Goal: Task Accomplishment & Management: Manage account settings

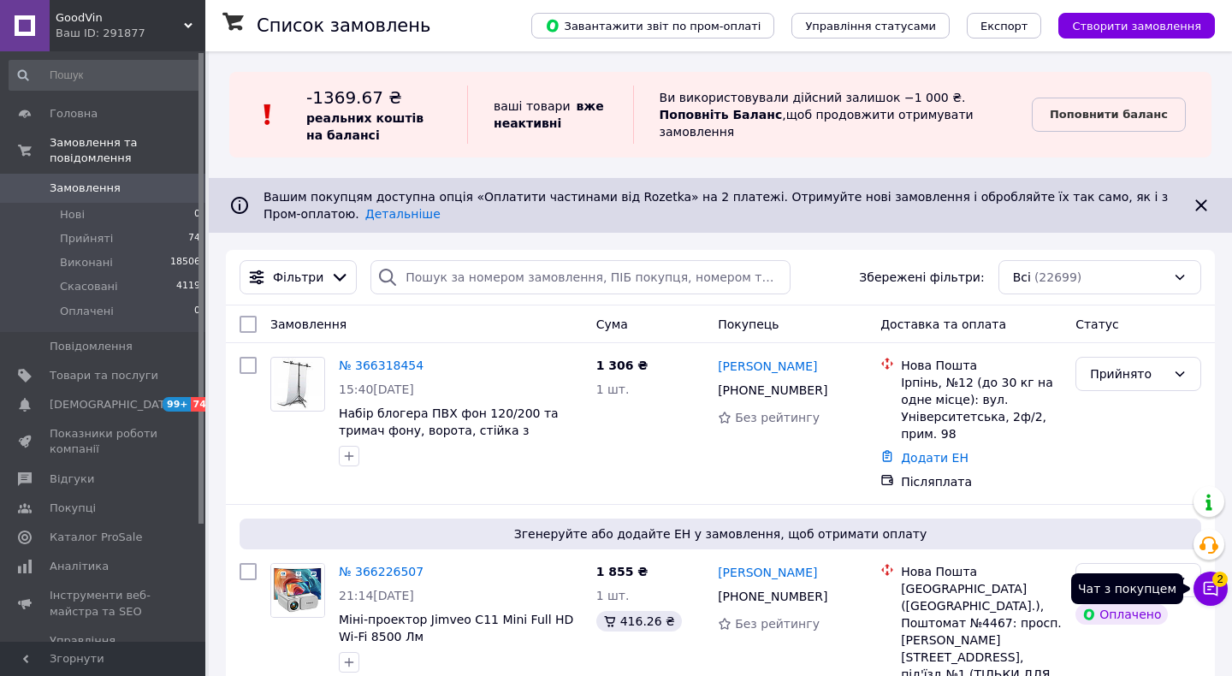
click at [1214, 588] on icon at bounding box center [1210, 588] width 17 height 17
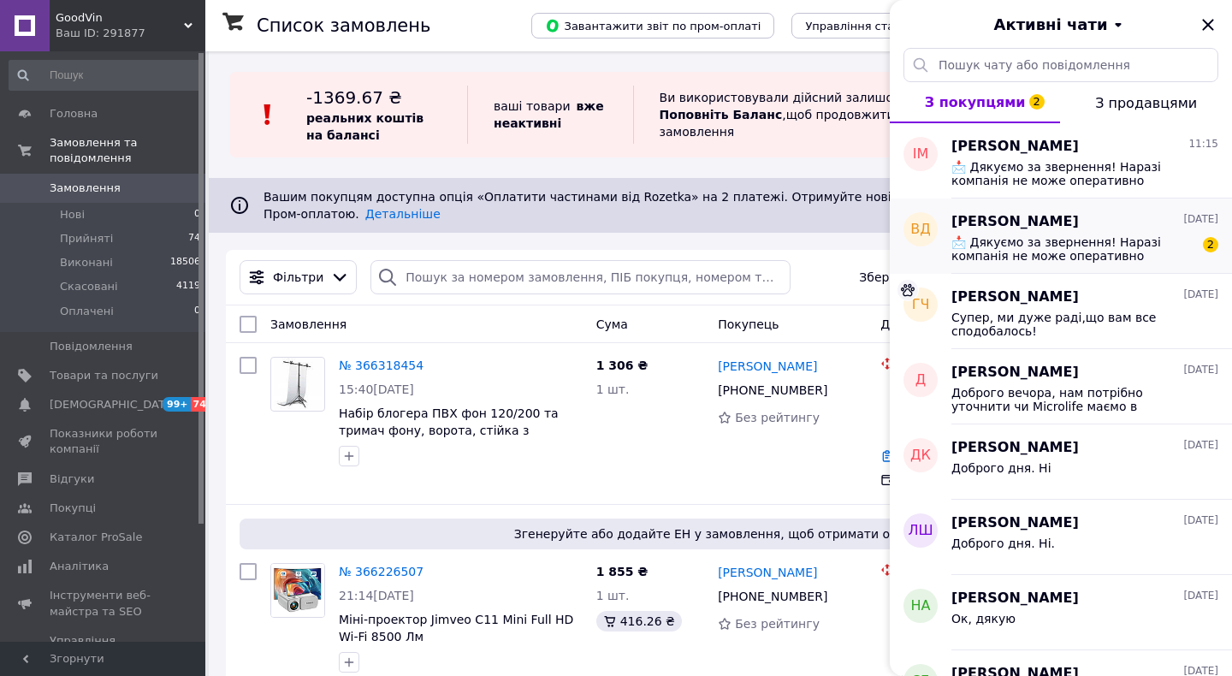
click at [1064, 258] on span "📩 Дякуємо за звернення! Наразі компанія не може оперативно обробляти замовлення…" at bounding box center [1073, 248] width 243 height 27
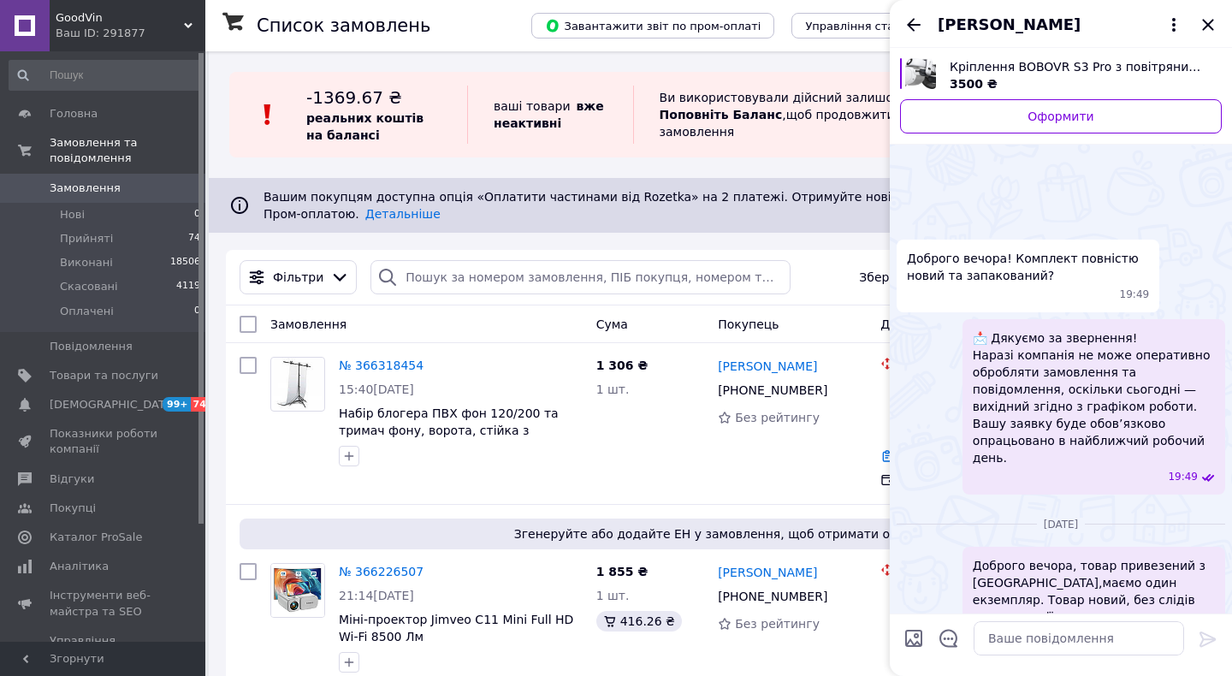
scroll to position [801, 0]
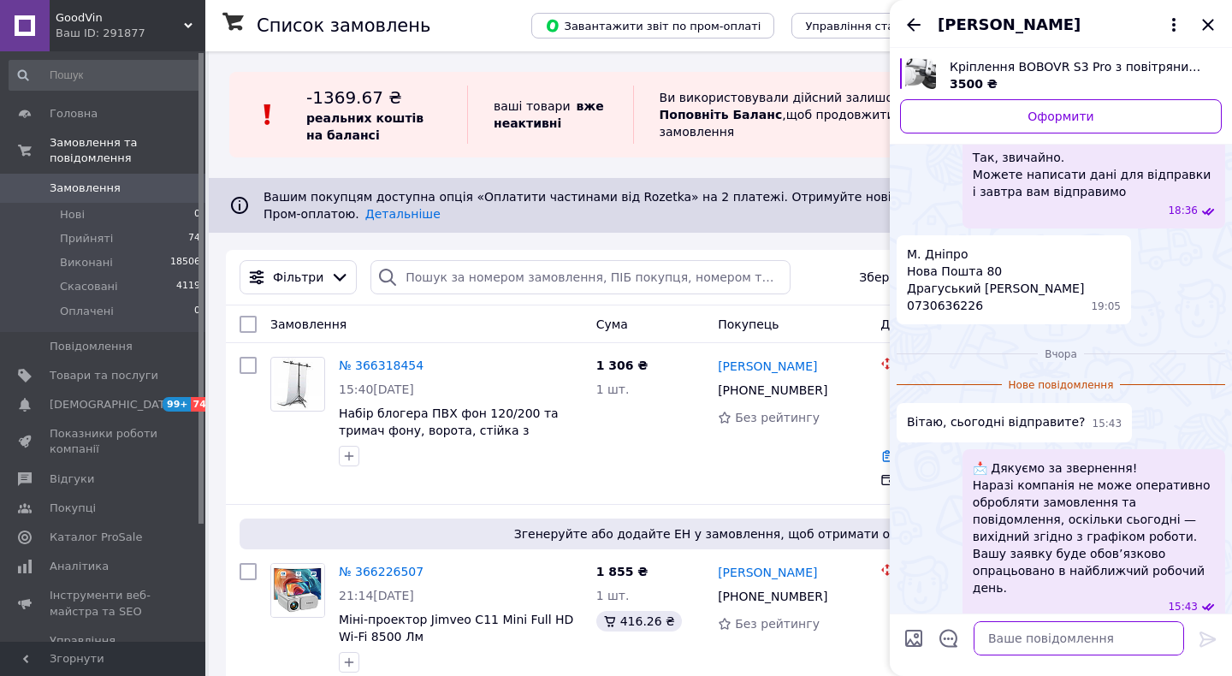
click at [1069, 635] on textarea at bounding box center [1079, 638] width 211 height 34
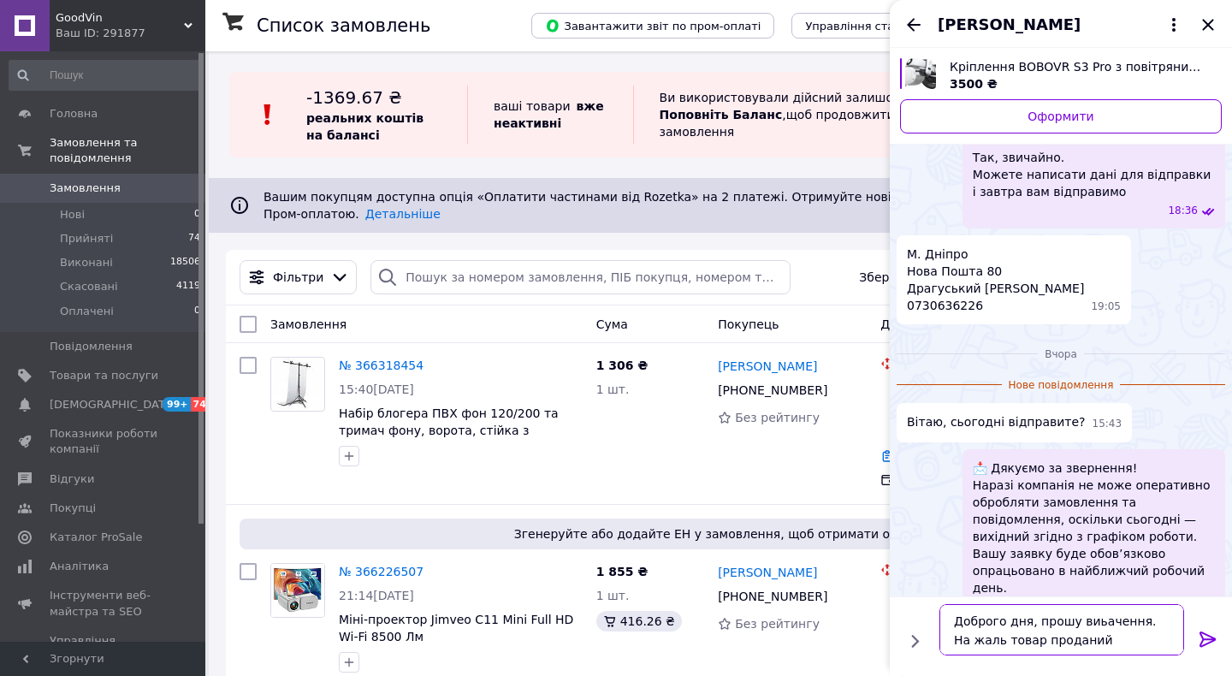
type textarea "Доброго дня, прошу виьачення. На жаль товар проданий("
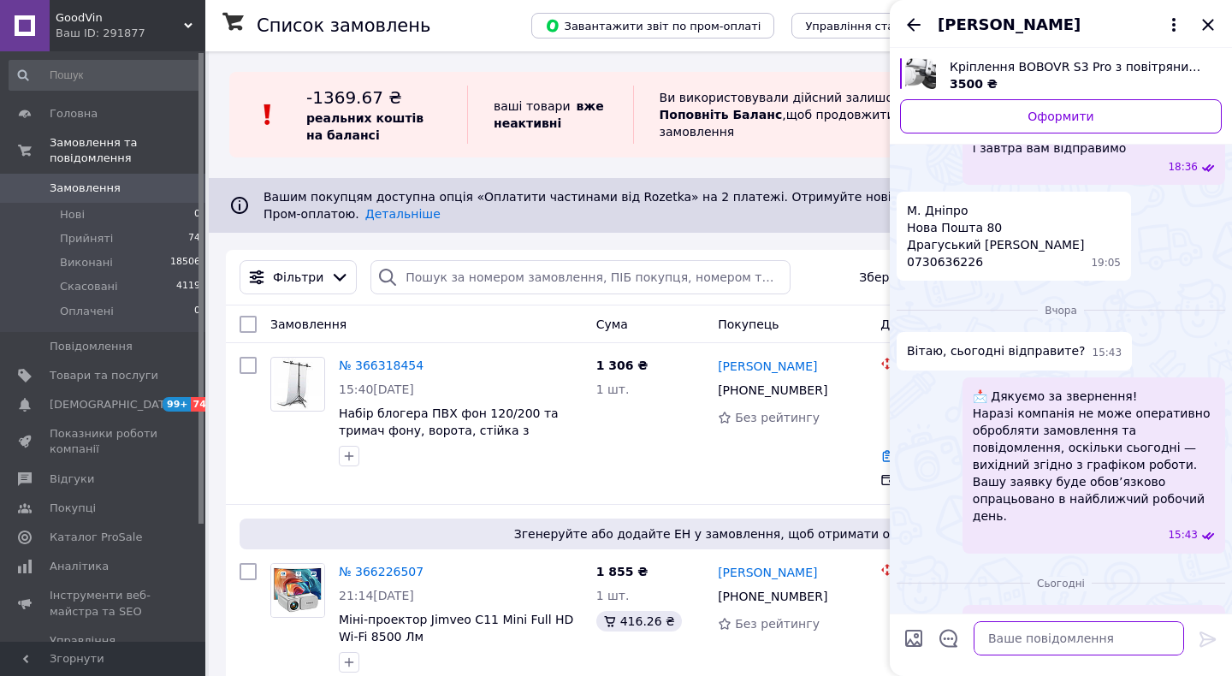
scroll to position [854, 0]
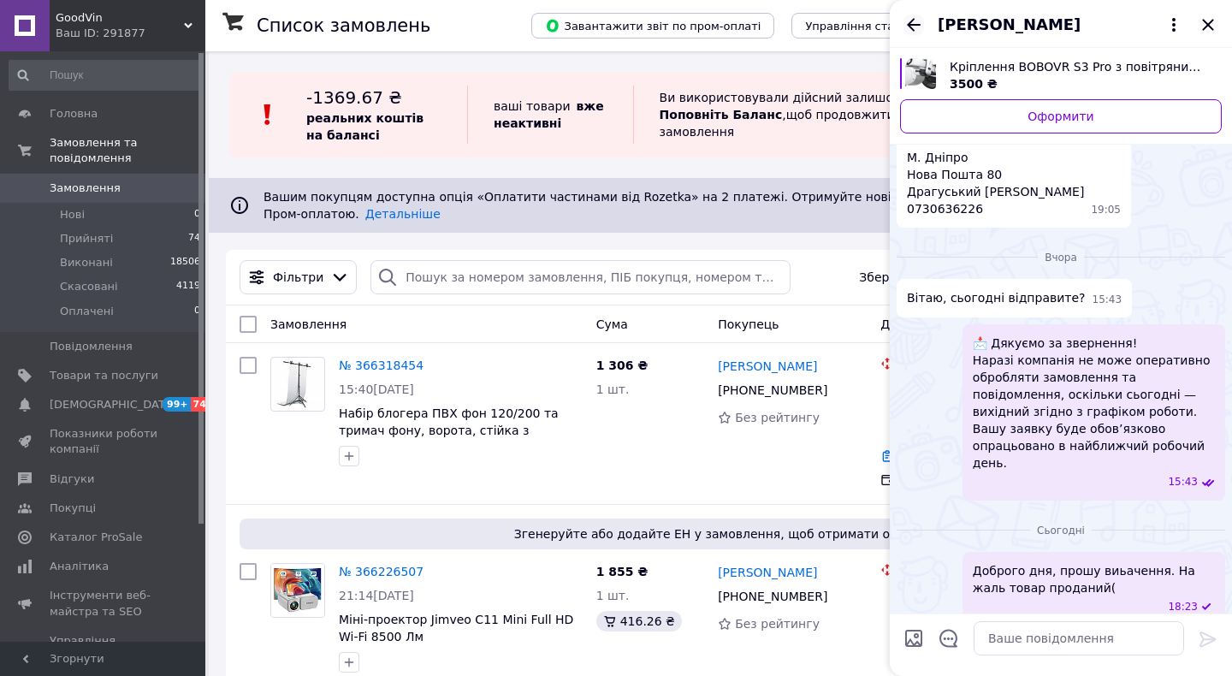
click at [910, 27] on icon "Назад" at bounding box center [914, 25] width 21 height 21
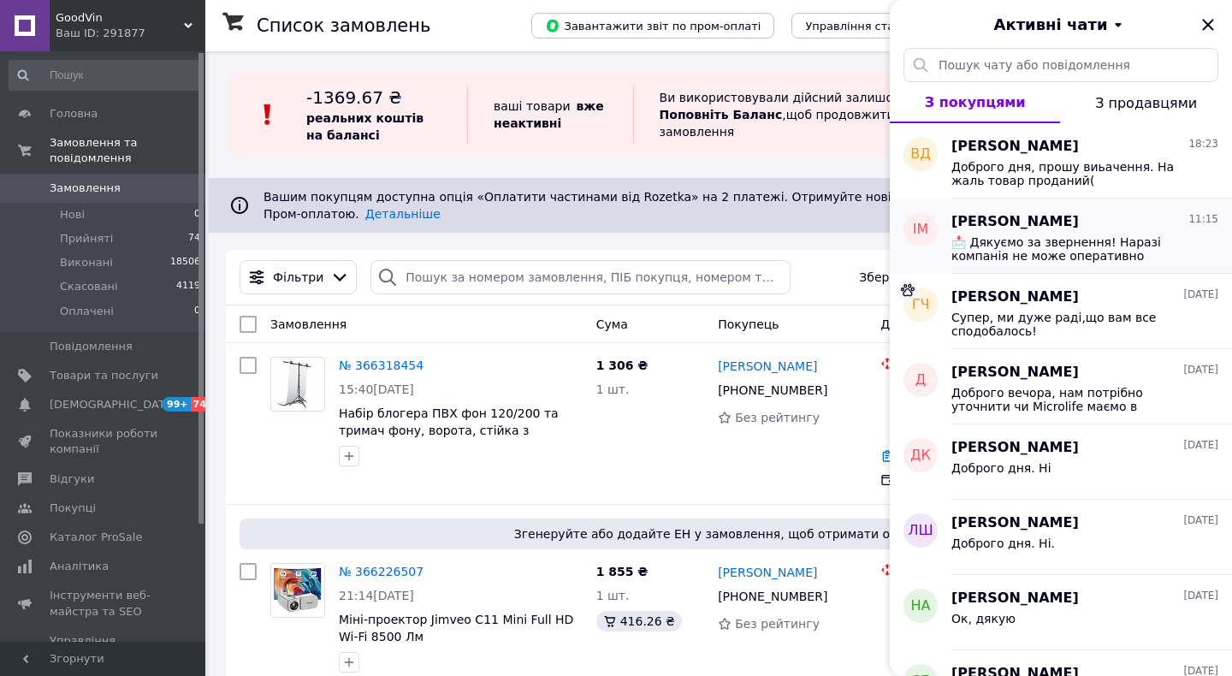
click at [1062, 239] on span "📩 Дякуємо за звернення! Наразі компанія не може оперативно обробляти замовлення…" at bounding box center [1073, 248] width 243 height 27
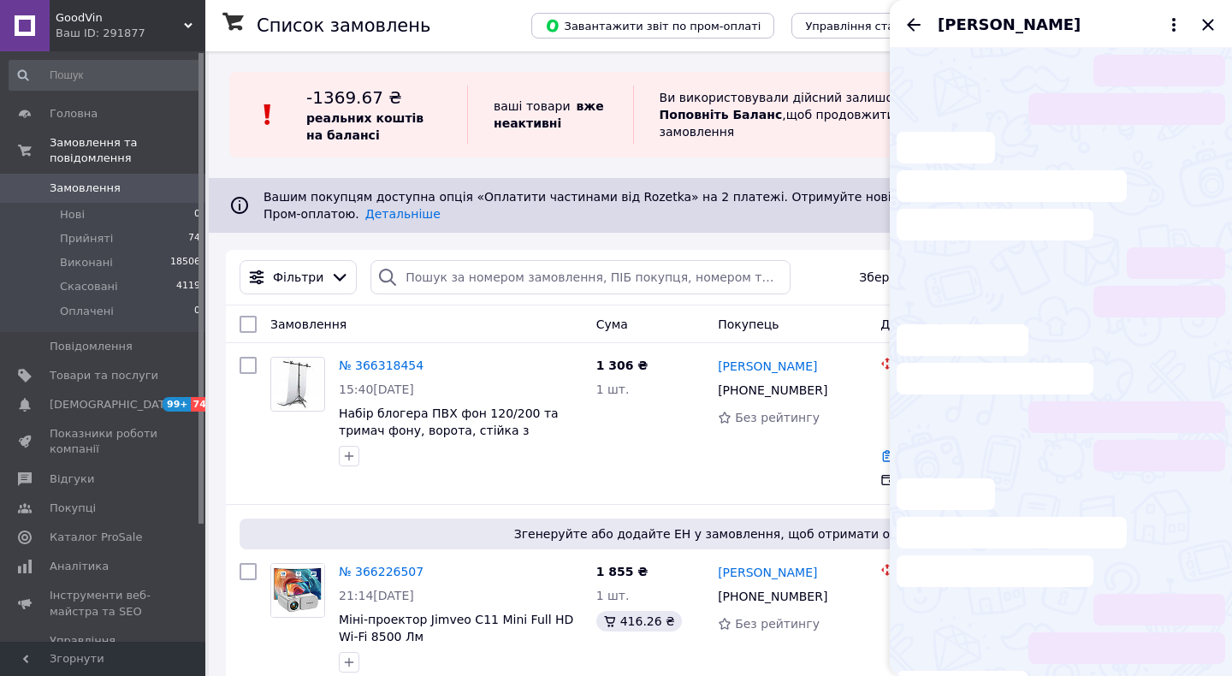
scroll to position [62, 0]
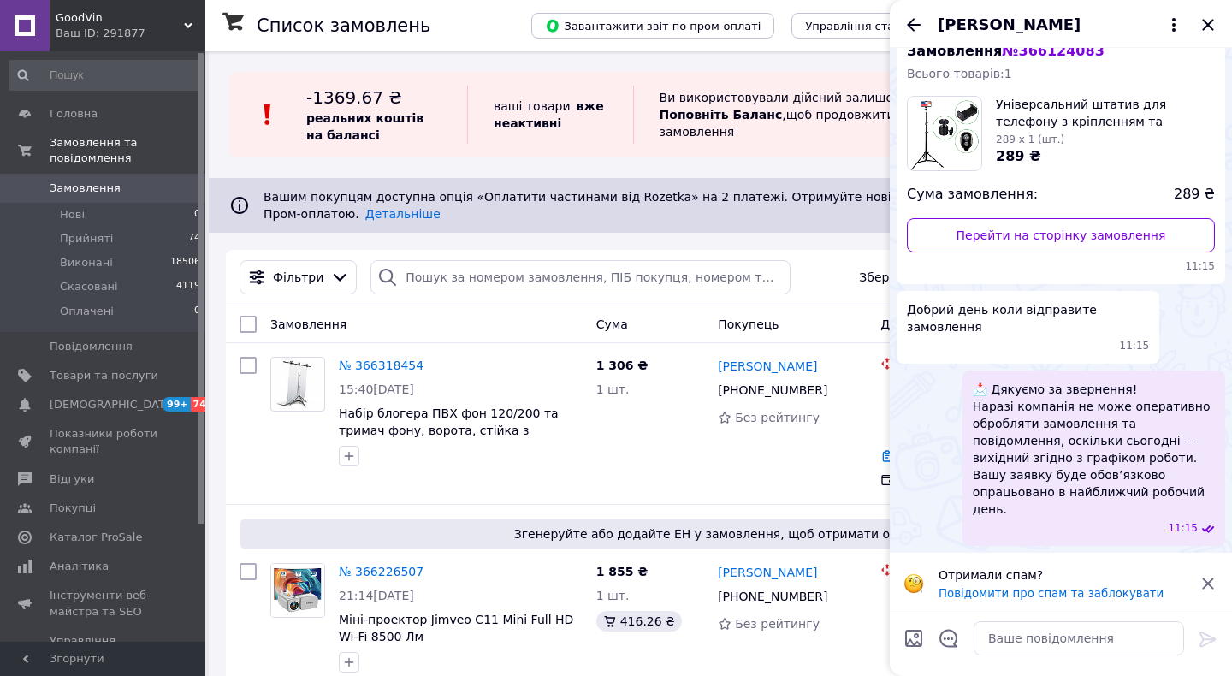
click at [1062, 239] on link "Перейти на сторінку замовлення" at bounding box center [1061, 235] width 308 height 34
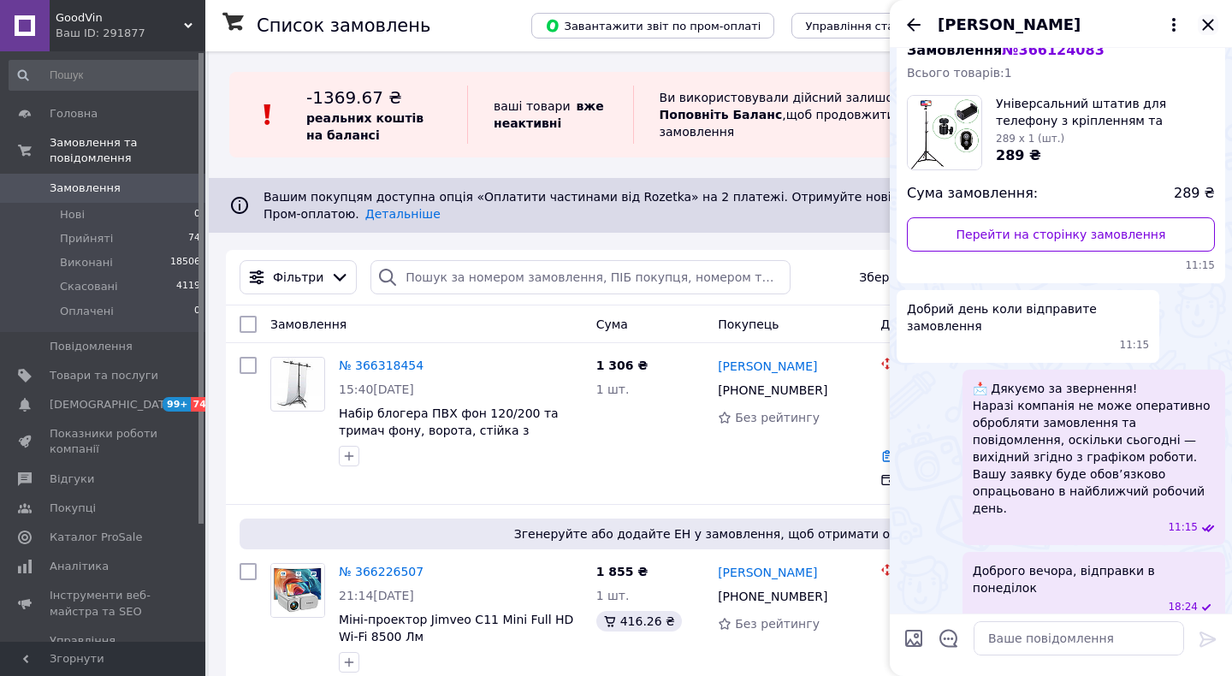
click at [1209, 27] on icon "Закрити" at bounding box center [1208, 25] width 21 height 21
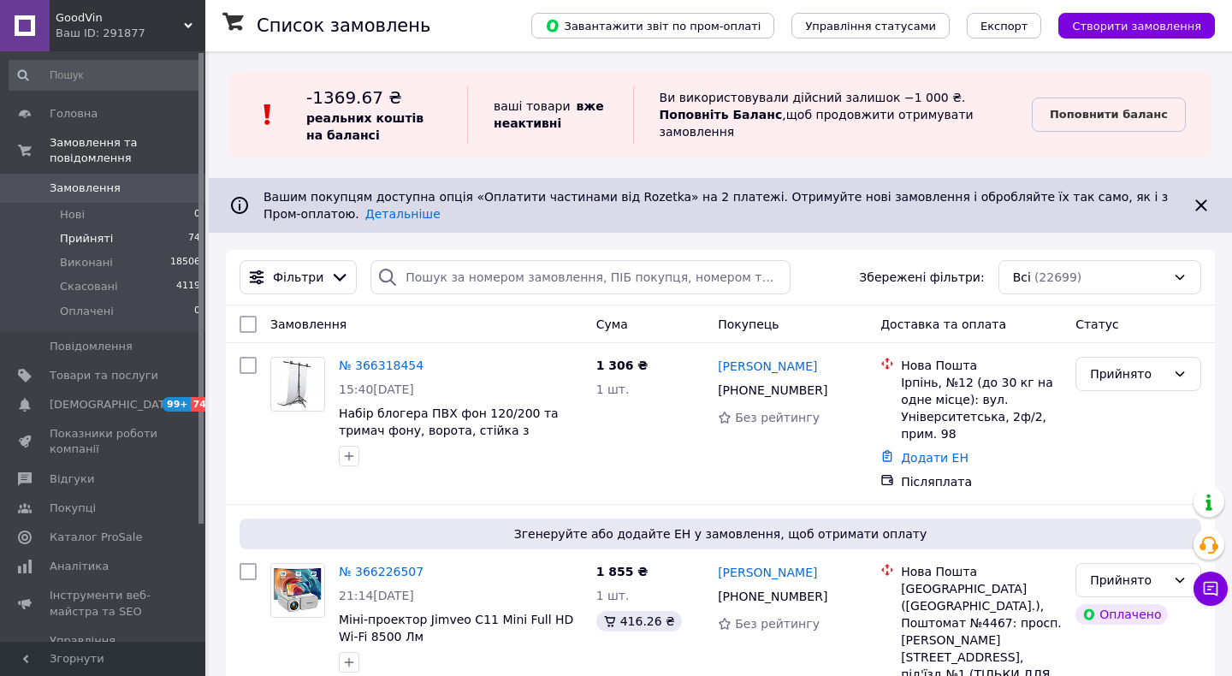
click at [126, 242] on li "Прийняті 74" at bounding box center [105, 239] width 211 height 24
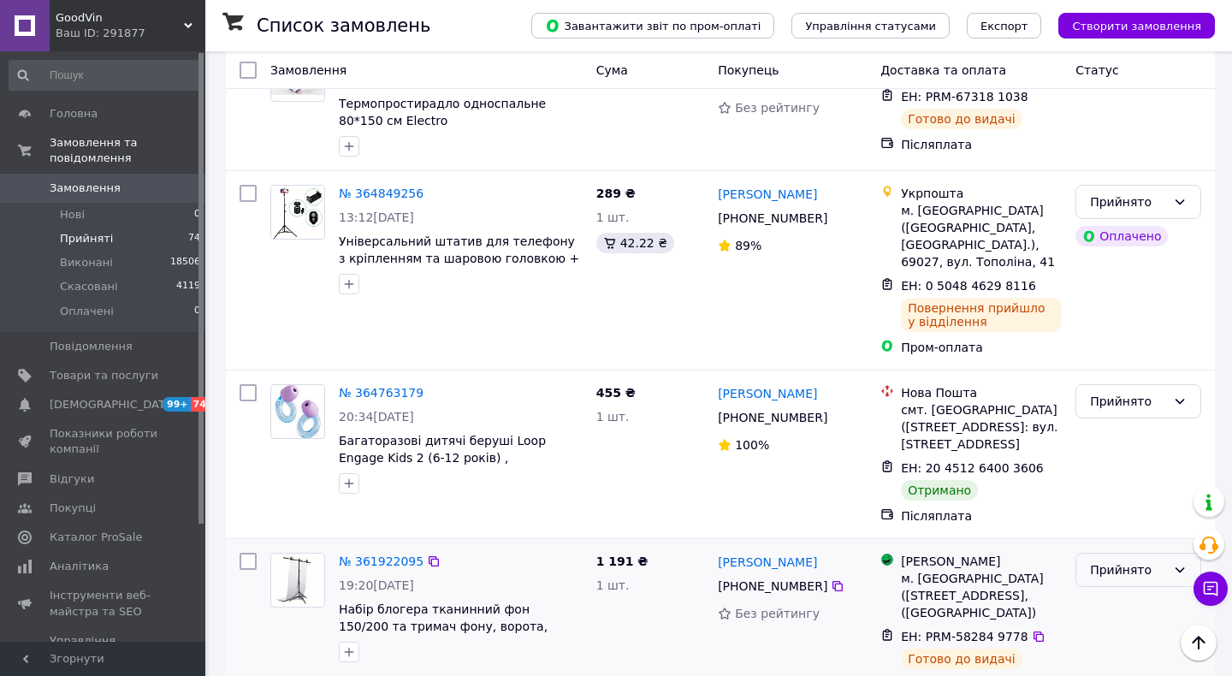
scroll to position [7145, 0]
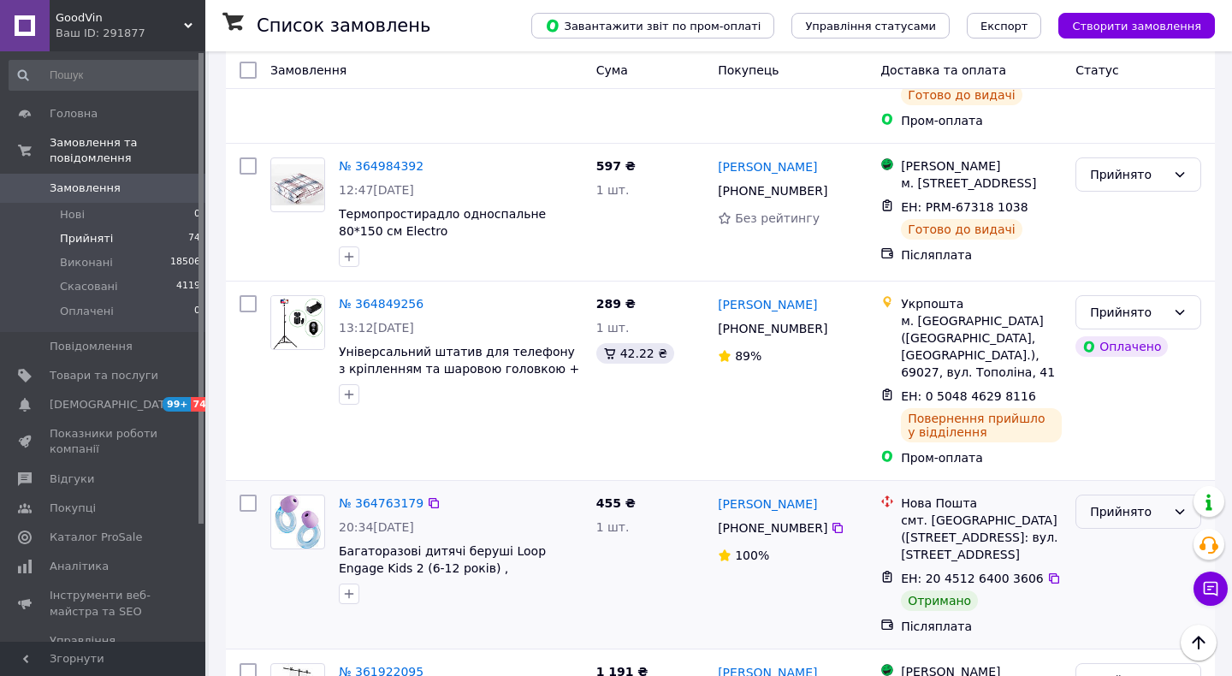
click at [1095, 502] on div "Прийнято" at bounding box center [1128, 511] width 76 height 19
click at [1108, 146] on li "Виконано" at bounding box center [1139, 149] width 124 height 31
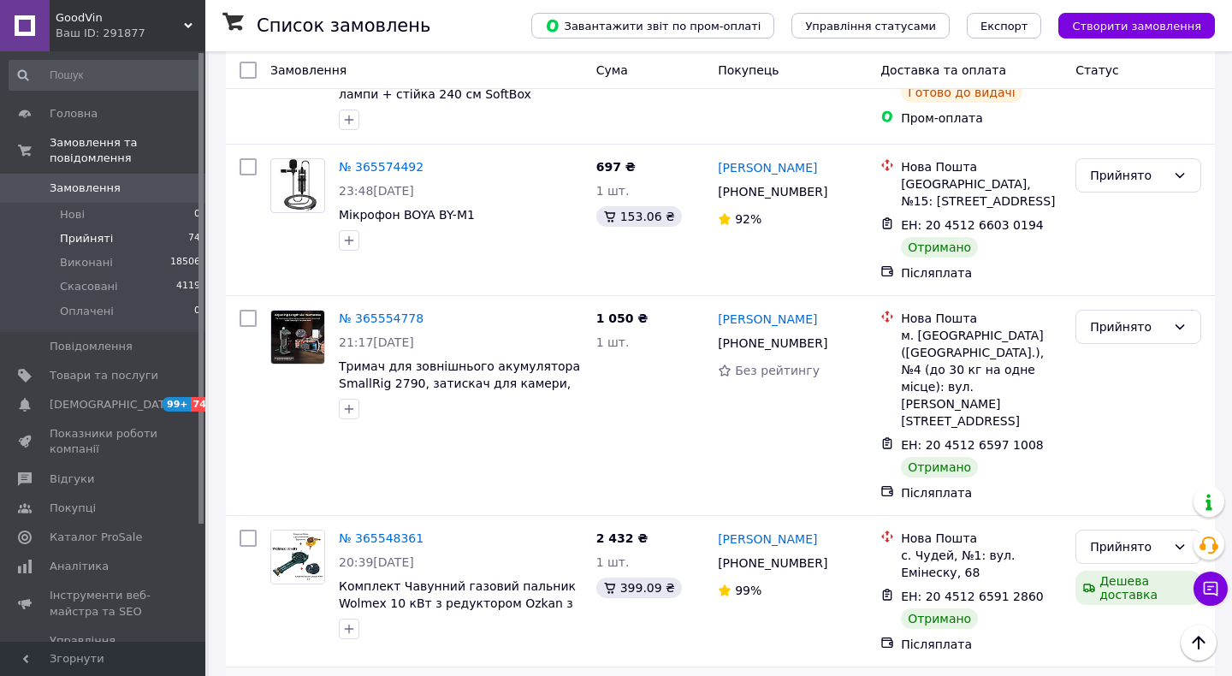
scroll to position [6106, 0]
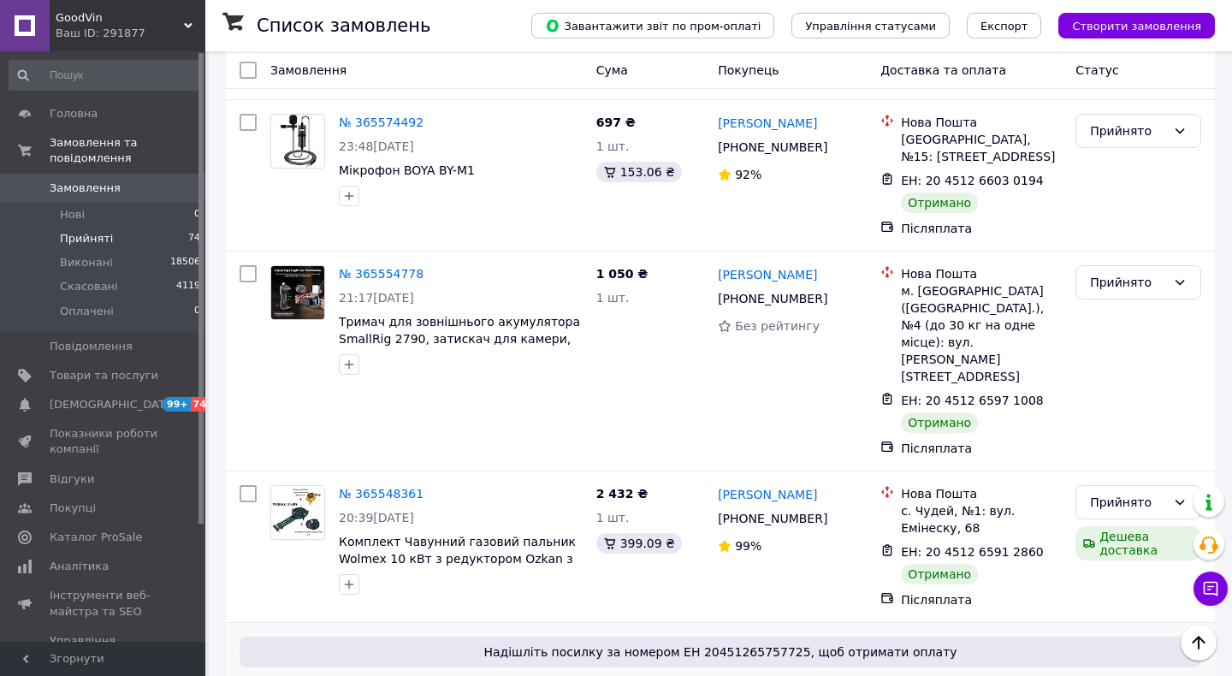
click at [1113, 358] on li "Скасовано" at bounding box center [1139, 352] width 124 height 31
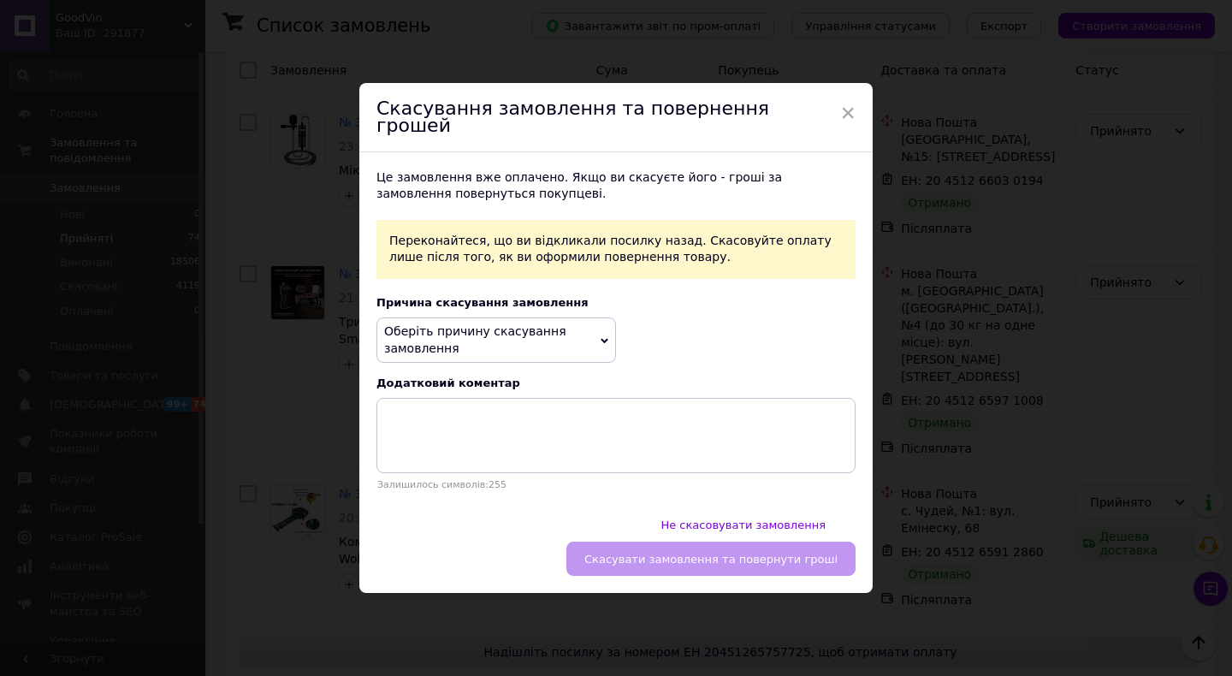
click at [547, 355] on span "Оберіть причину скасування замовлення" at bounding box center [497, 340] width 240 height 45
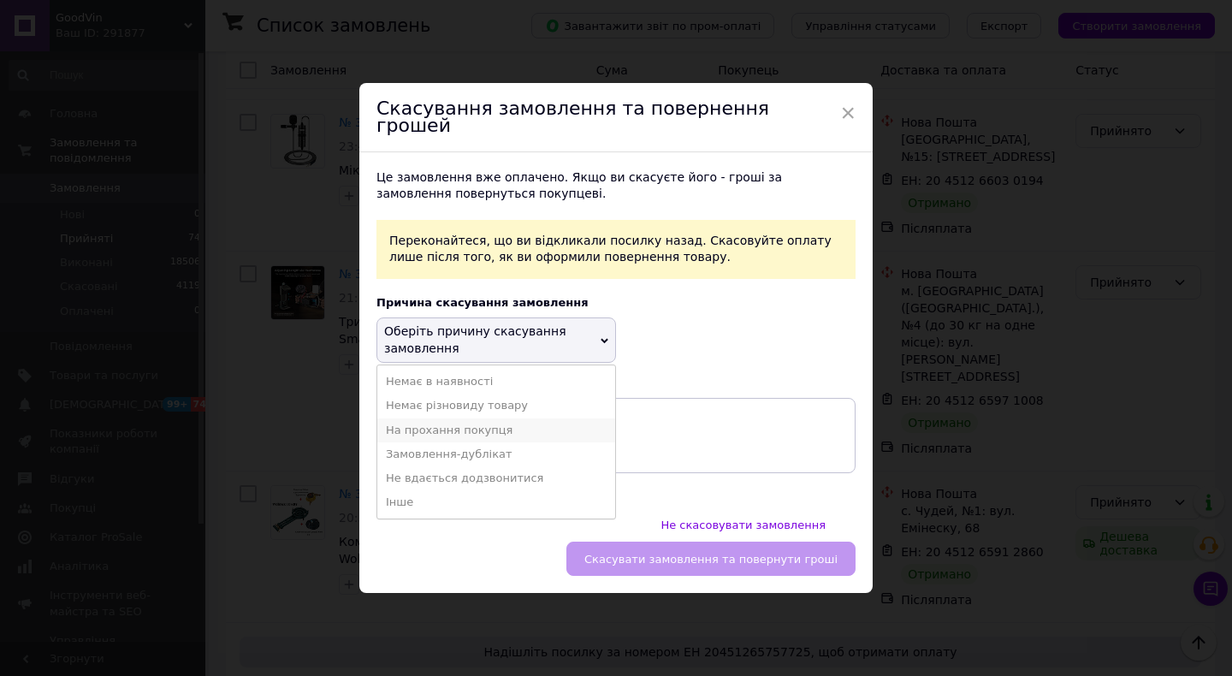
click at [479, 441] on li "На прохання покупця" at bounding box center [496, 431] width 238 height 24
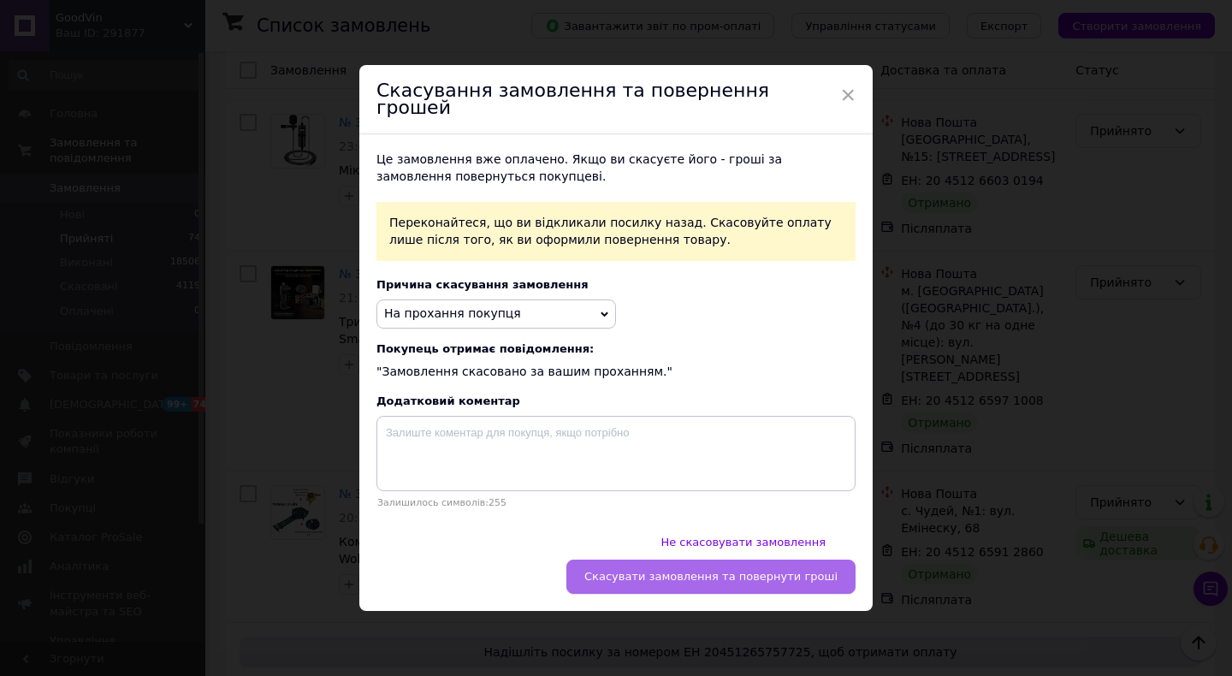
click at [719, 562] on button "Скасувати замовлення та повернути гроші" at bounding box center [711, 577] width 289 height 34
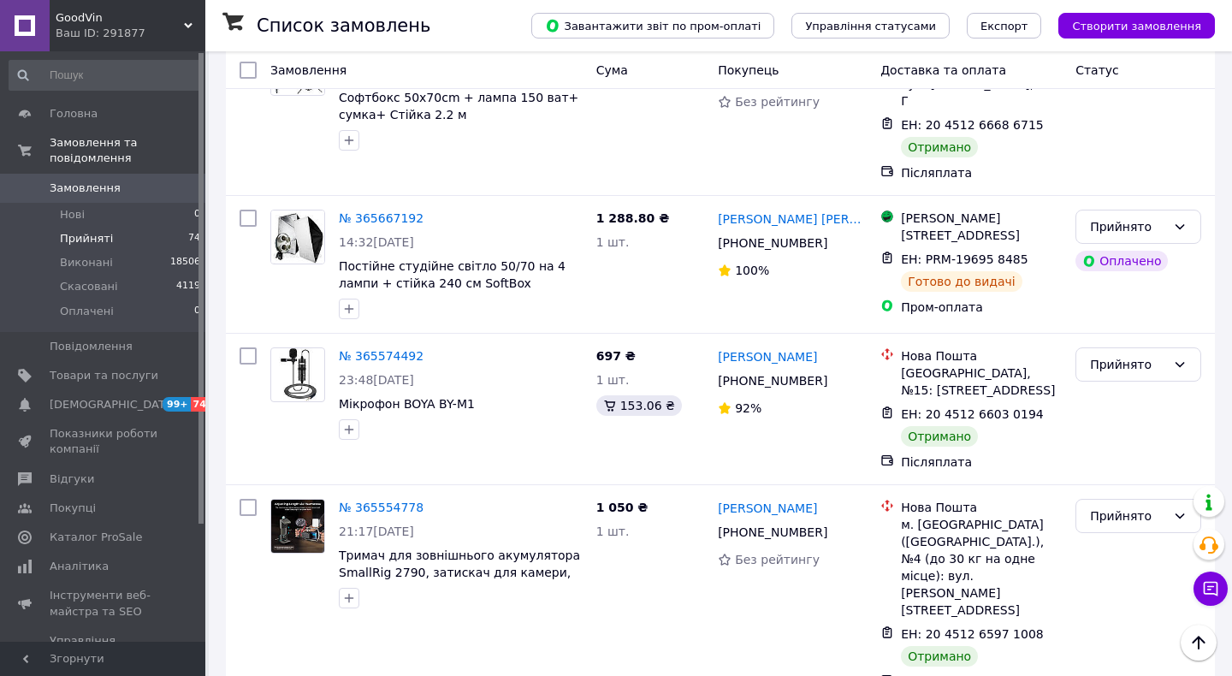
scroll to position [5867, 0]
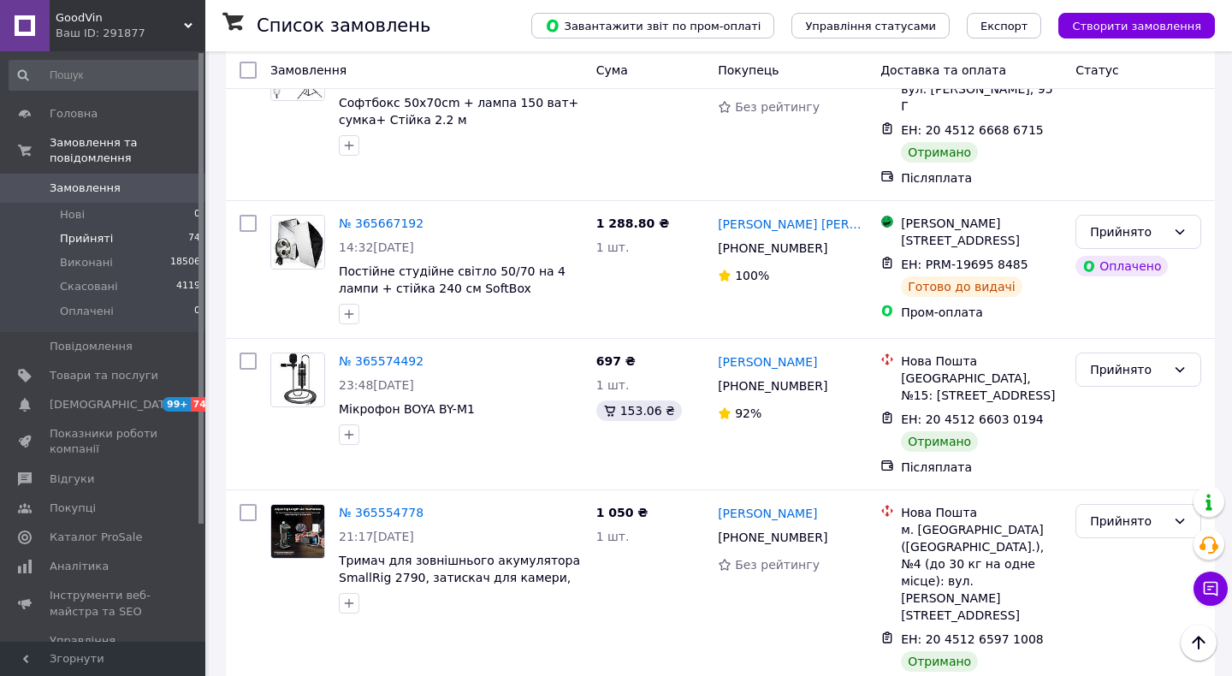
click at [1131, 361] on li "Виконано" at bounding box center [1139, 364] width 124 height 31
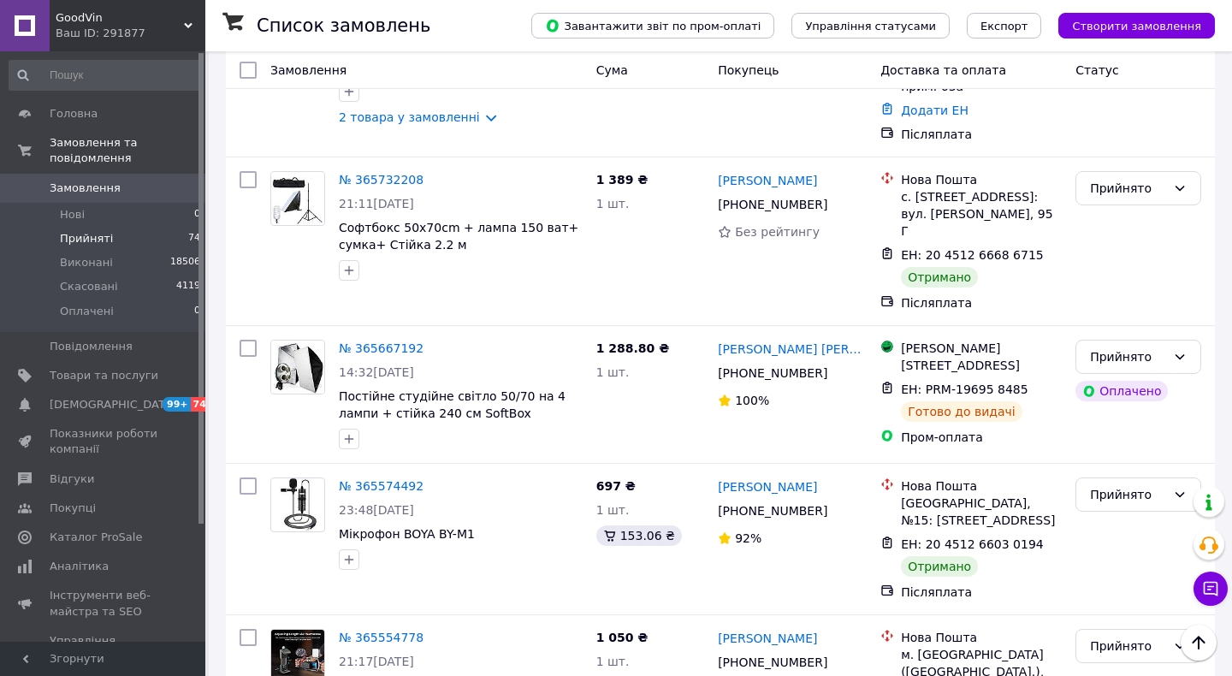
scroll to position [5742, 0]
click at [1107, 637] on div "Прийнято" at bounding box center [1128, 646] width 76 height 19
click at [1113, 306] on li "Виконано" at bounding box center [1139, 303] width 124 height 31
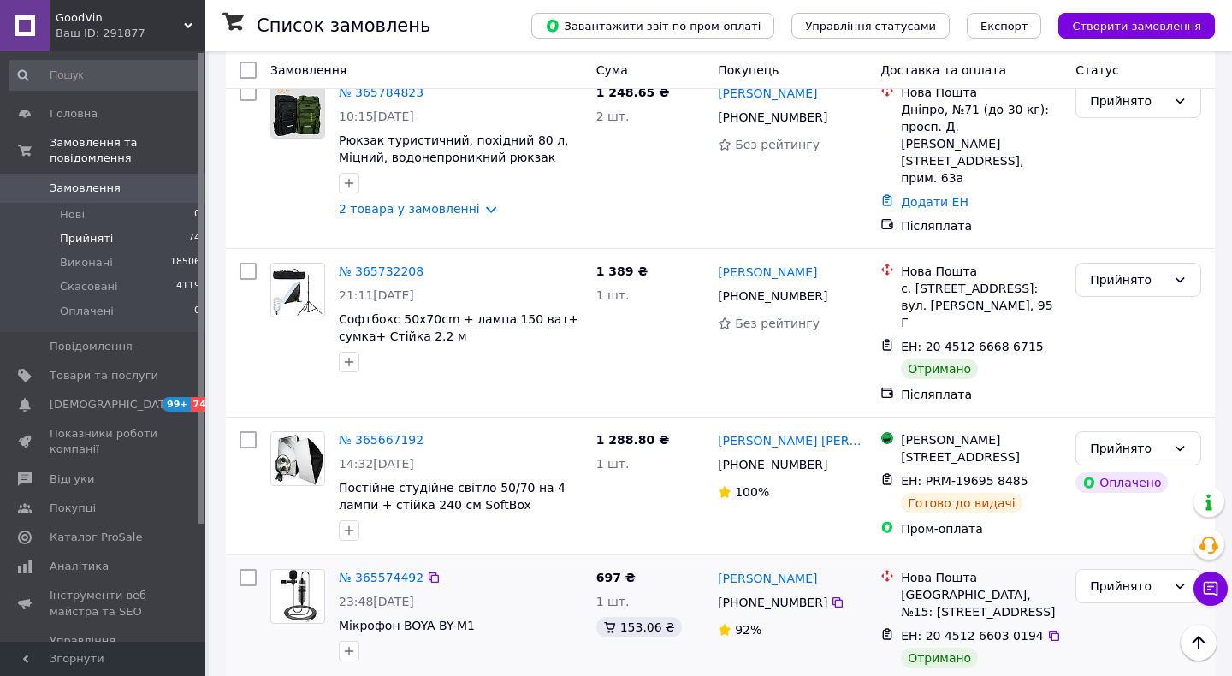
scroll to position [5655, 0]
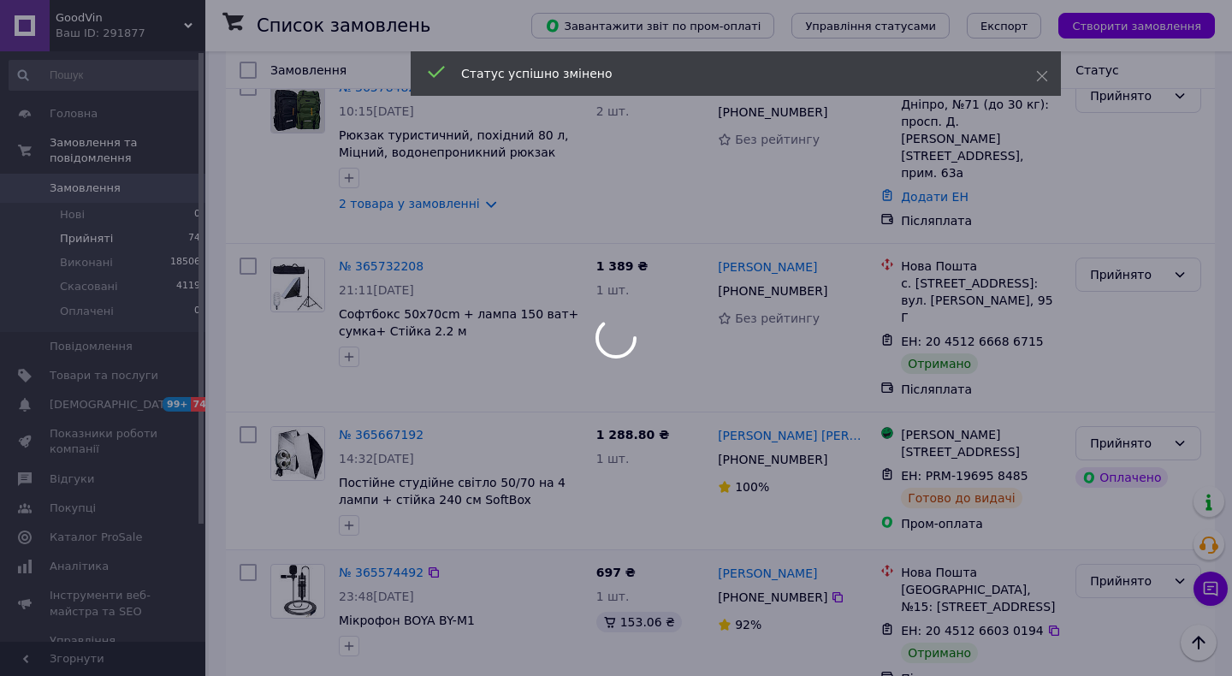
click at [1101, 204] on div at bounding box center [616, 338] width 1232 height 676
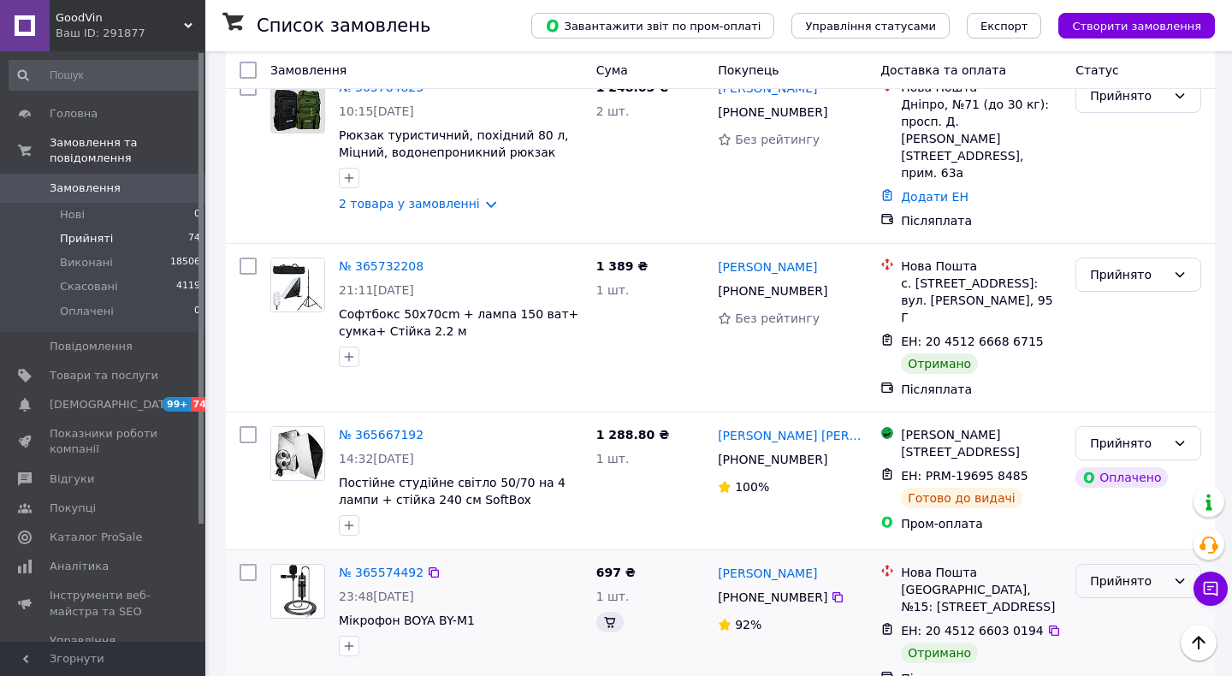
click at [1101, 572] on div "Прийнято" at bounding box center [1128, 581] width 76 height 19
click at [1122, 236] on li "Виконано" at bounding box center [1139, 238] width 124 height 31
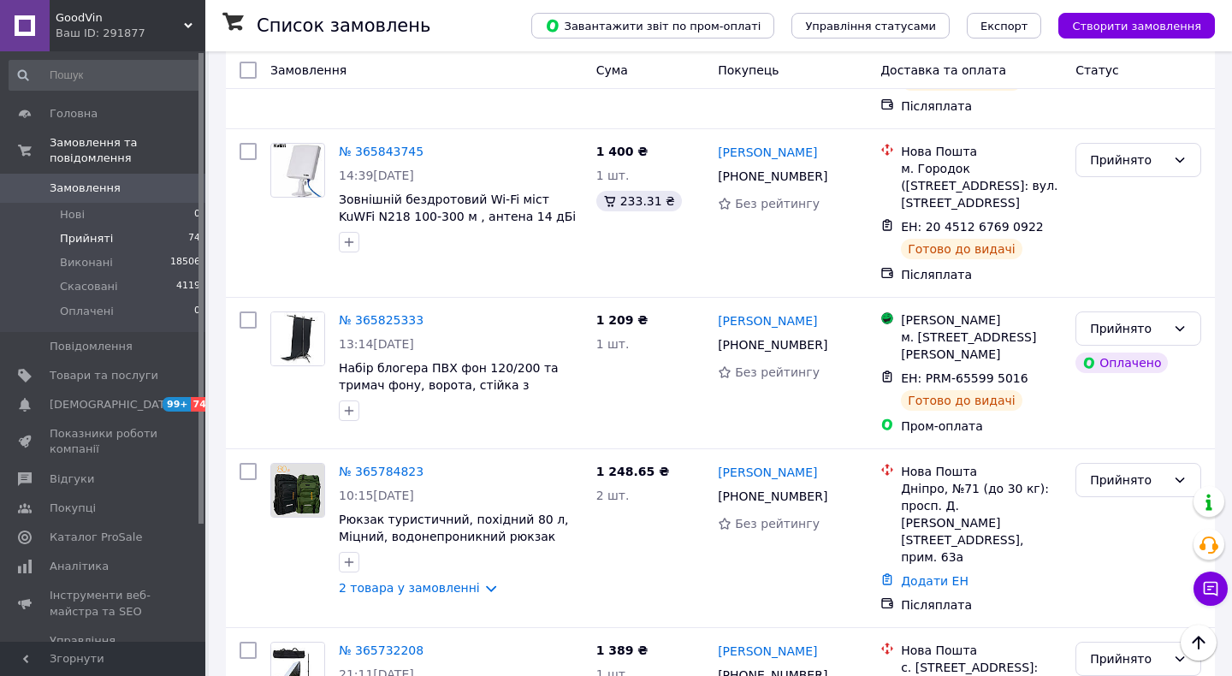
scroll to position [5316, 0]
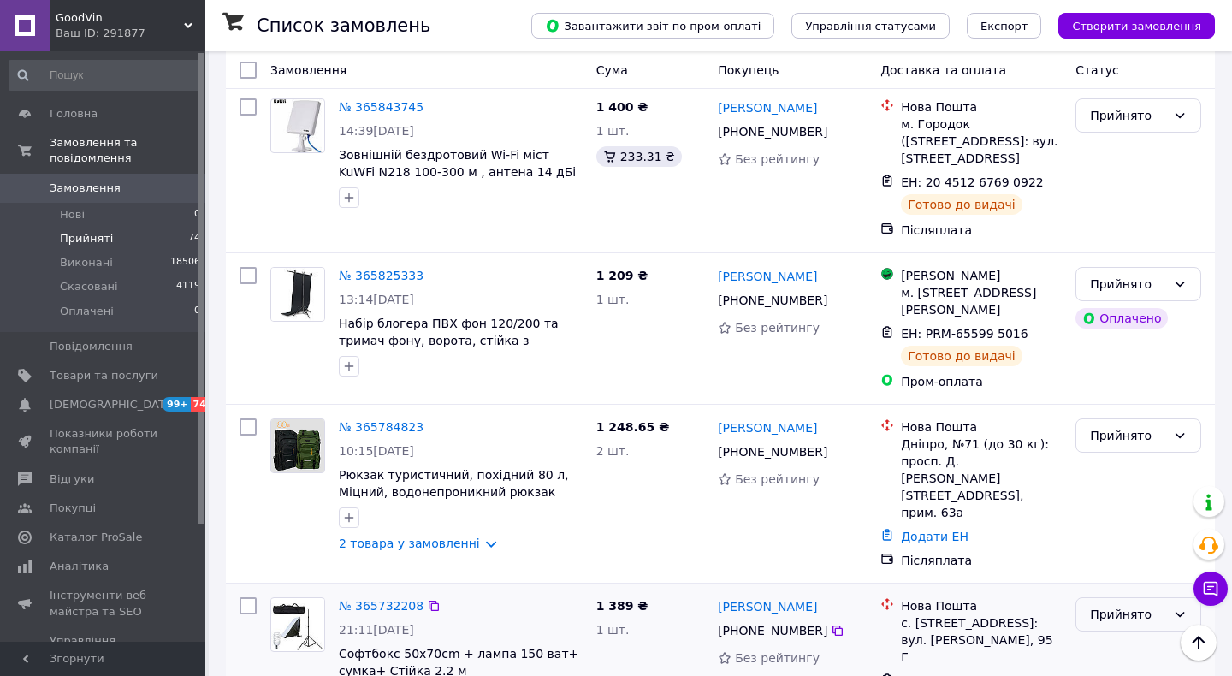
click at [1113, 605] on div "Прийнято" at bounding box center [1128, 614] width 76 height 19
click at [1117, 268] on li "Виконано" at bounding box center [1139, 275] width 124 height 31
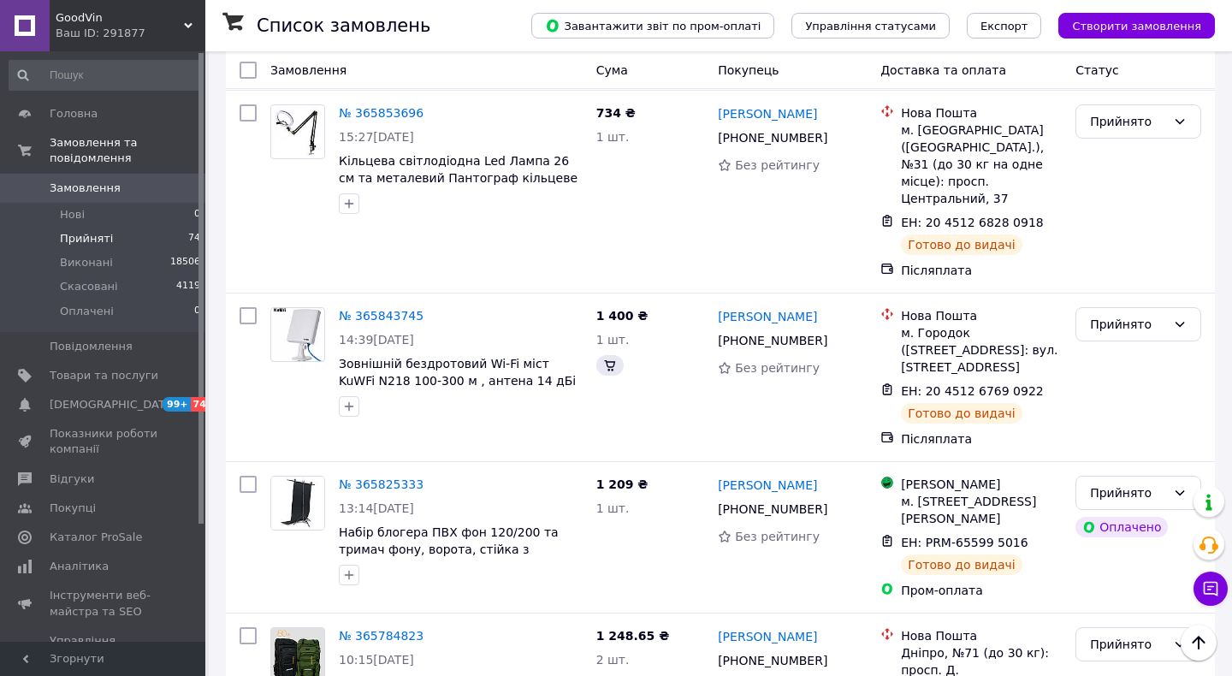
click at [1113, 635] on div "Прийнято" at bounding box center [1128, 644] width 76 height 19
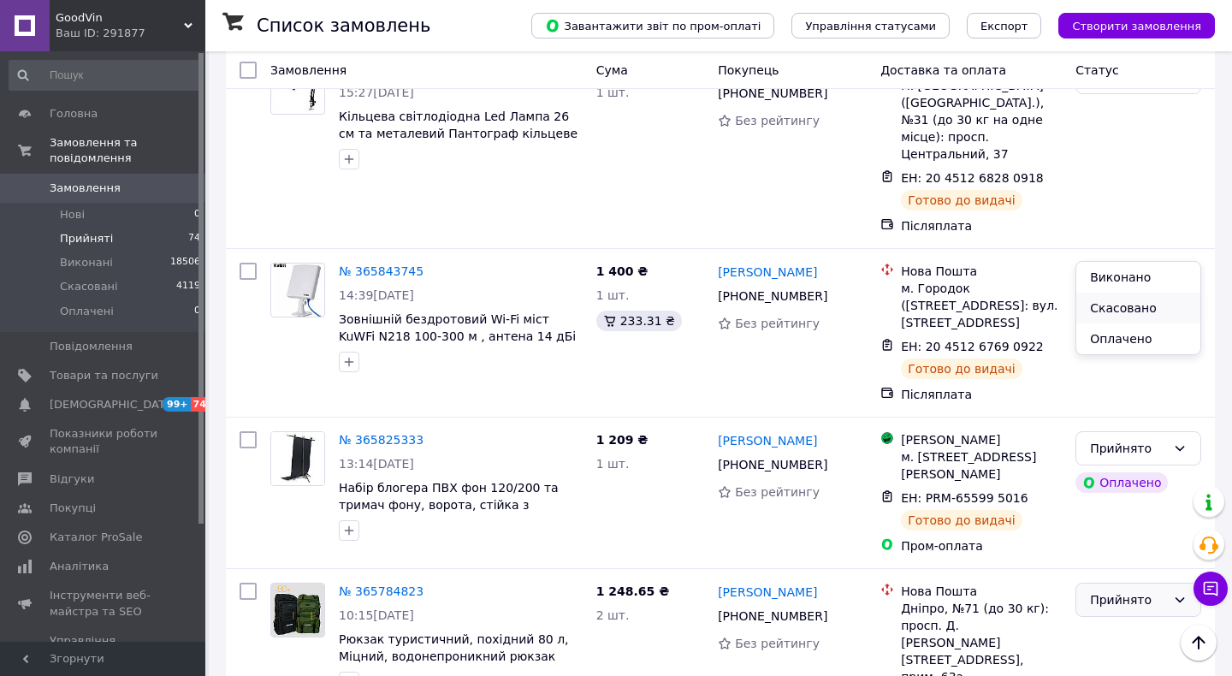
click at [1121, 312] on li "Скасовано" at bounding box center [1139, 308] width 124 height 31
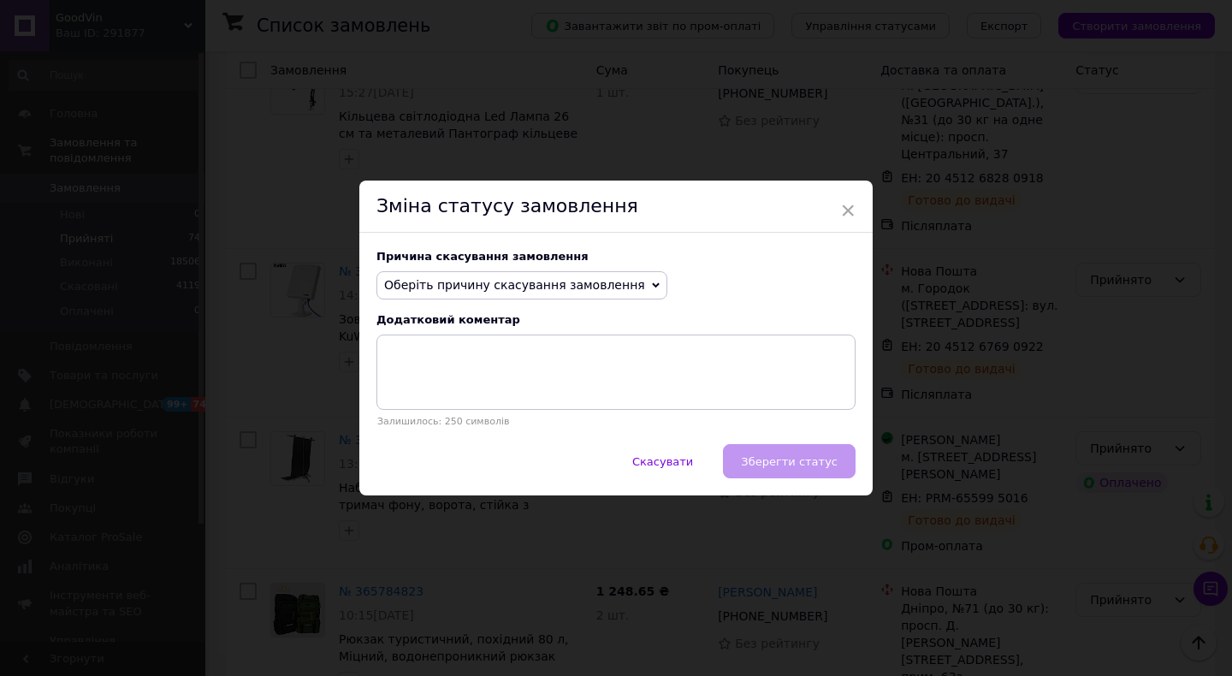
click at [550, 278] on span "Оберіть причину скасування замовлення" at bounding box center [514, 285] width 261 height 14
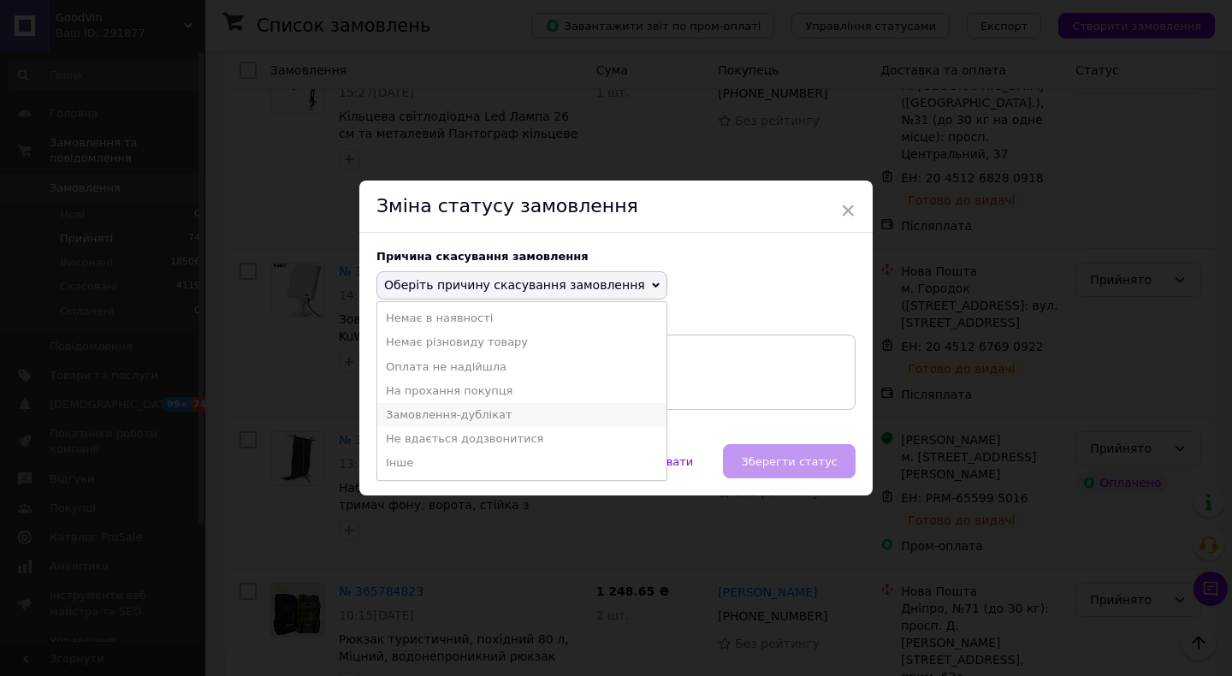
click at [561, 403] on li "Замовлення-дублікат" at bounding box center [521, 415] width 289 height 24
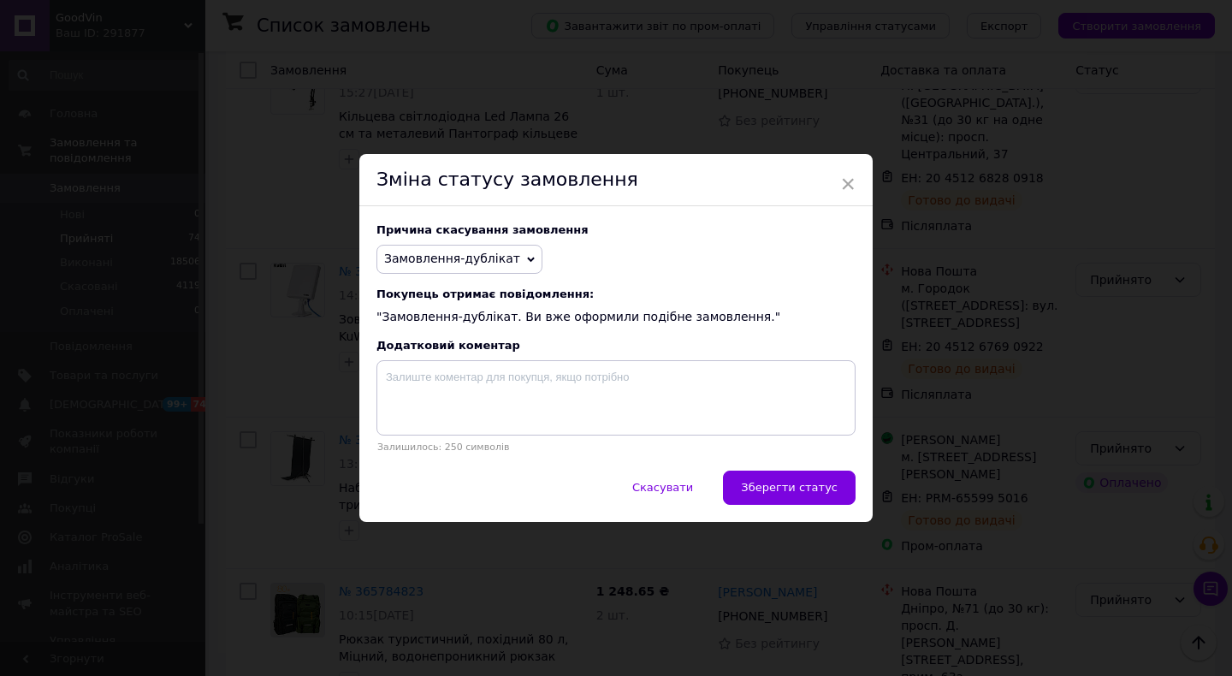
click at [491, 267] on span "Замовлення-дублікат" at bounding box center [460, 259] width 166 height 29
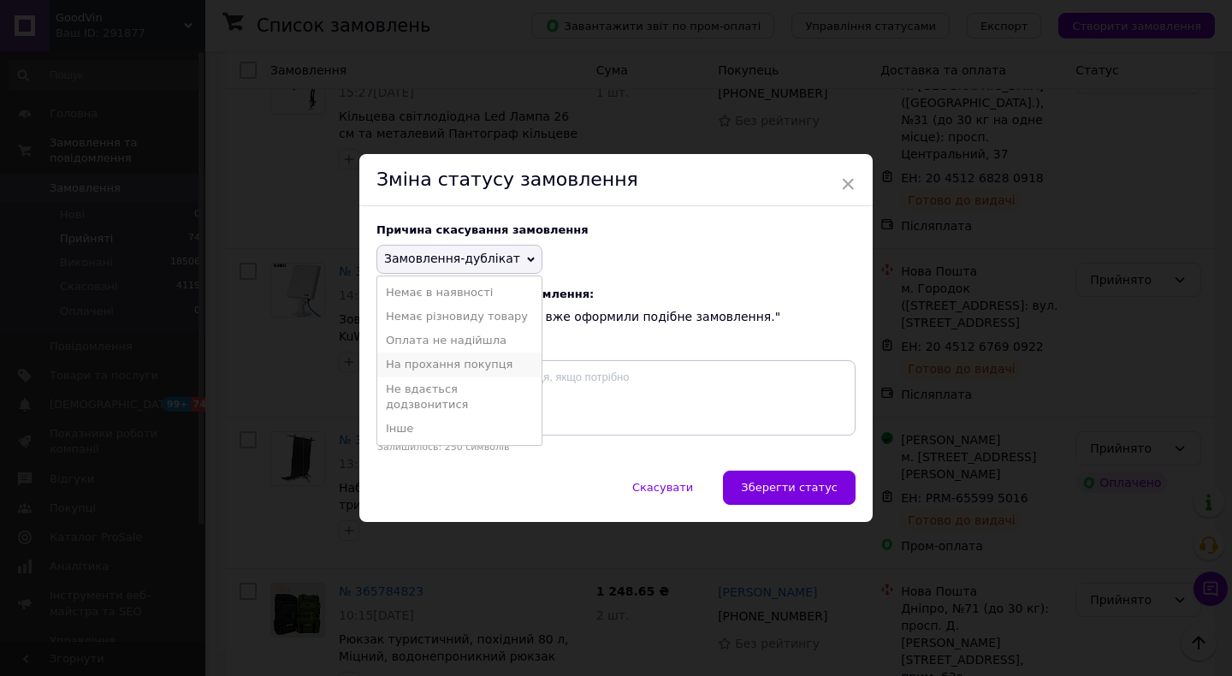
click at [506, 359] on li "На прохання покупця" at bounding box center [459, 365] width 164 height 24
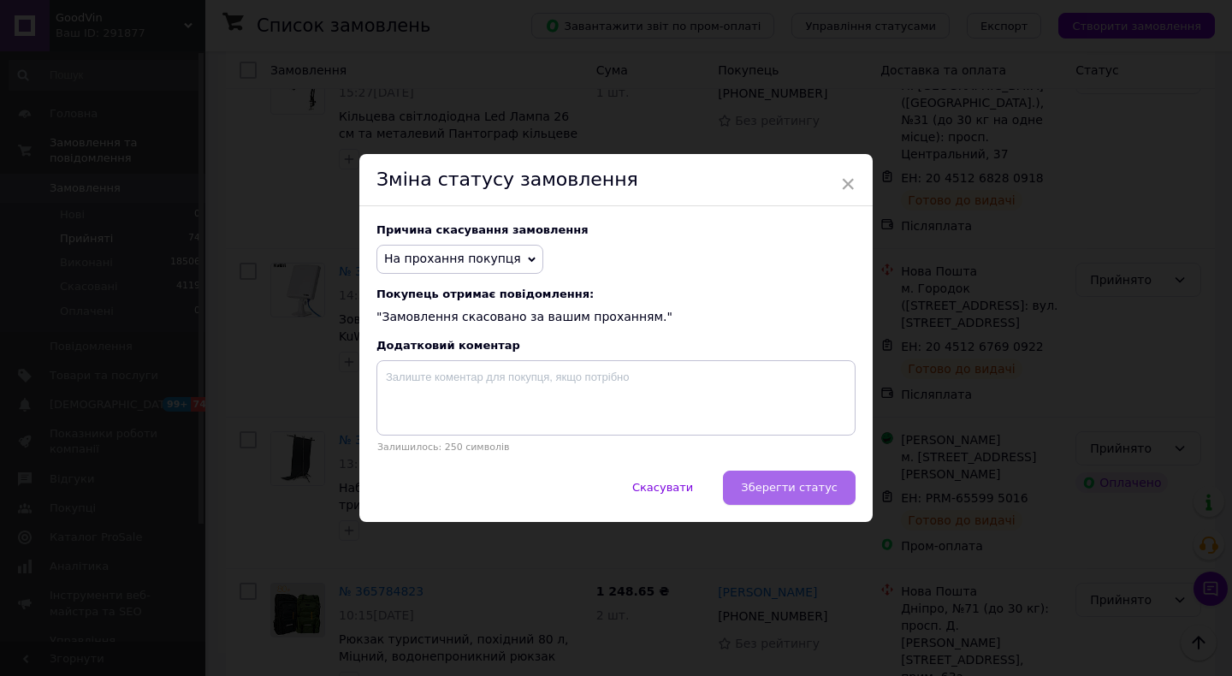
click at [815, 488] on span "Зберегти статус" at bounding box center [789, 487] width 97 height 13
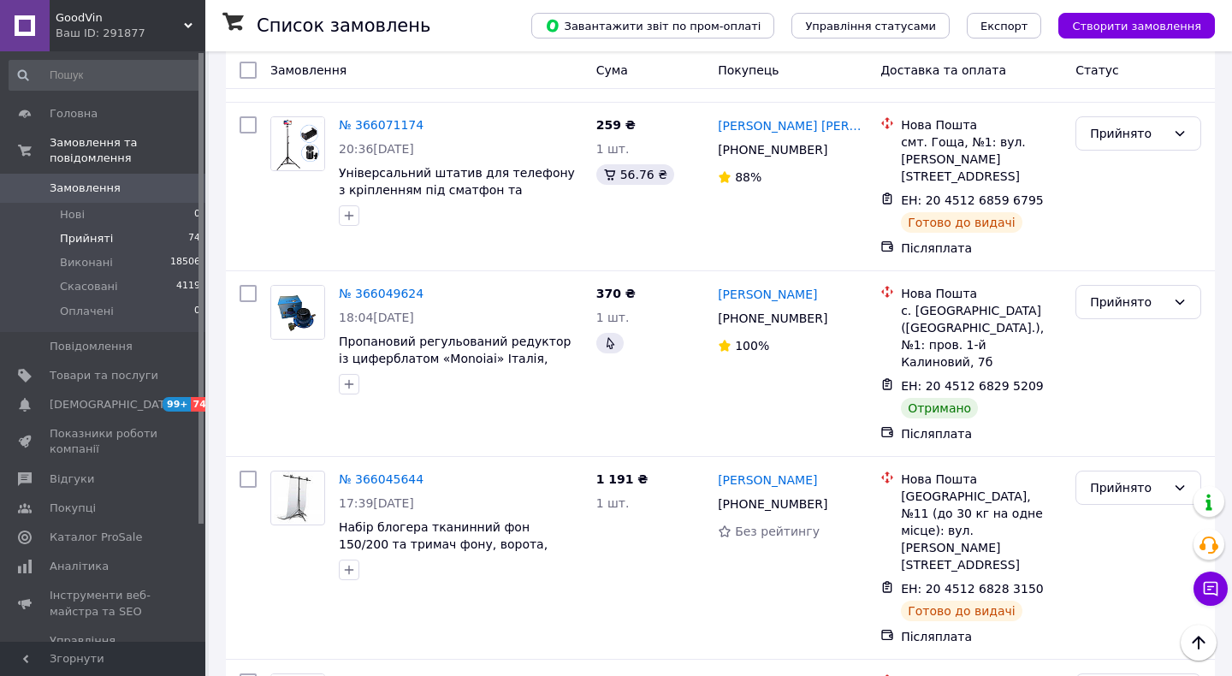
scroll to position [2955, 0]
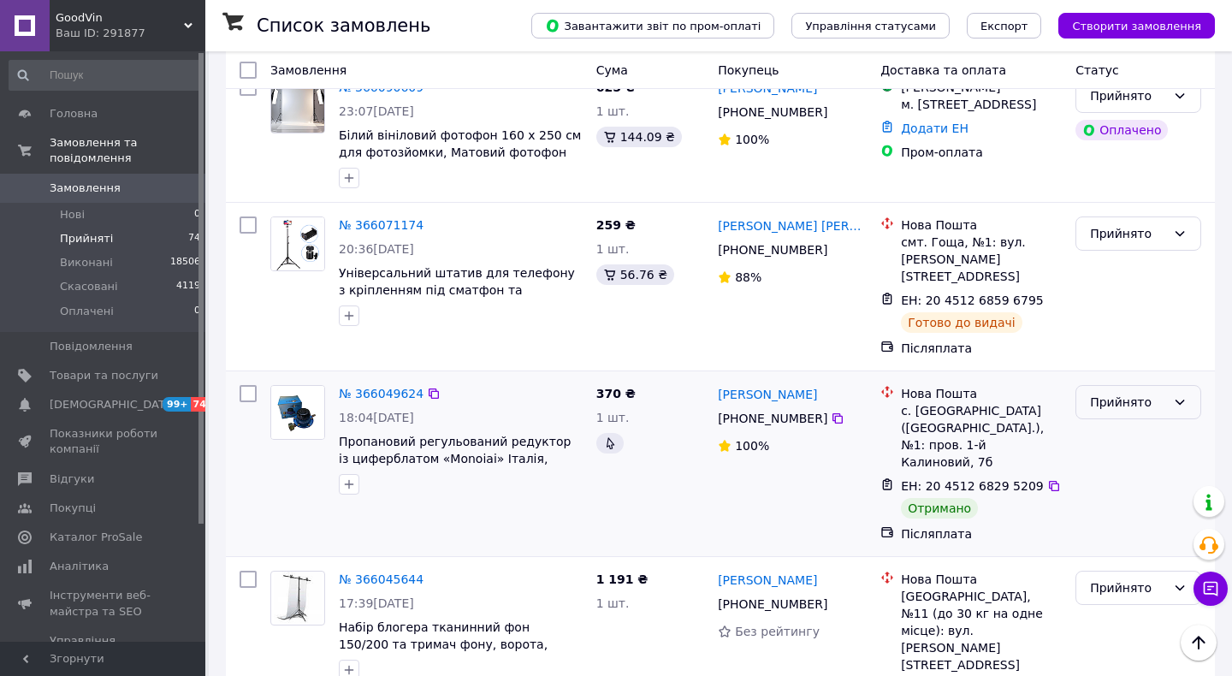
click at [1119, 385] on div "Прийнято" at bounding box center [1139, 402] width 126 height 34
click at [1125, 254] on li "Виконано" at bounding box center [1139, 257] width 124 height 31
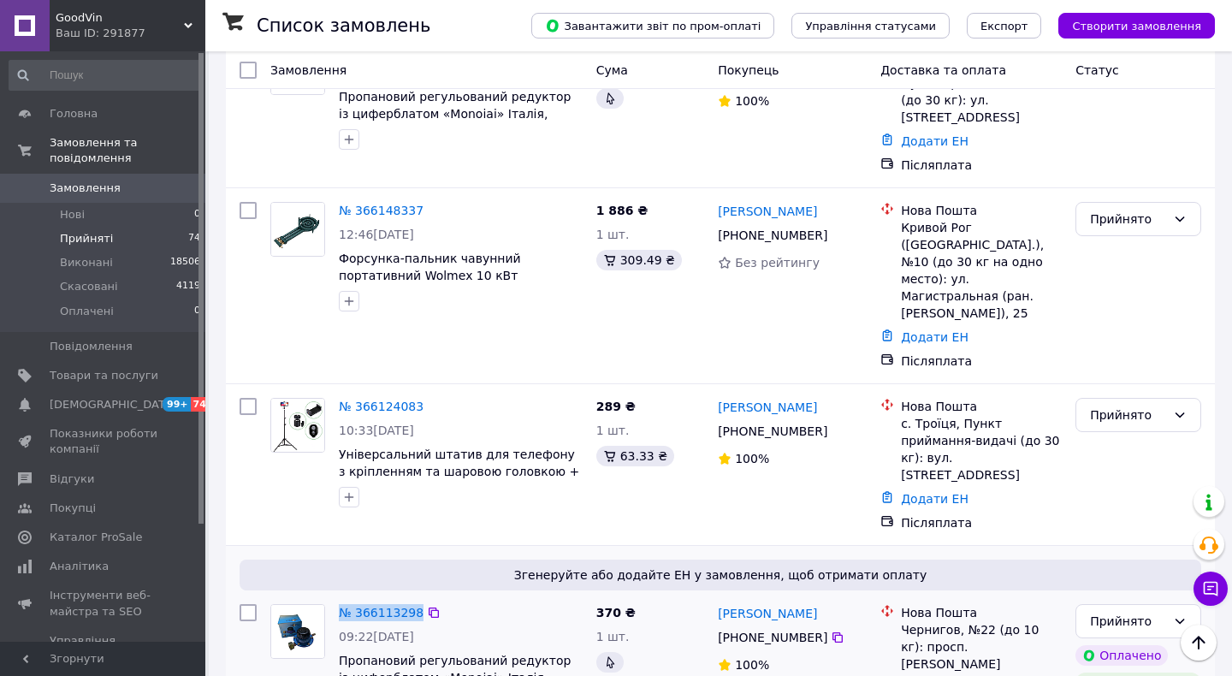
scroll to position [1527, 0]
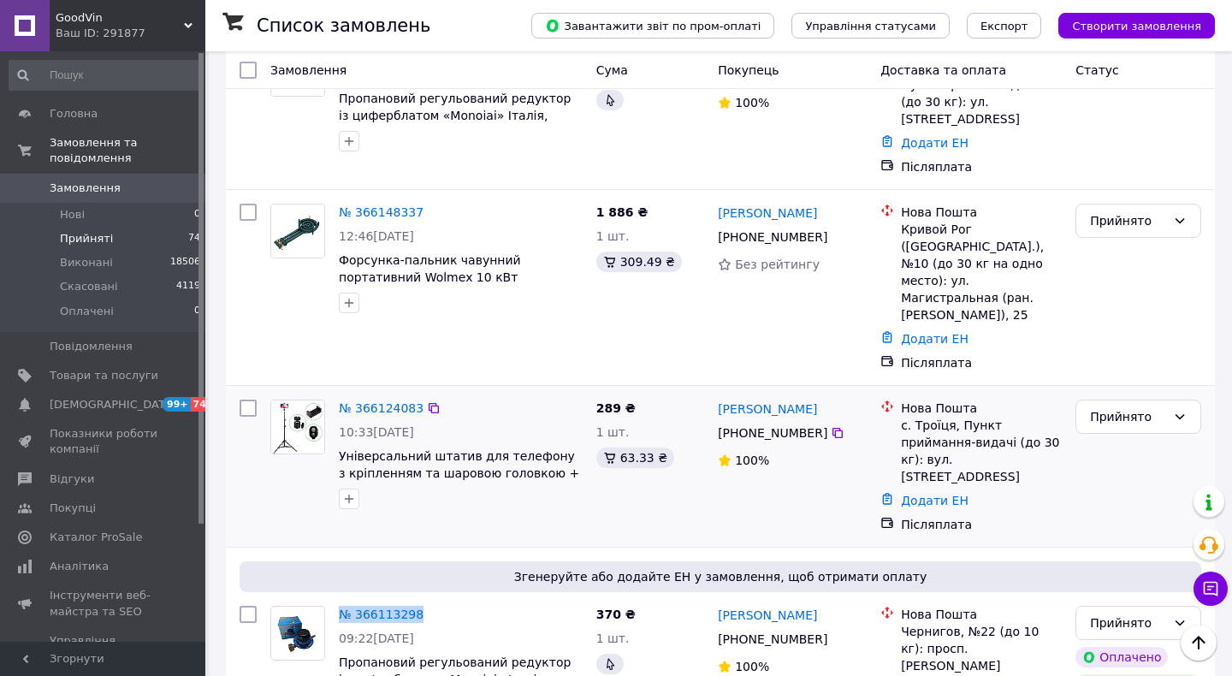
click at [582, 485] on div at bounding box center [460, 498] width 251 height 27
click at [840, 428] on icon at bounding box center [838, 433] width 10 height 10
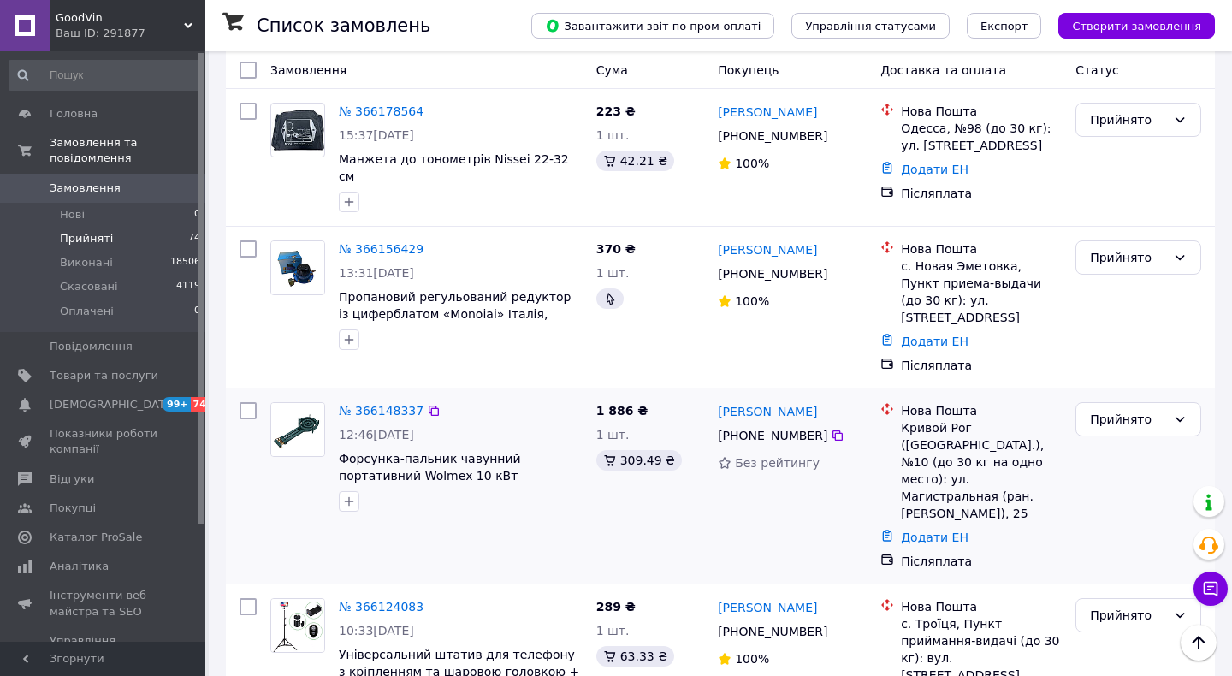
scroll to position [1327, 0]
click at [837, 430] on icon at bounding box center [838, 437] width 14 height 14
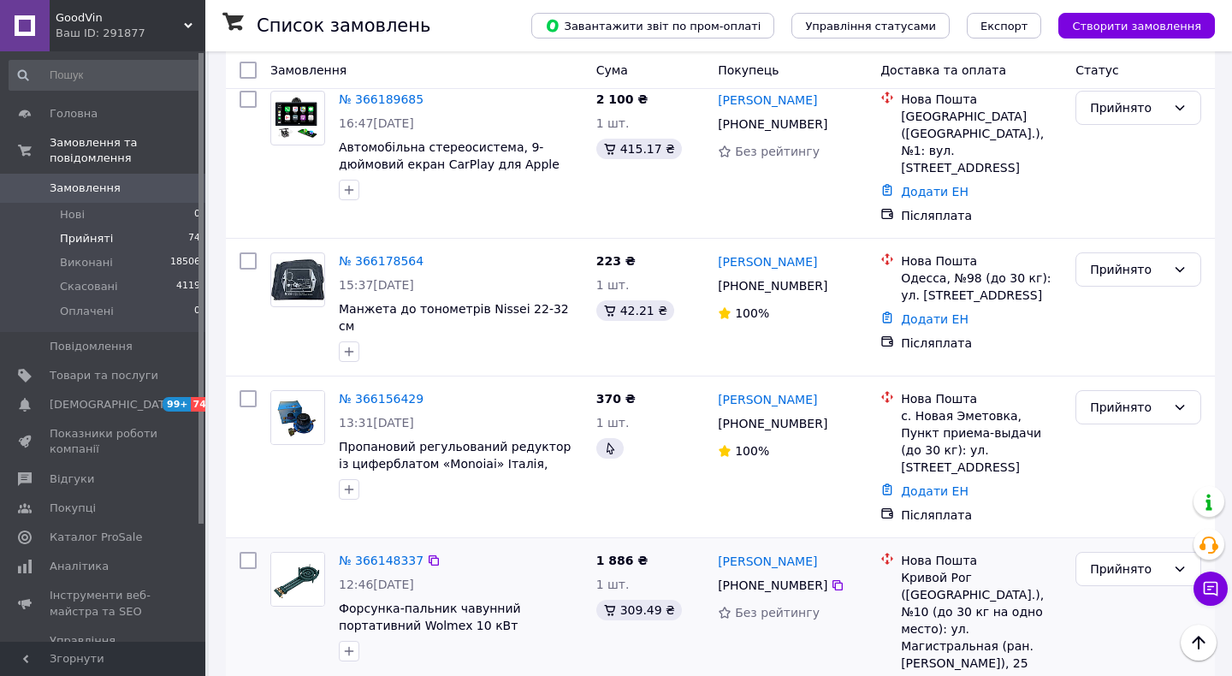
scroll to position [1179, 0]
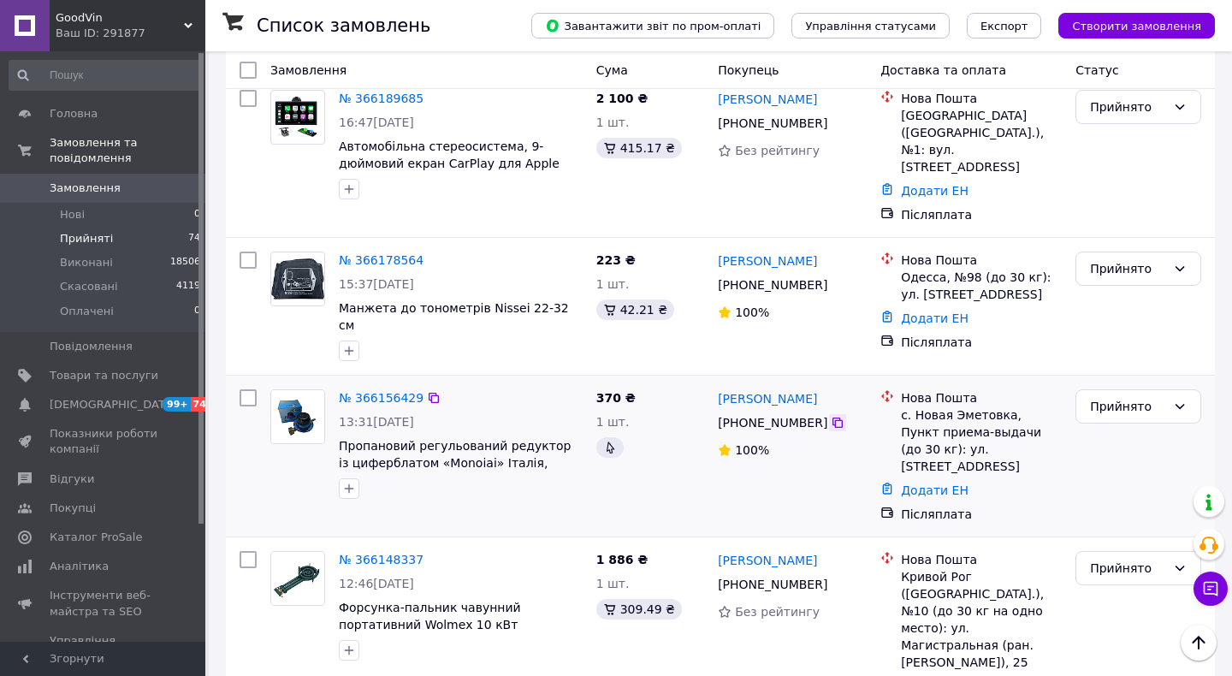
click at [840, 416] on icon at bounding box center [838, 423] width 14 height 14
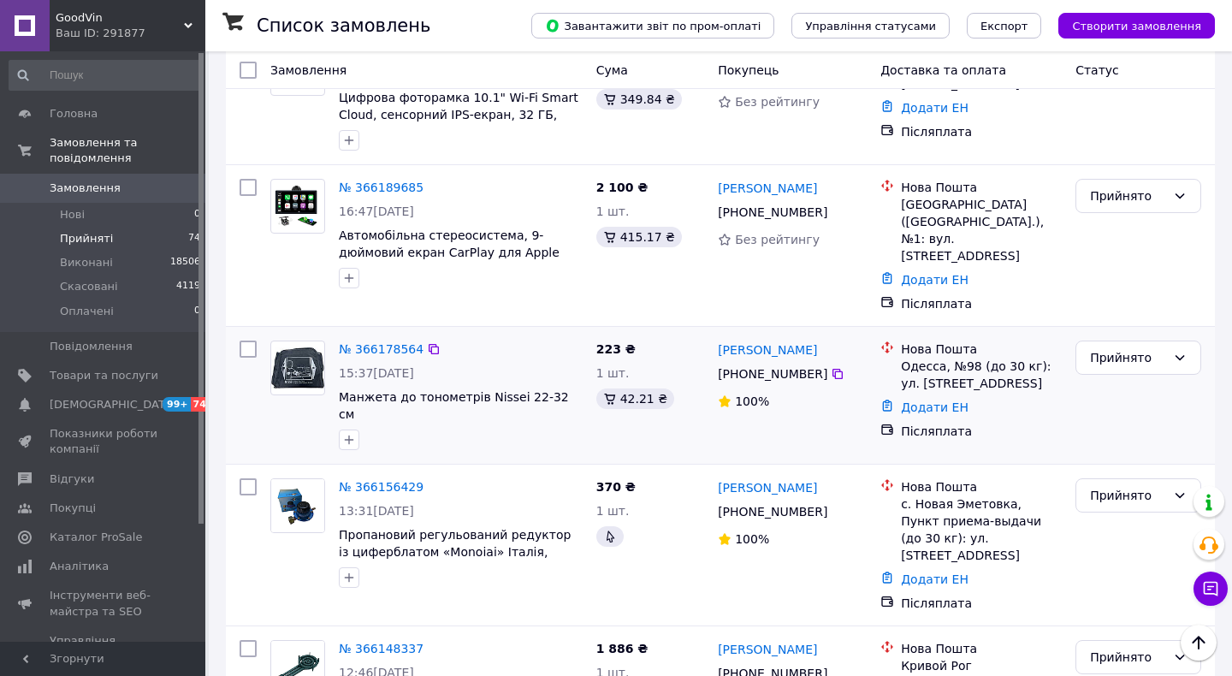
scroll to position [1089, 0]
click at [834, 368] on icon at bounding box center [838, 375] width 14 height 14
click at [835, 368] on icon at bounding box center [838, 375] width 14 height 14
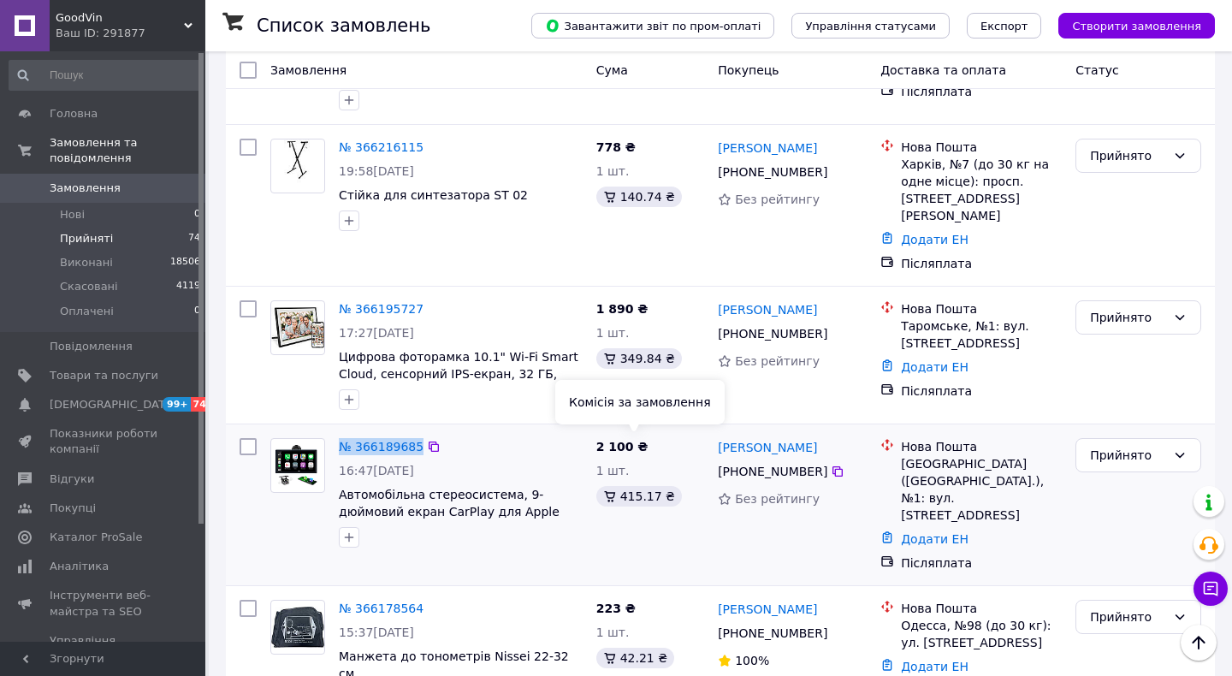
scroll to position [815, 0]
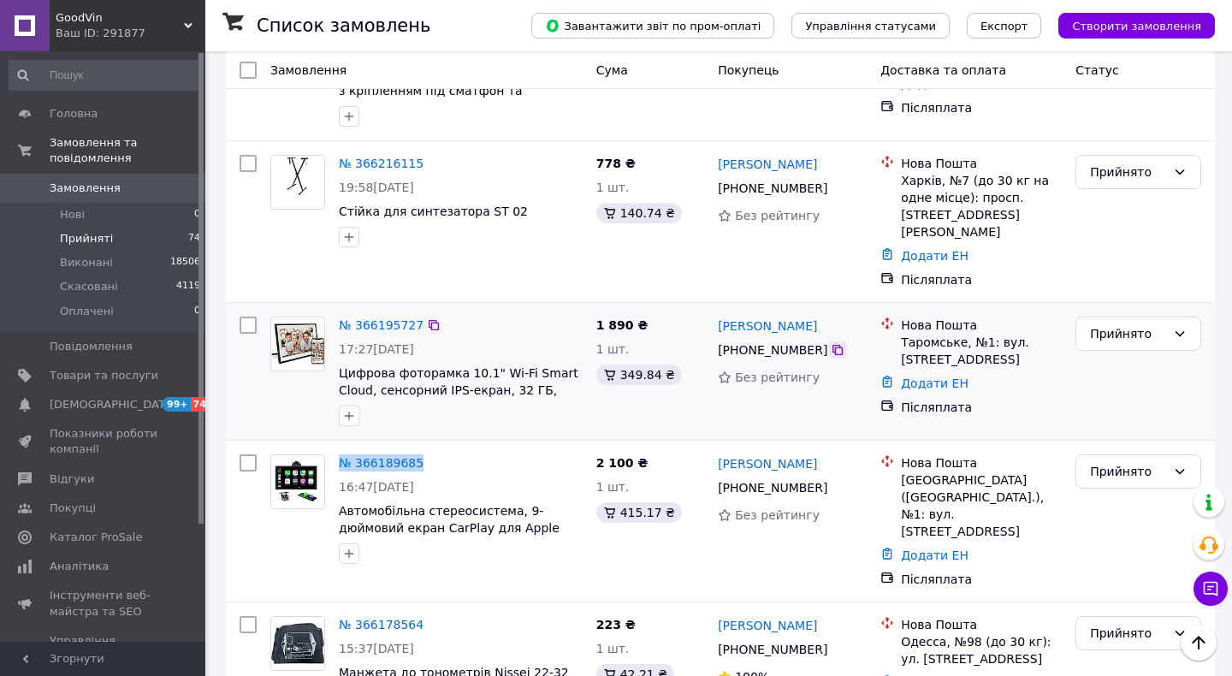
click at [831, 343] on icon at bounding box center [838, 350] width 14 height 14
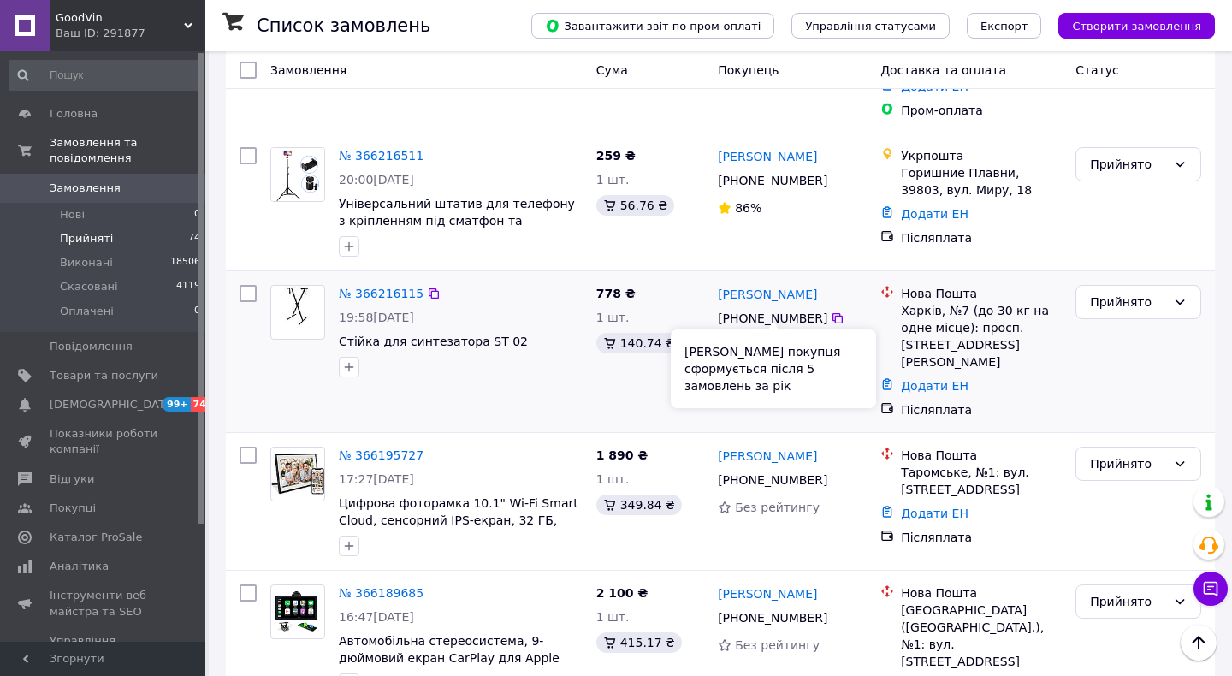
scroll to position [675, 0]
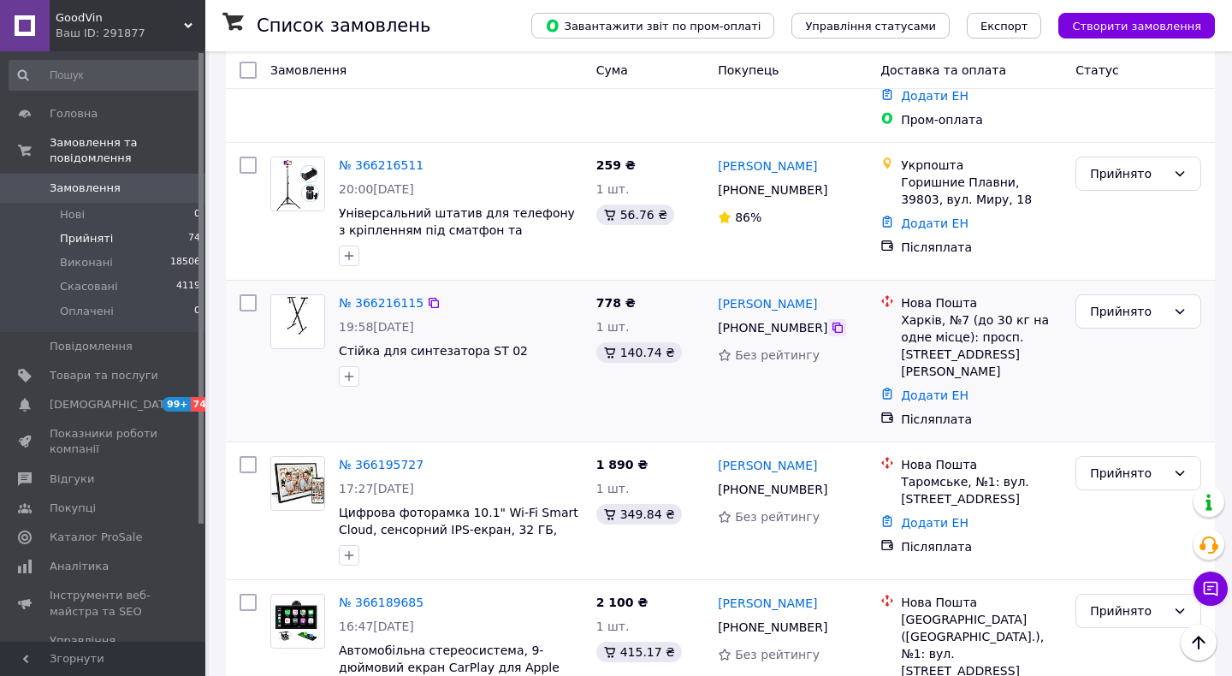
click at [836, 321] on icon at bounding box center [838, 328] width 14 height 14
click at [839, 323] on icon at bounding box center [838, 328] width 10 height 10
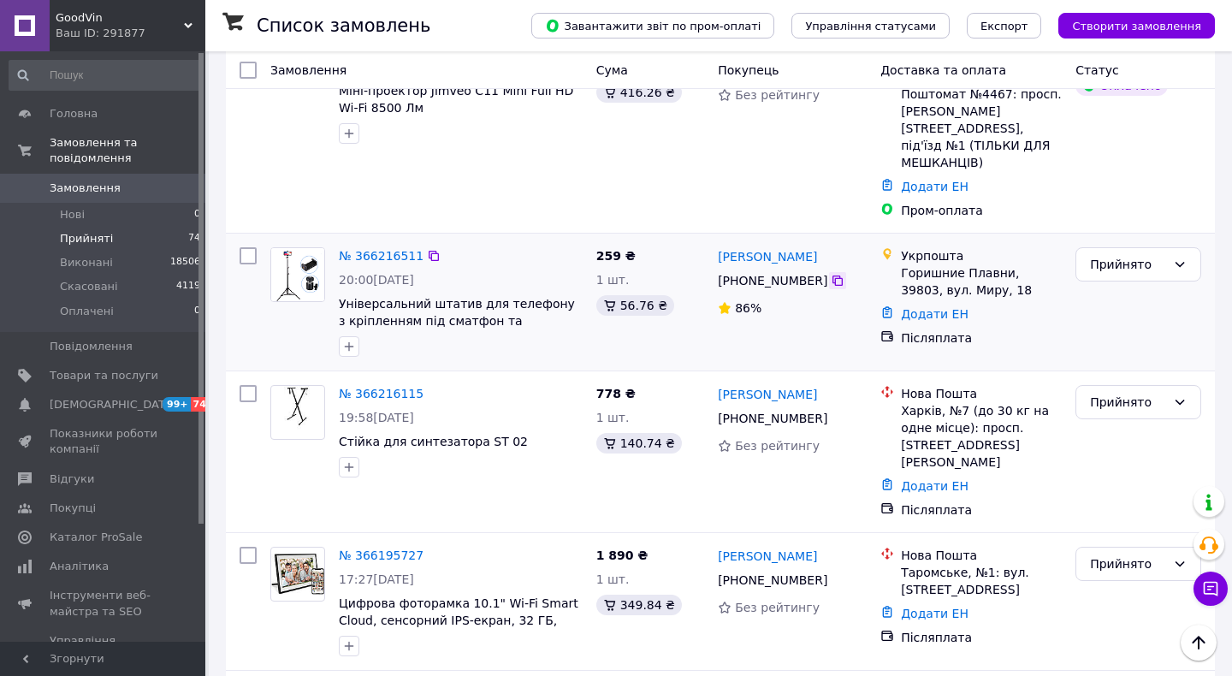
click at [837, 274] on icon at bounding box center [838, 281] width 14 height 14
click at [835, 274] on icon at bounding box center [838, 281] width 14 height 14
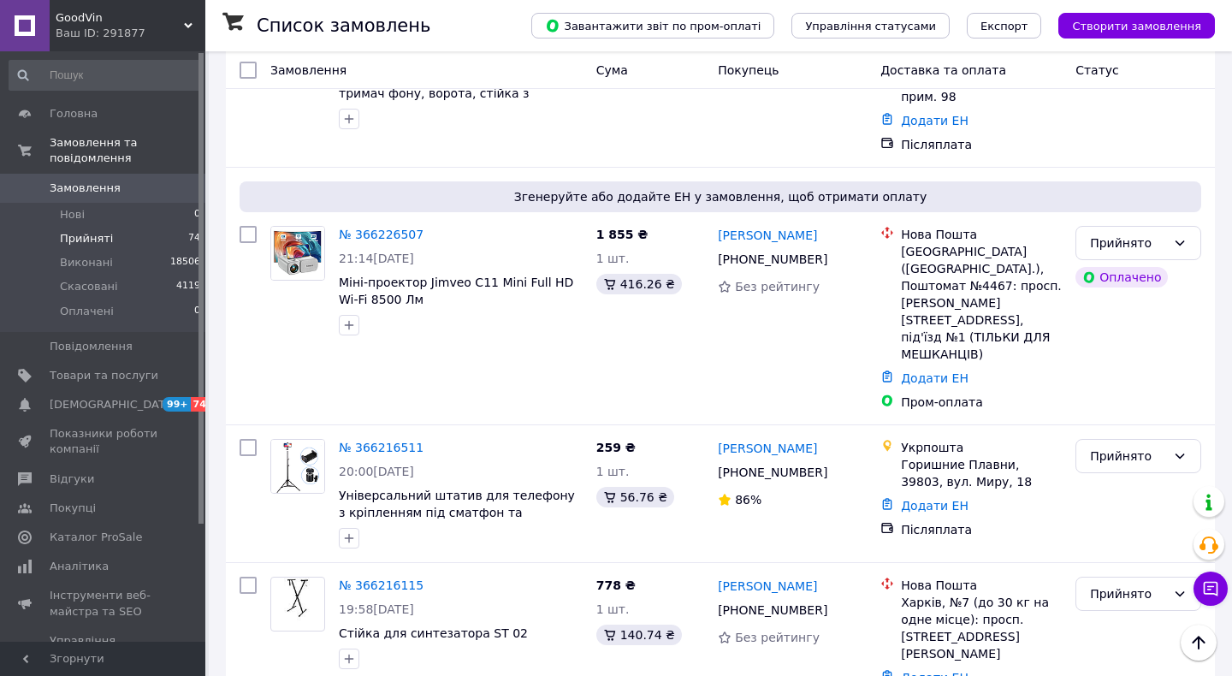
scroll to position [344, 0]
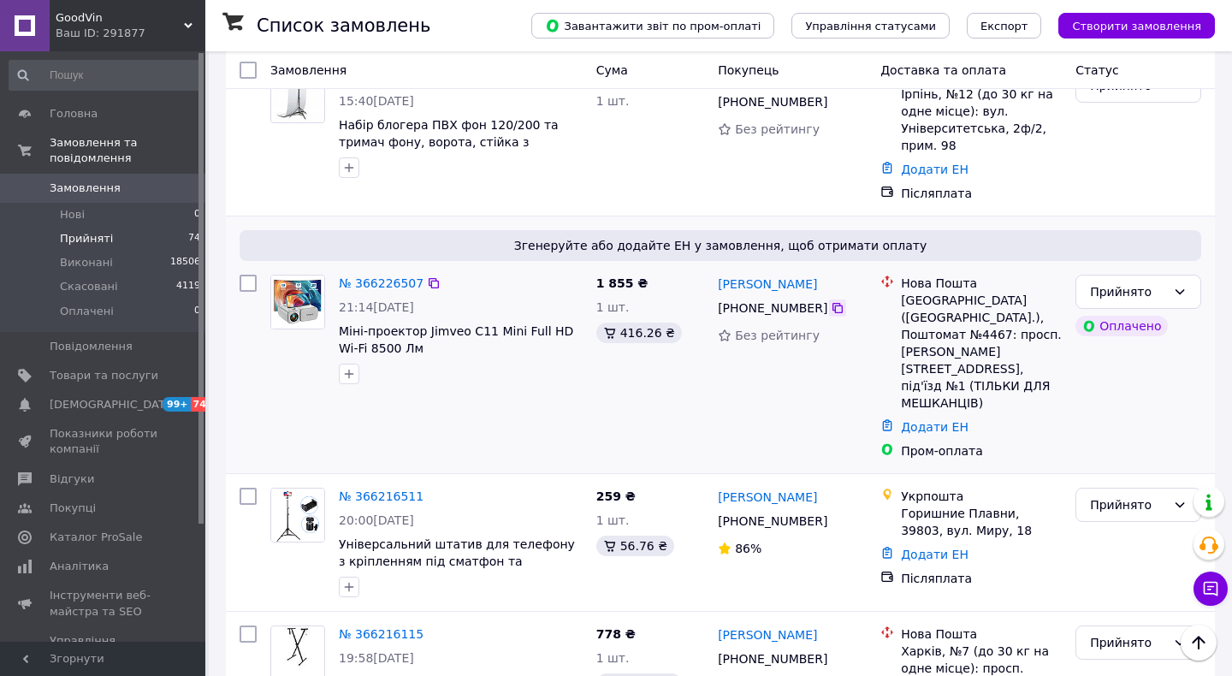
click at [835, 307] on icon at bounding box center [838, 308] width 14 height 14
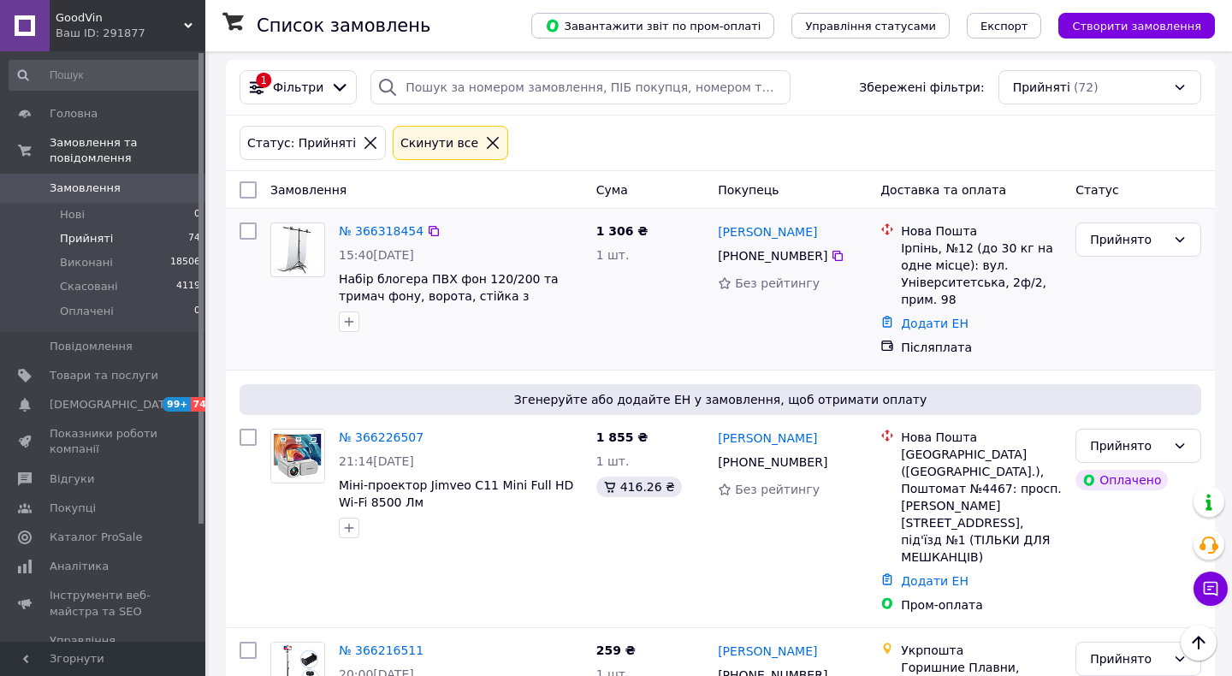
scroll to position [195, 0]
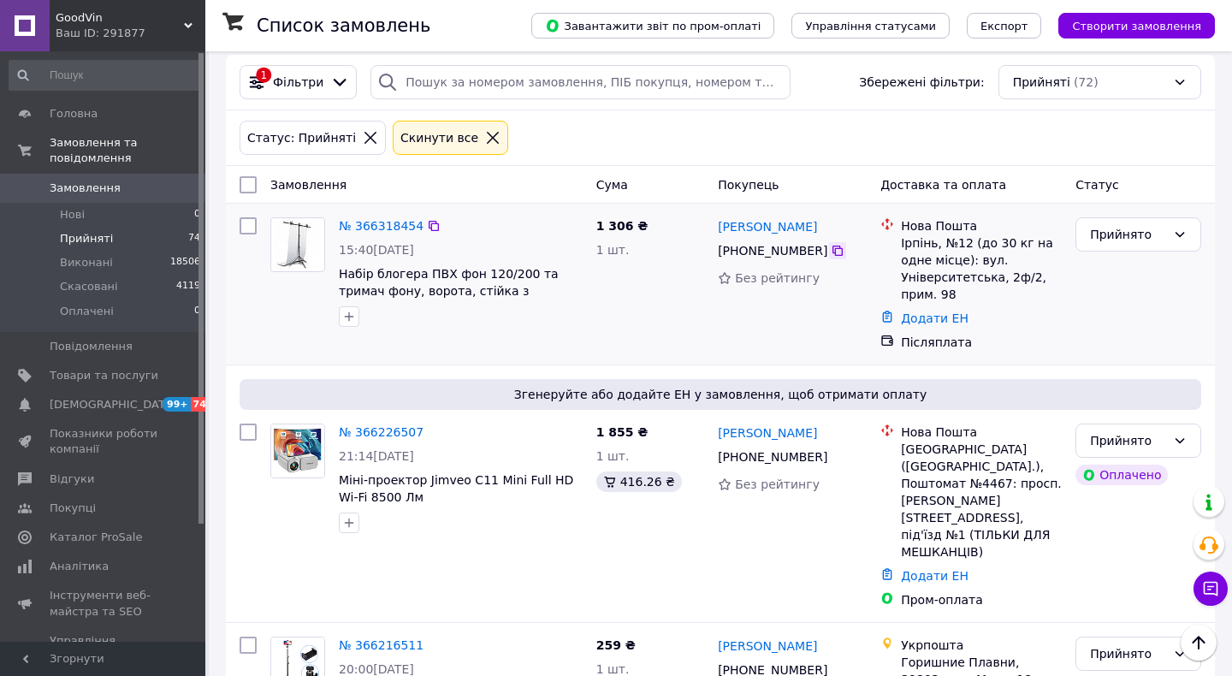
click at [836, 251] on icon at bounding box center [838, 251] width 14 height 14
click at [833, 255] on icon at bounding box center [838, 251] width 10 height 10
click at [476, 127] on div "Cкинути все" at bounding box center [451, 138] width 116 height 34
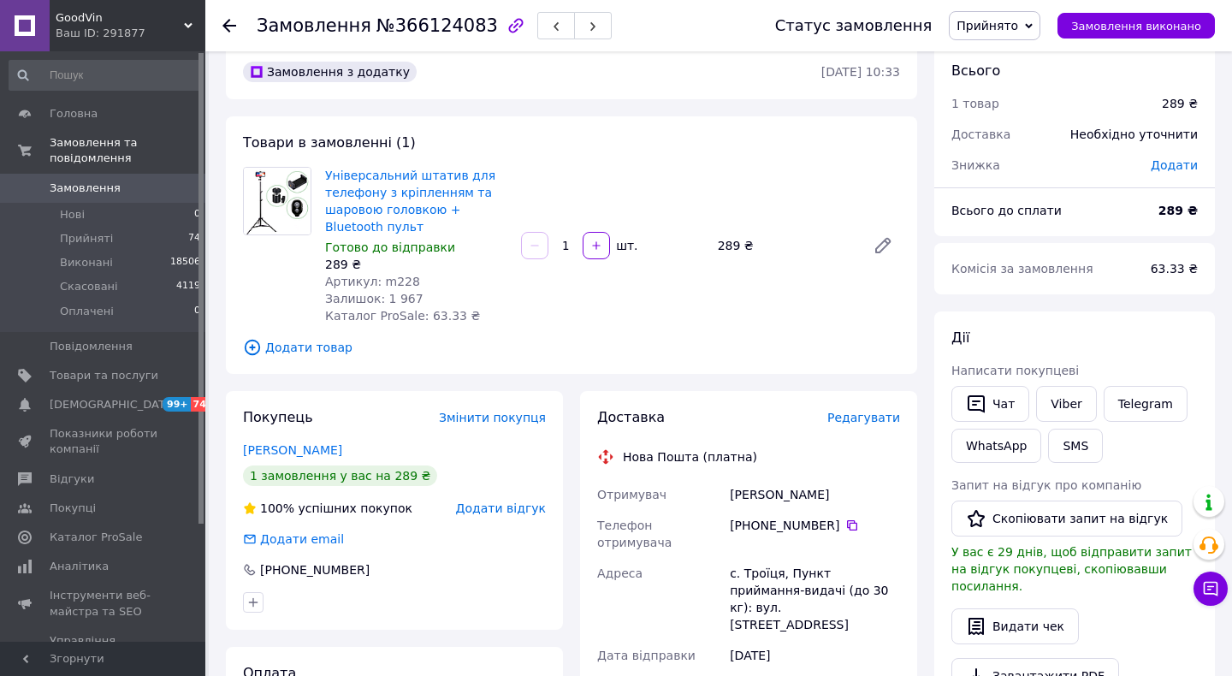
scroll to position [21, 0]
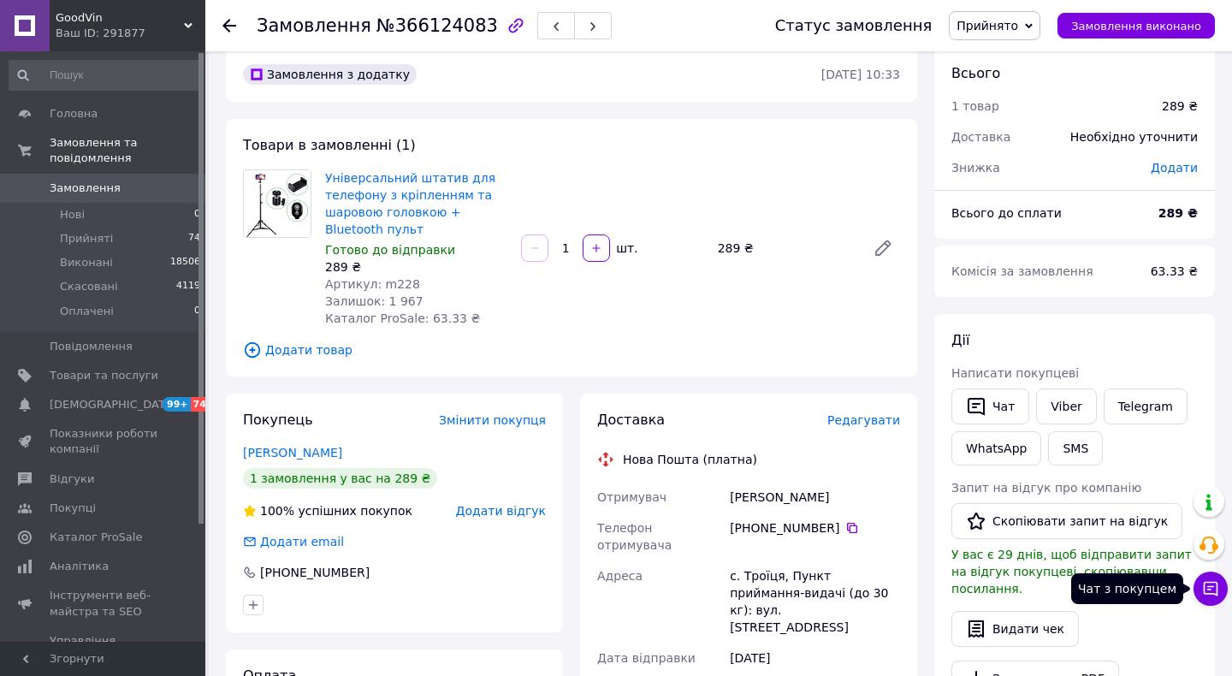
click at [1219, 600] on button "Чат з покупцем" at bounding box center [1211, 589] width 34 height 34
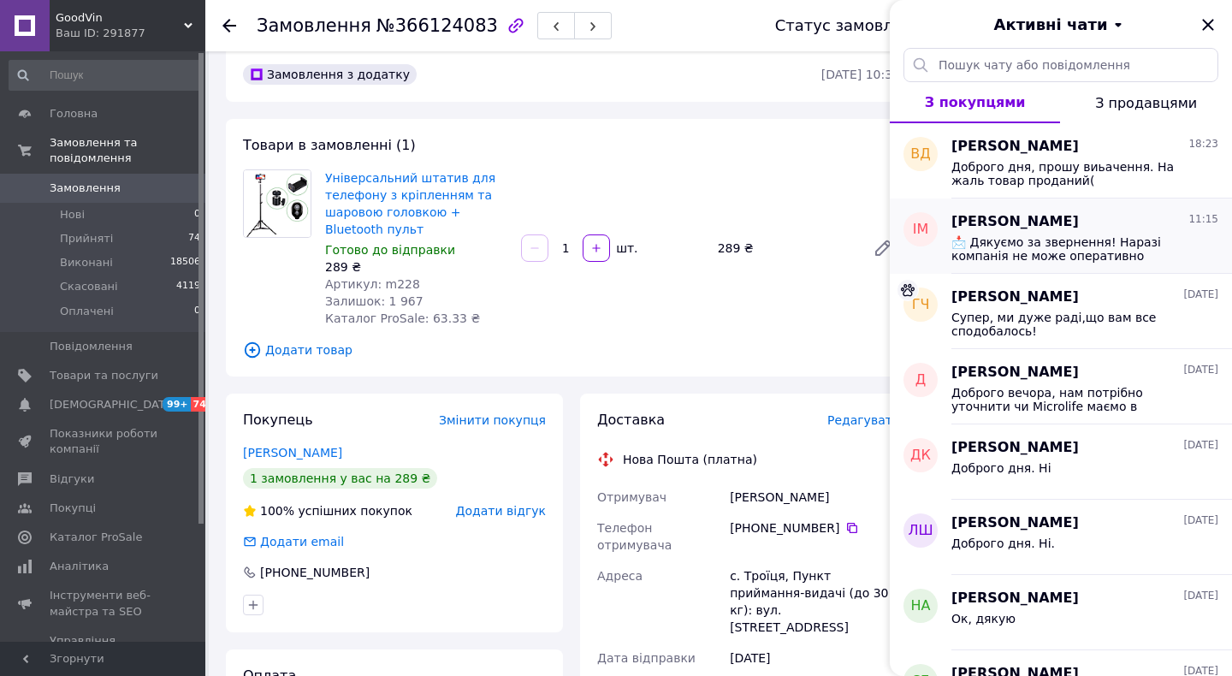
click at [1090, 217] on div "ігор мартинюк 11:15" at bounding box center [1085, 222] width 267 height 20
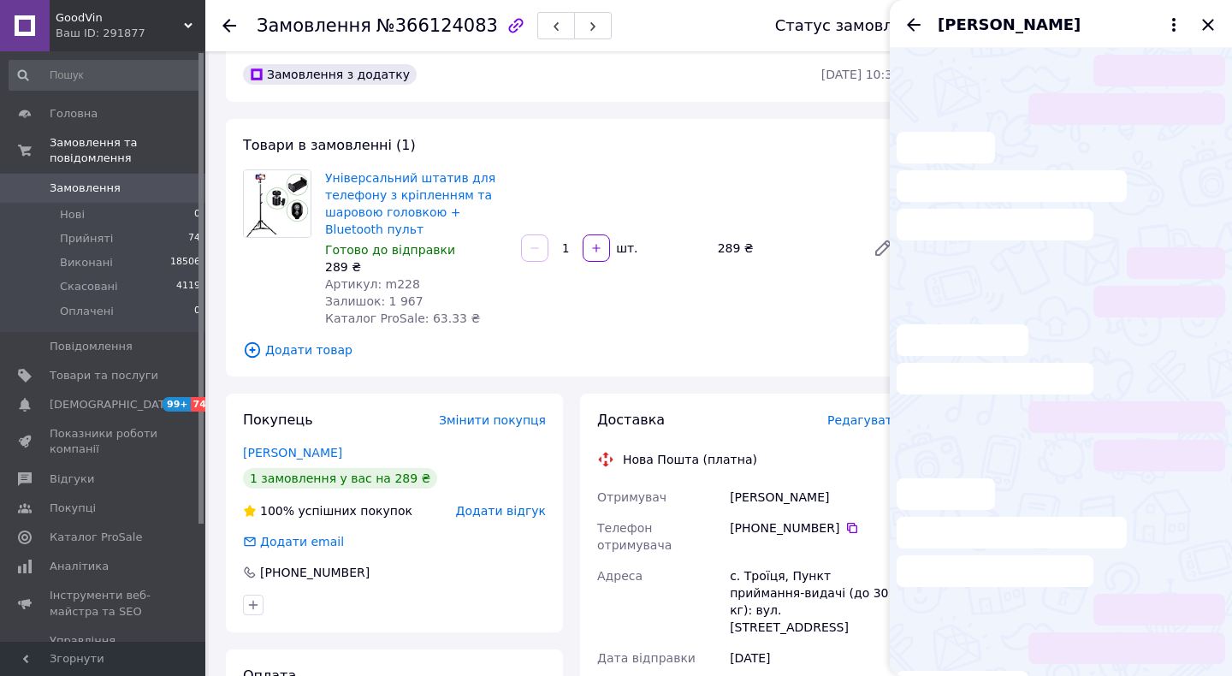
scroll to position [62, 0]
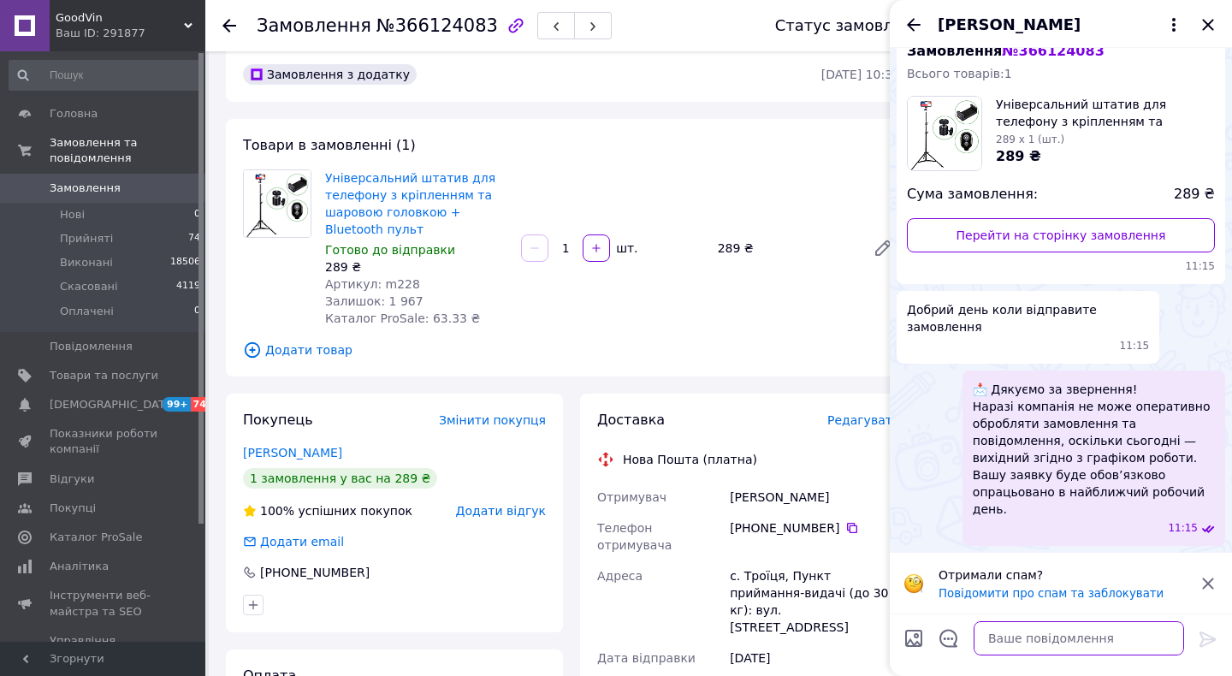
click at [1011, 640] on textarea at bounding box center [1079, 638] width 211 height 34
type textarea "о"
type textarea "Доброго вечора, відправки в понеділок"
click at [1212, 648] on icon at bounding box center [1208, 639] width 21 height 21
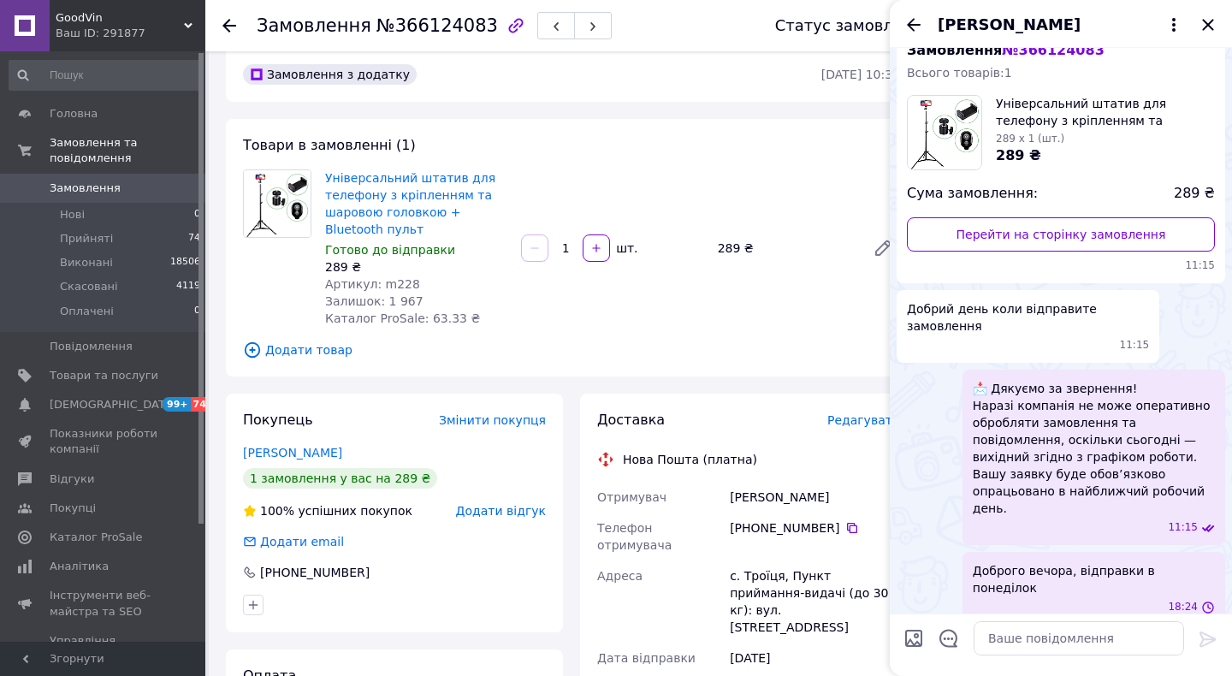
scroll to position [62, 0]
click at [1211, 21] on icon "Закрити" at bounding box center [1207, 24] width 11 height 11
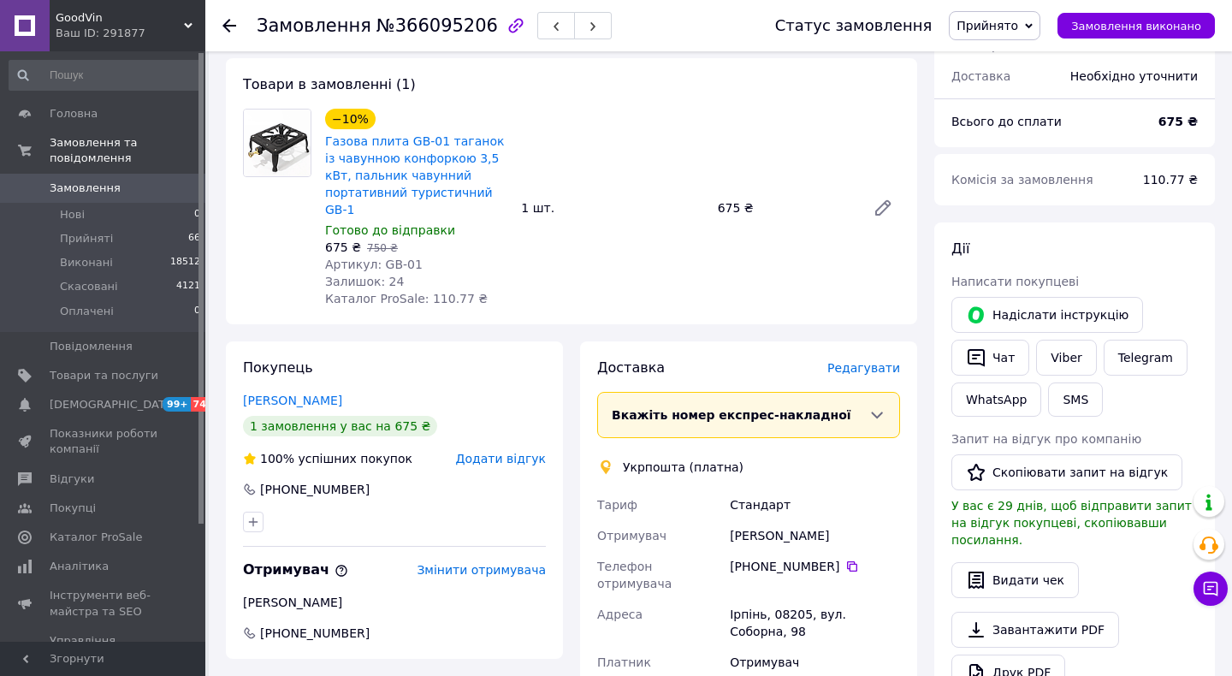
scroll to position [579, 0]
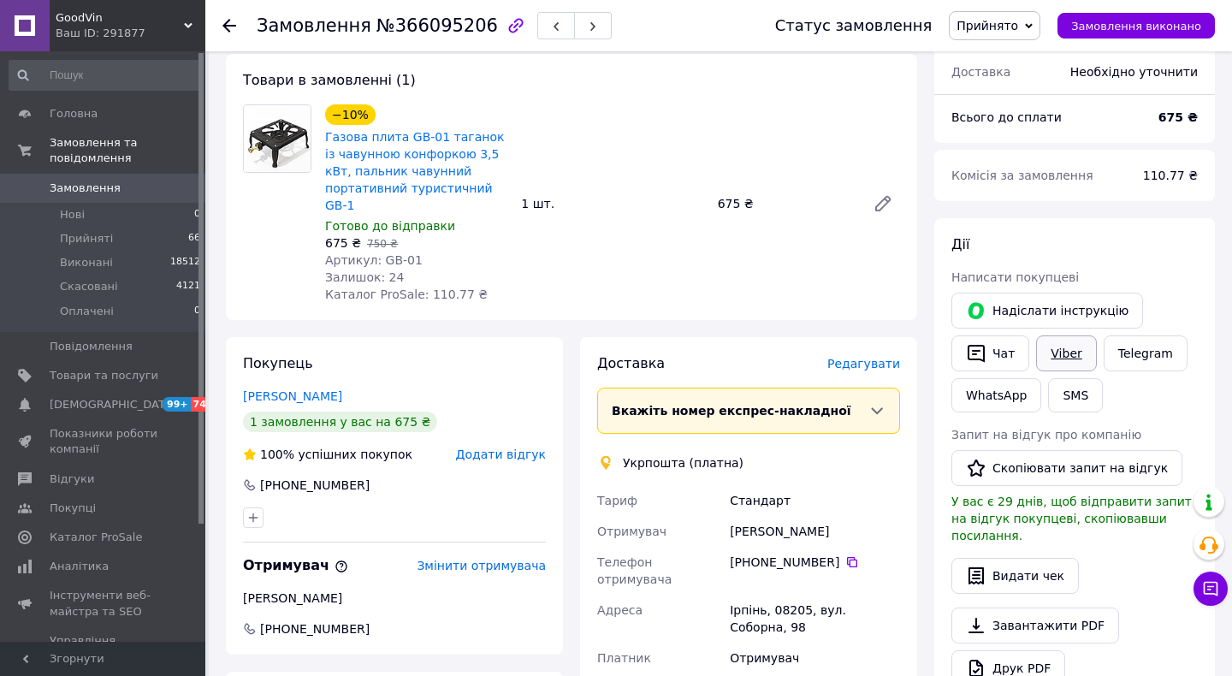
click at [1077, 335] on link "Viber" at bounding box center [1066, 353] width 60 height 36
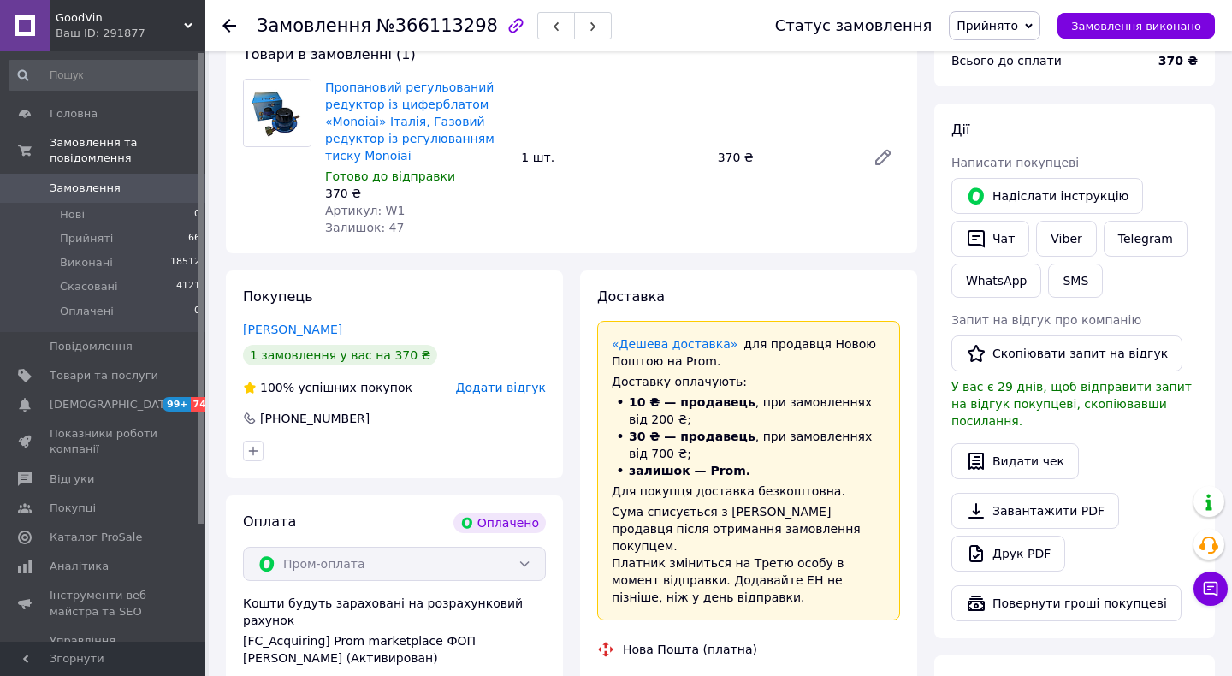
scroll to position [603, 0]
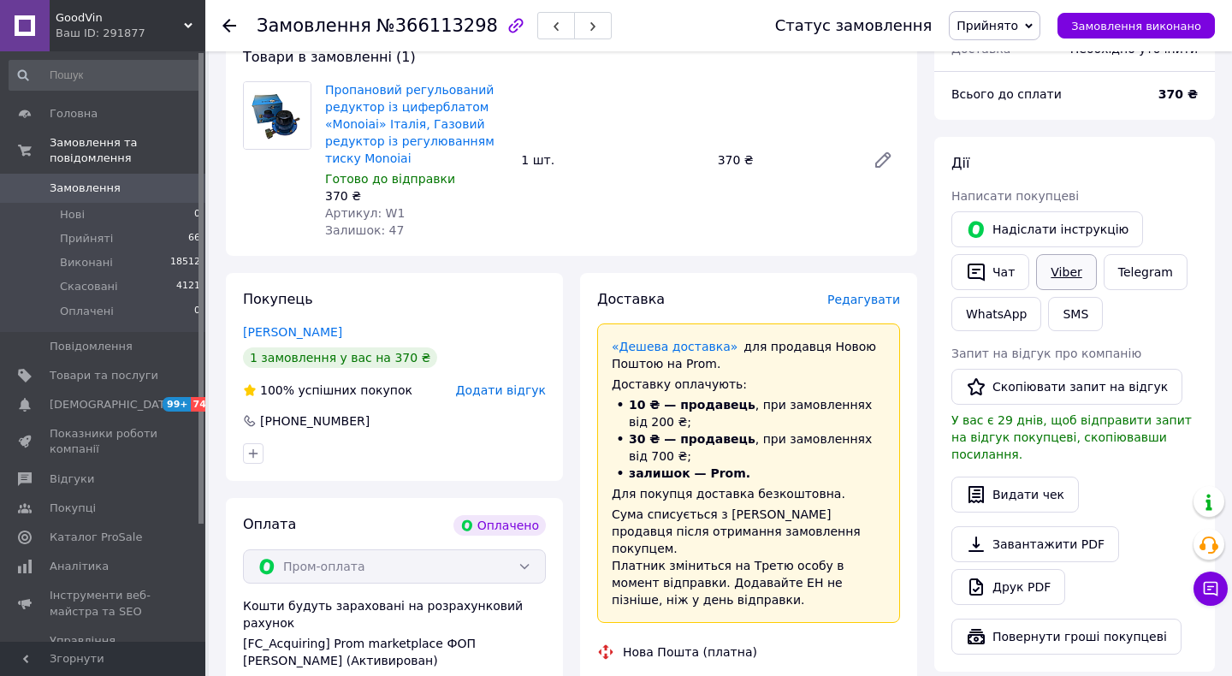
click at [1055, 254] on link "Viber" at bounding box center [1066, 272] width 60 height 36
click at [858, 293] on span "Редагувати" at bounding box center [864, 300] width 73 height 14
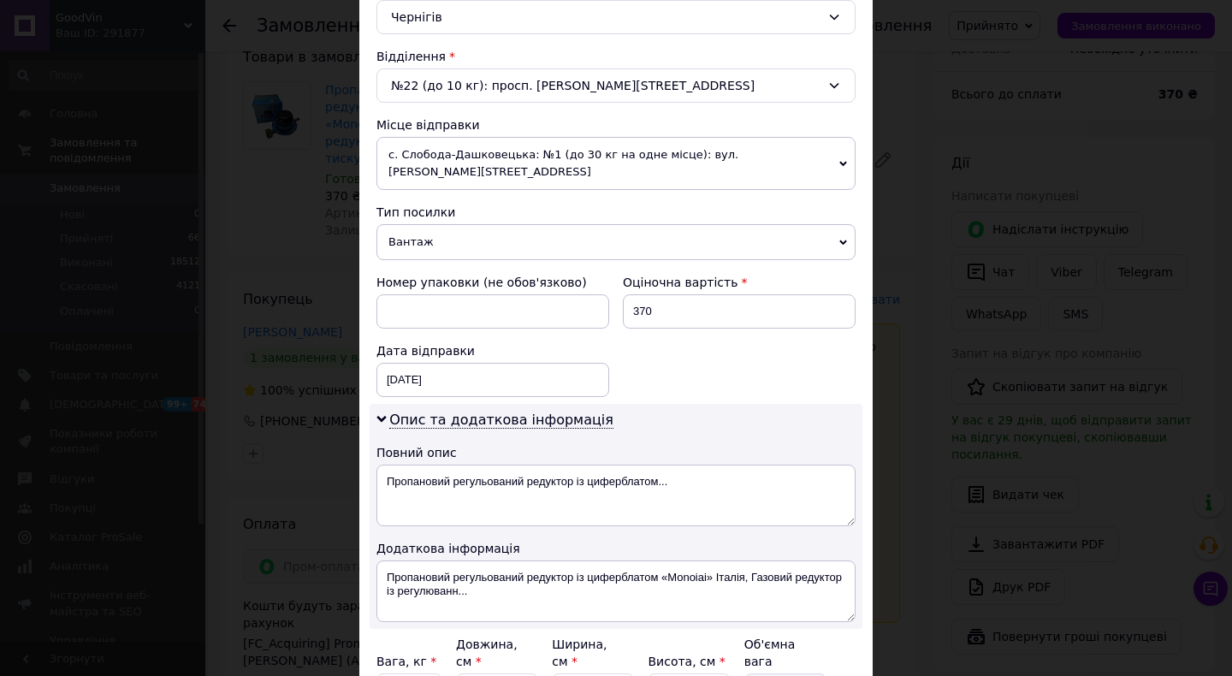
scroll to position [686, 0]
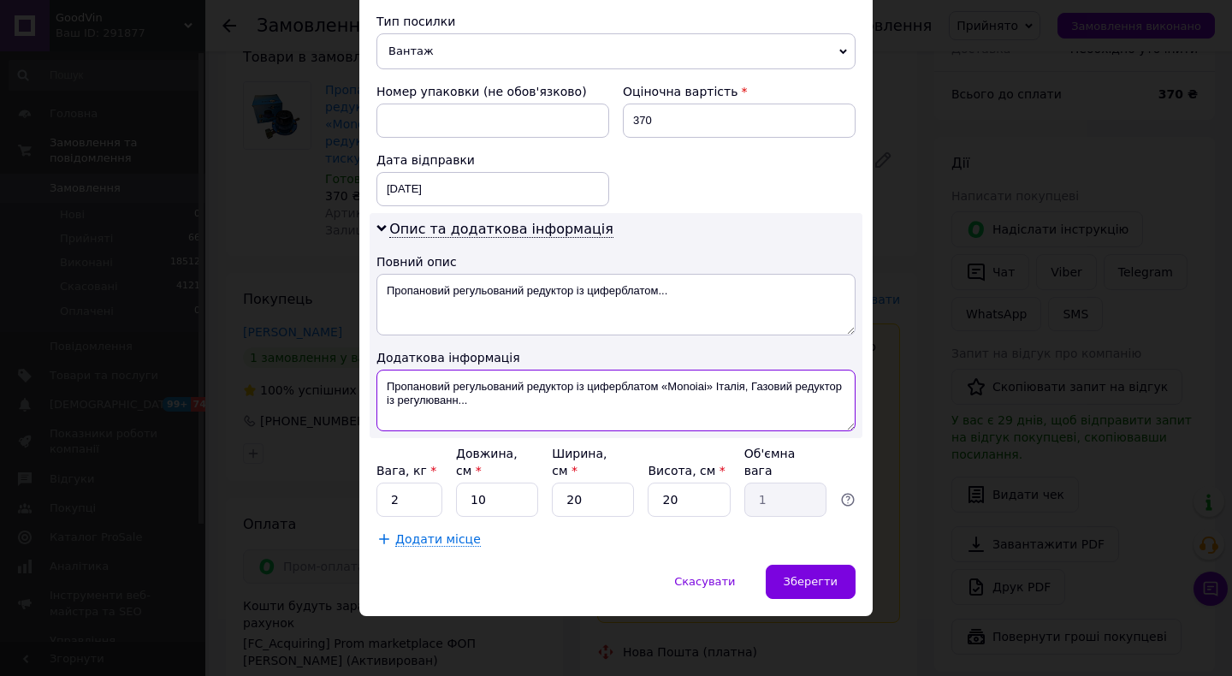
click at [721, 383] on textarea "Пропановий регульований редуктор із циферблатом «Monoiai» Італія, Газовий редук…" at bounding box center [616, 401] width 479 height 62
drag, startPoint x: 573, startPoint y: 386, endPoint x: 579, endPoint y: 407, distance: 21.4
click at [579, 407] on textarea "Пропановий регульований редуктор із циферблатом «Monoiai» Італія, Газовий редук…" at bounding box center [616, 401] width 479 height 62
drag, startPoint x: 573, startPoint y: 387, endPoint x: 581, endPoint y: 408, distance: 22.7
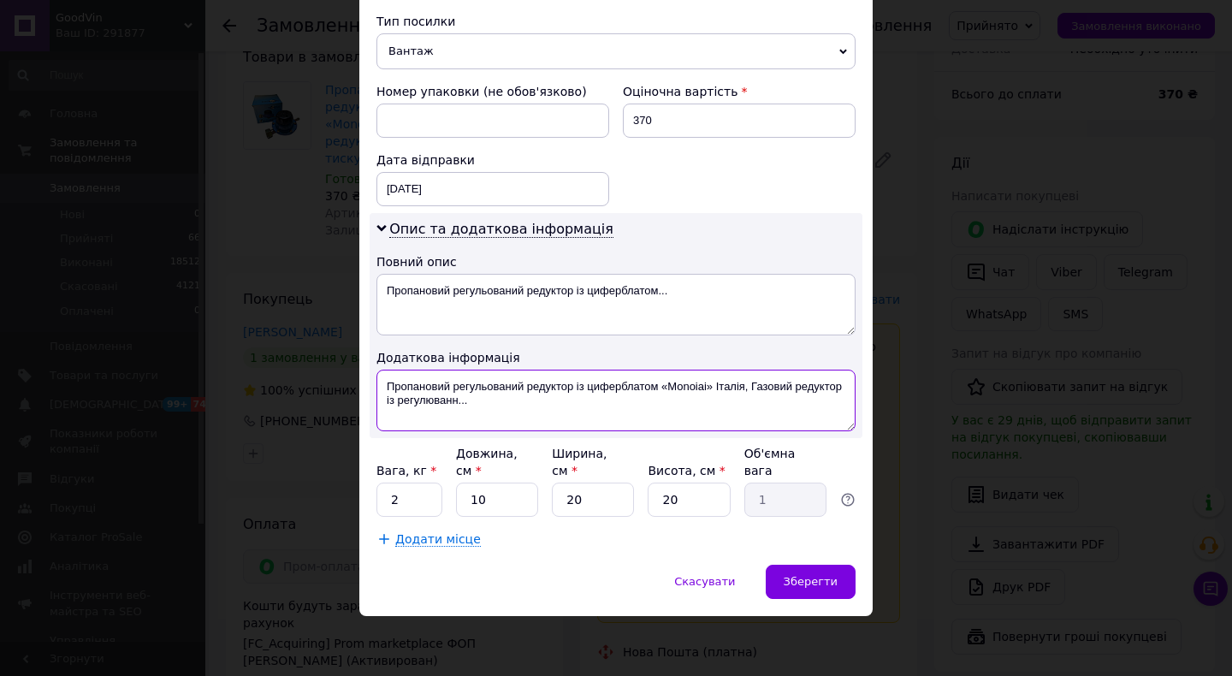
click at [581, 408] on textarea "Пропановий регульований редуктор із циферблатом «Monoiai» Італія, Газовий редук…" at bounding box center [616, 401] width 479 height 62
paste textarea "Італія"
drag, startPoint x: 526, startPoint y: 388, endPoint x: 383, endPoint y: 389, distance: 142.9
click at [383, 389] on textarea "Пропановий регульований редуктор Італія" at bounding box center [616, 401] width 479 height 62
type textarea "редуктор Італія"
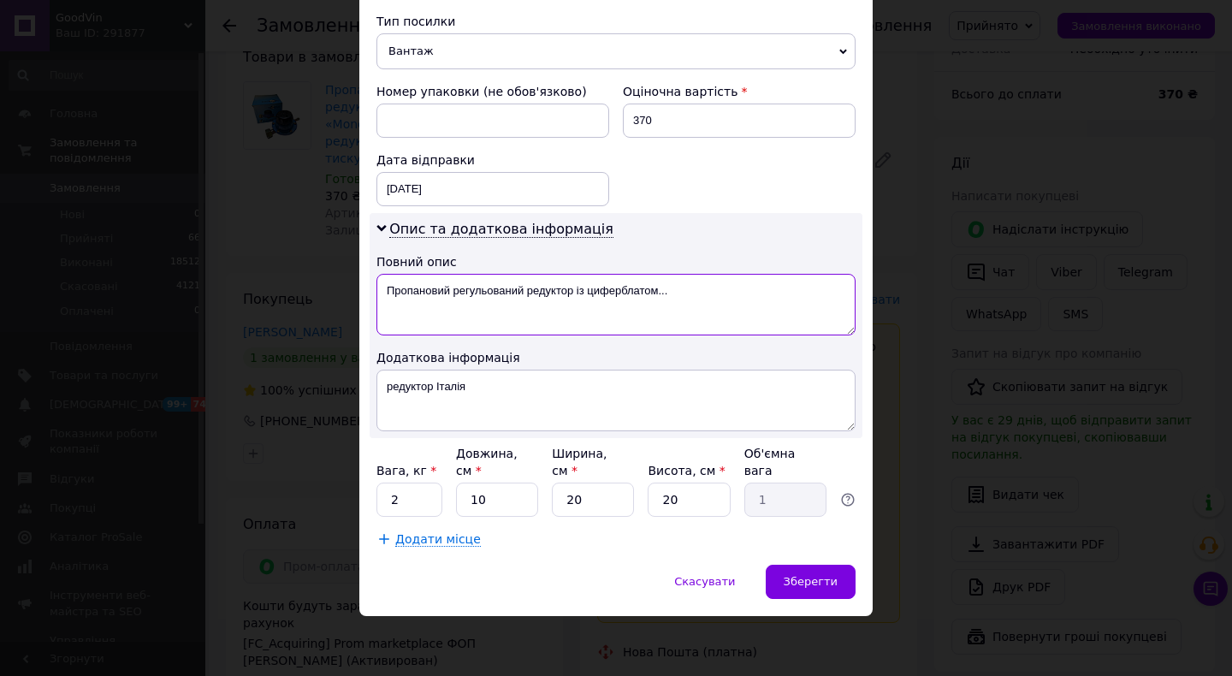
click at [404, 333] on textarea "Пропановий регульований редуктор із циферблатом..." at bounding box center [616, 305] width 479 height 62
paste textarea "редуктор Італія"
type textarea "редуктор Італія"
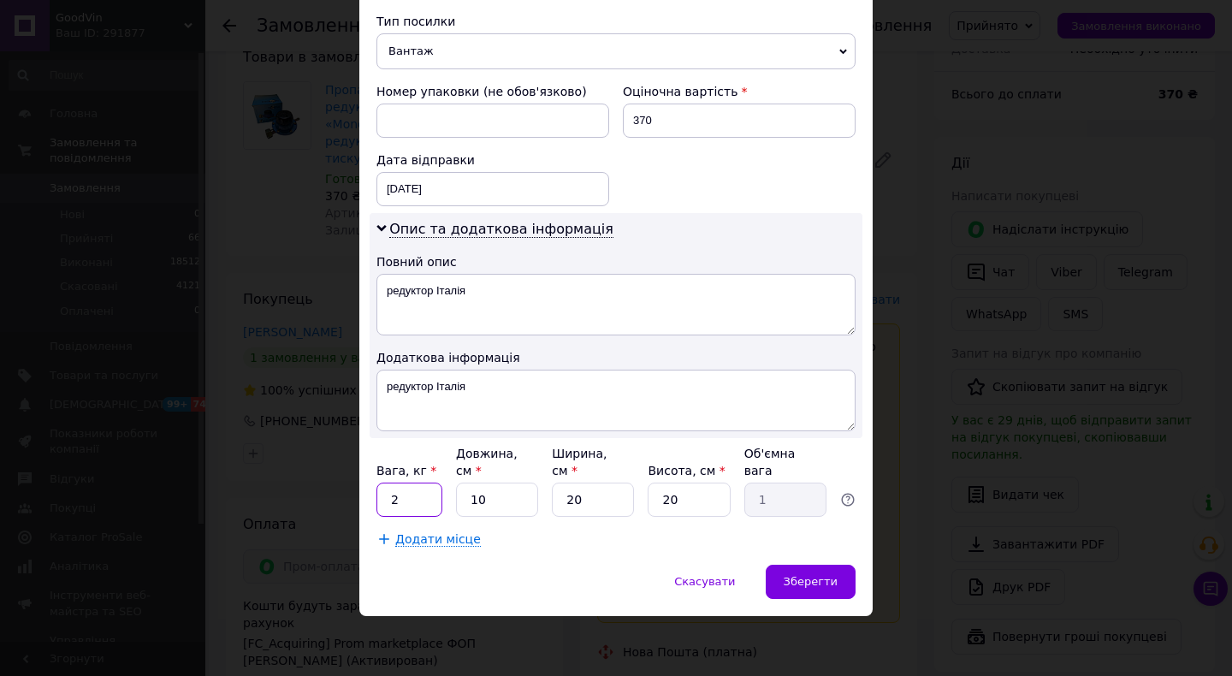
click at [429, 502] on input "2" at bounding box center [410, 500] width 66 height 34
type input "1.5"
click at [501, 502] on input "10" at bounding box center [497, 500] width 82 height 34
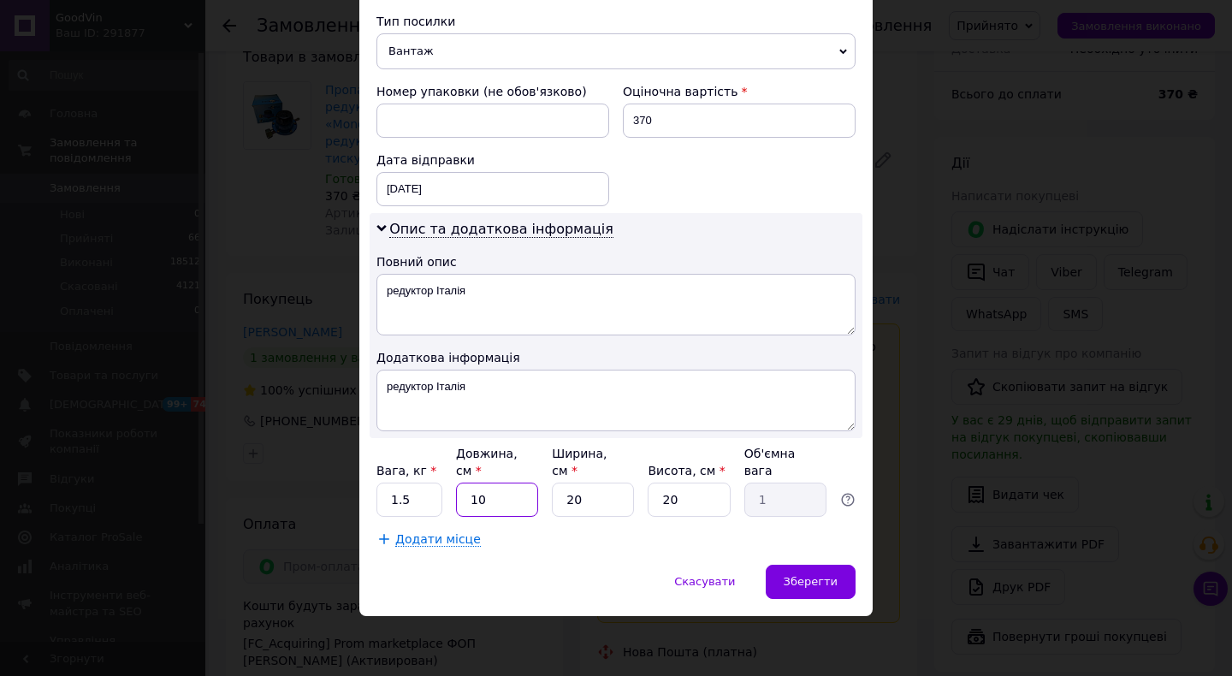
type input "2"
type input "0.2"
type input "25"
type input "2.5"
type input "25"
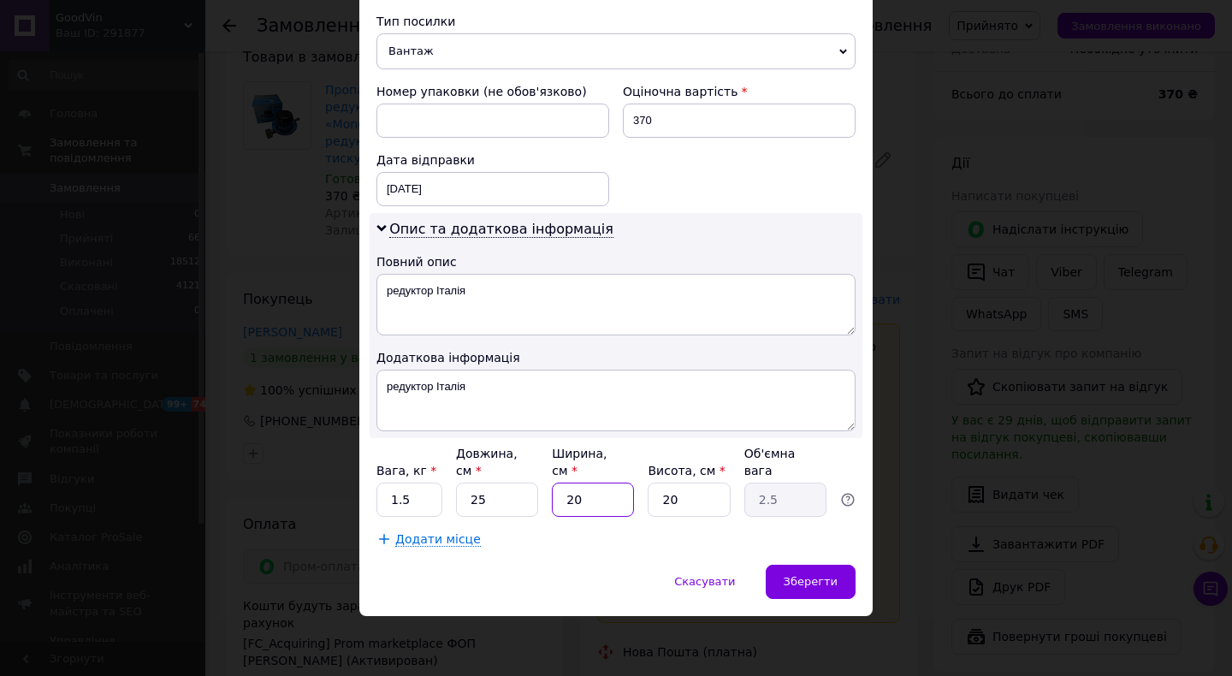
click at [585, 499] on input "20" at bounding box center [593, 500] width 82 height 34
type input "2"
type input "0.25"
type input "25"
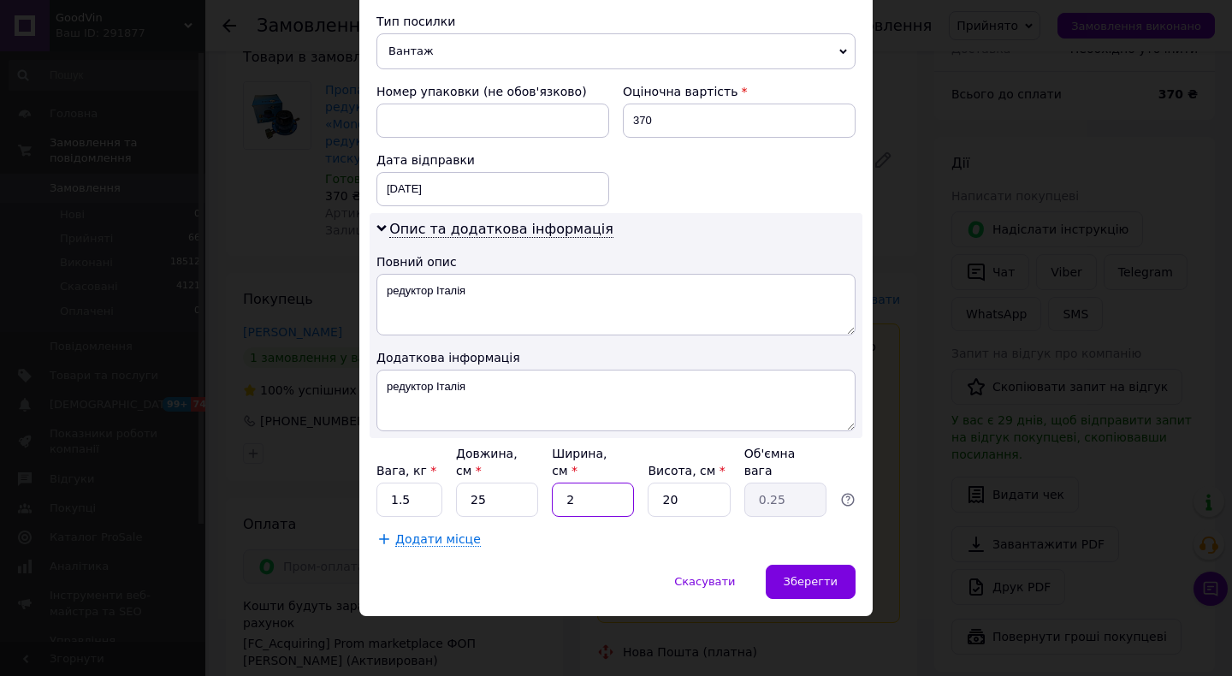
type input "3.13"
type input "25"
click at [683, 504] on input "20" at bounding box center [689, 500] width 82 height 34
type input "1"
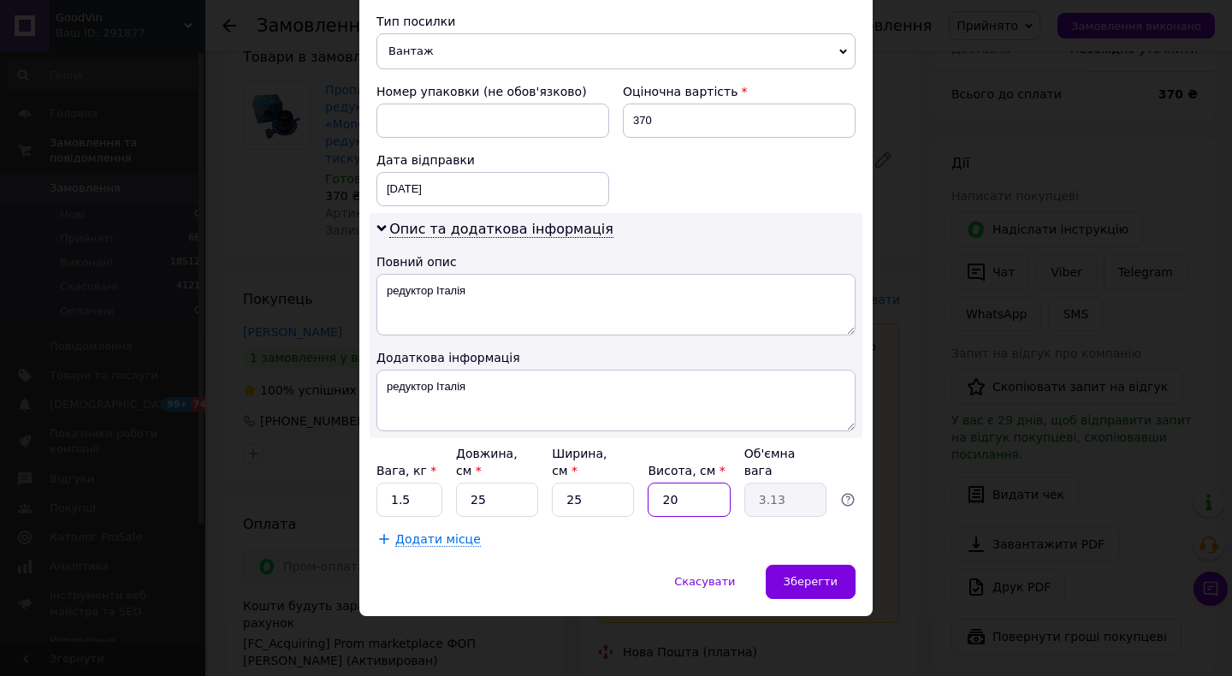
type input "0.16"
type input "10"
type input "1.56"
type input "10"
click at [805, 583] on span "Зберегти" at bounding box center [811, 581] width 54 height 13
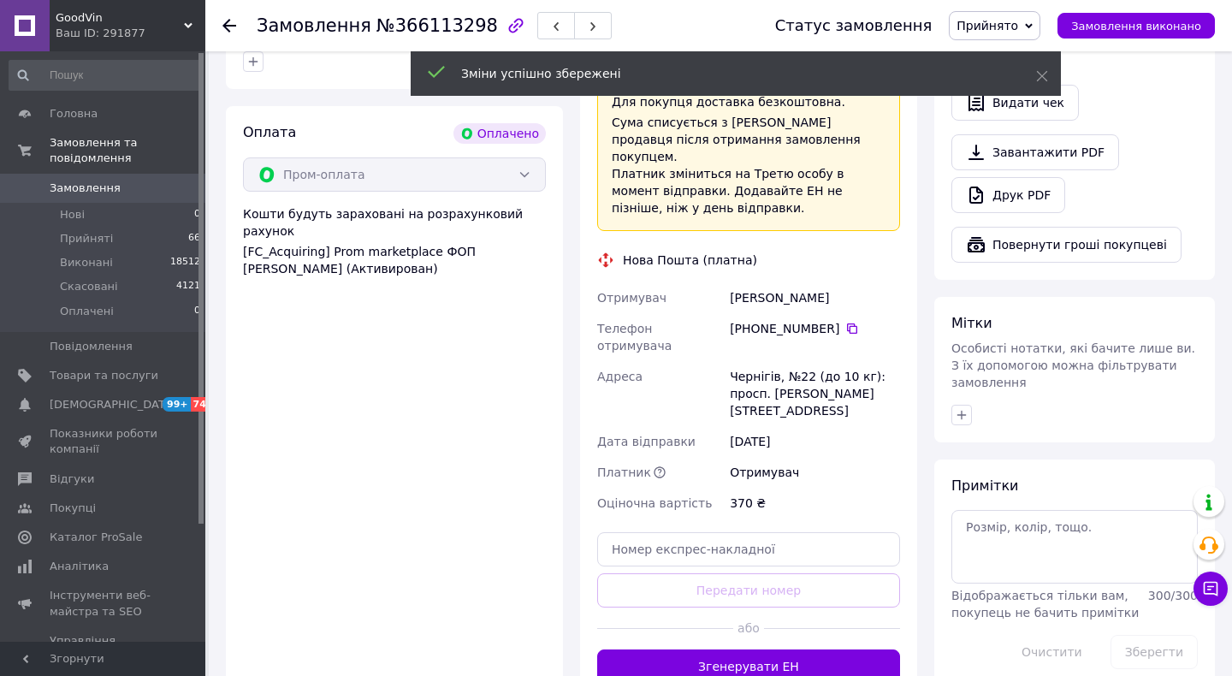
scroll to position [993, 0]
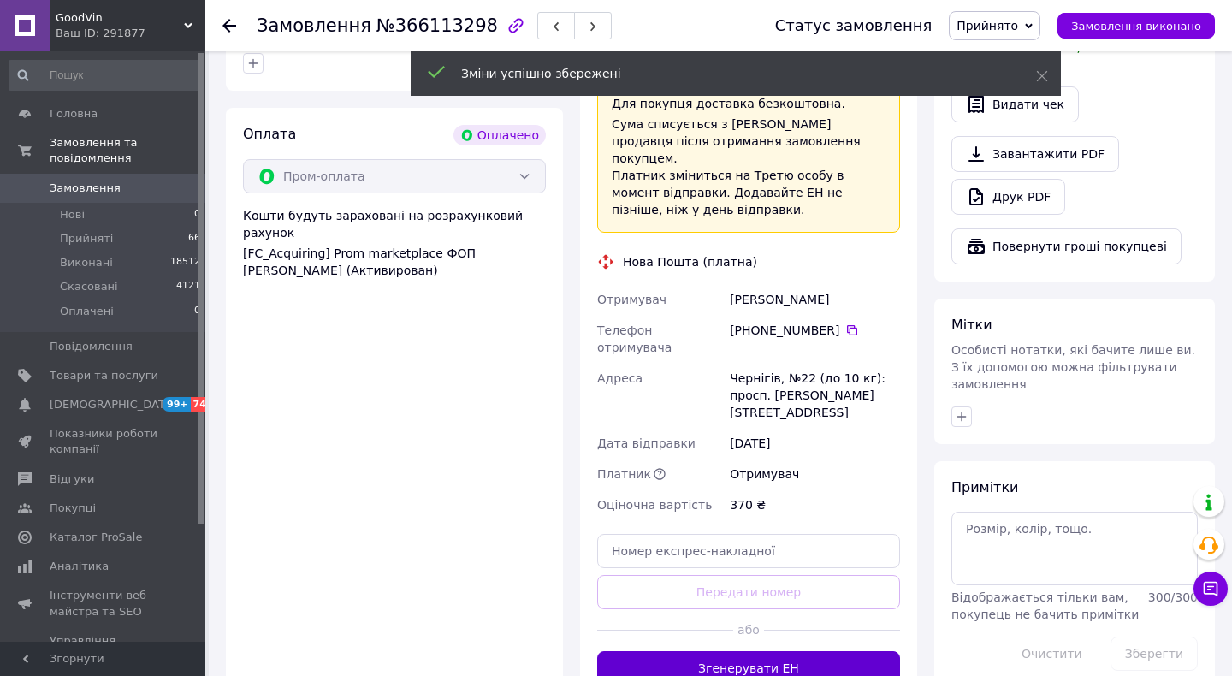
click at [816, 651] on button "Згенерувати ЕН" at bounding box center [748, 668] width 303 height 34
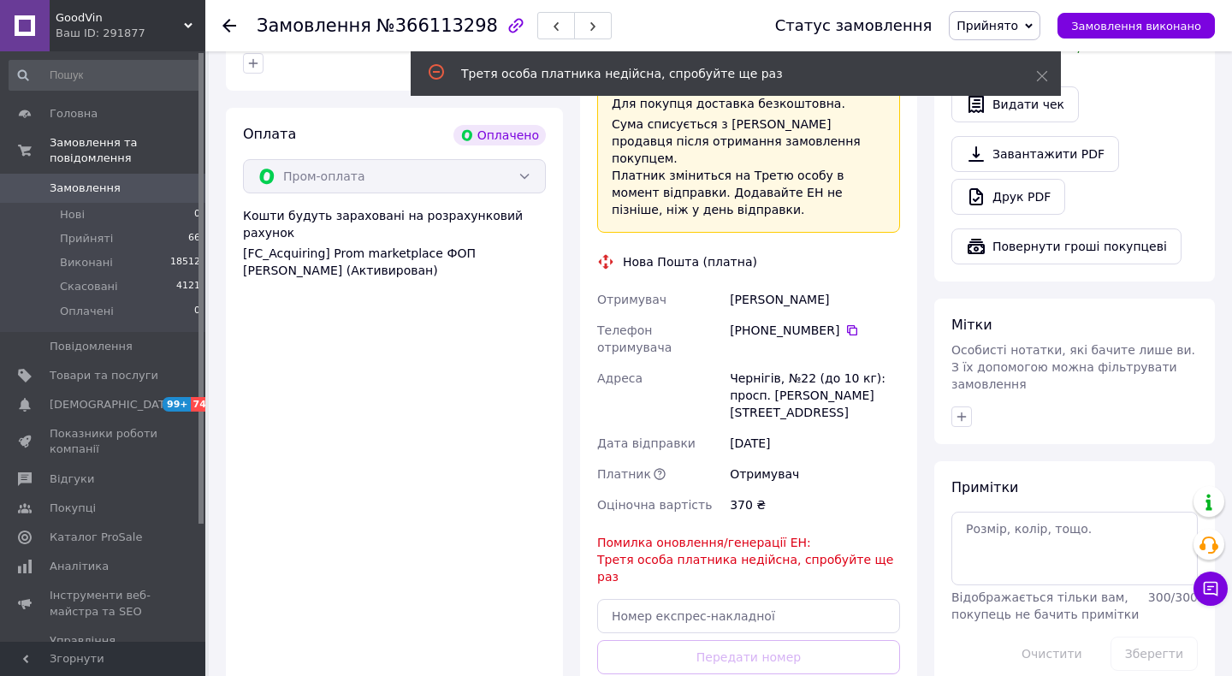
scroll to position [1006, 0]
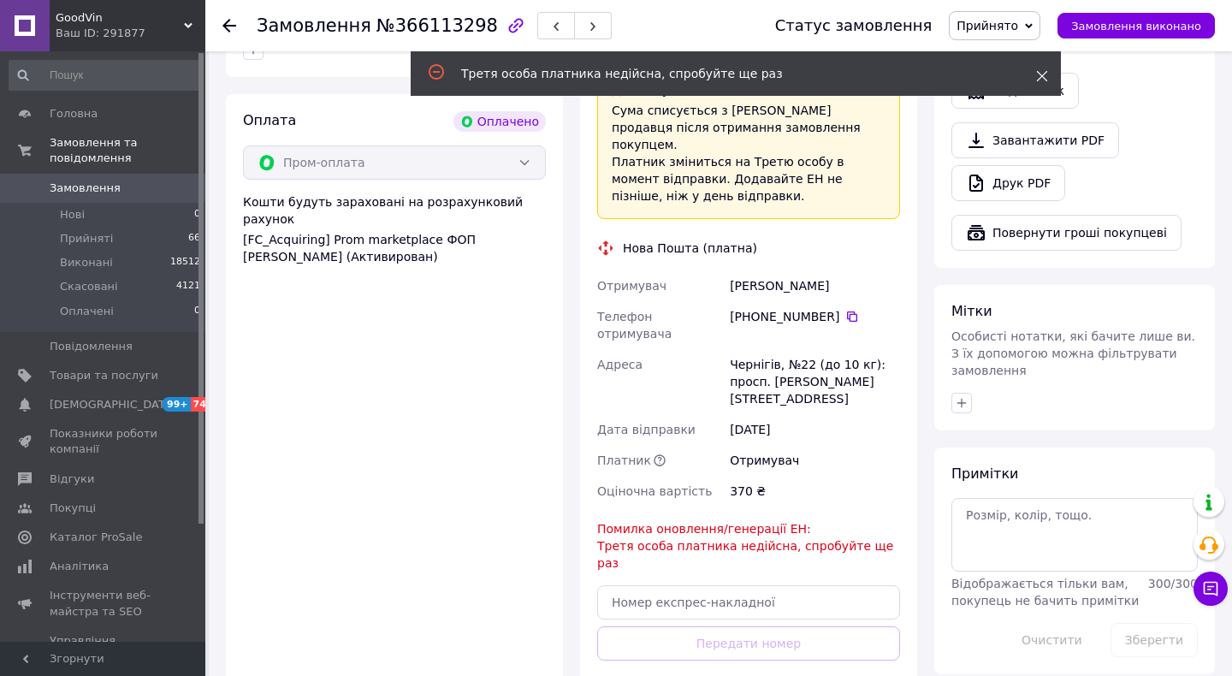
click at [1039, 73] on use at bounding box center [1042, 76] width 11 height 11
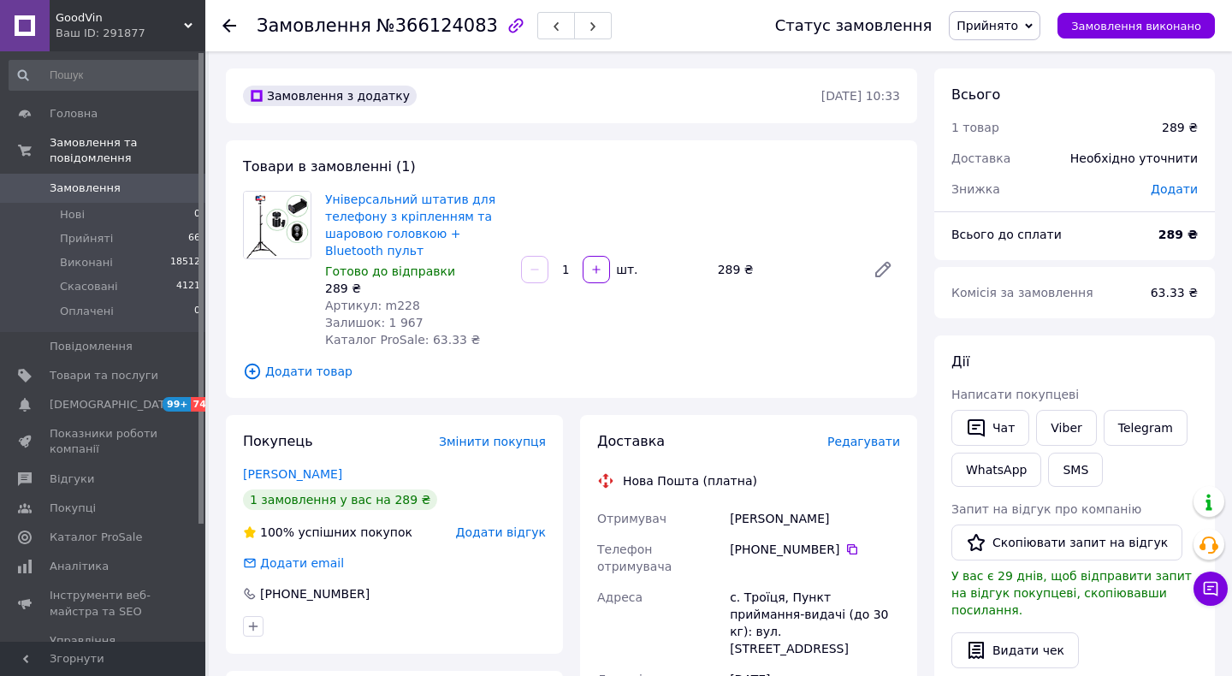
scroll to position [505, 0]
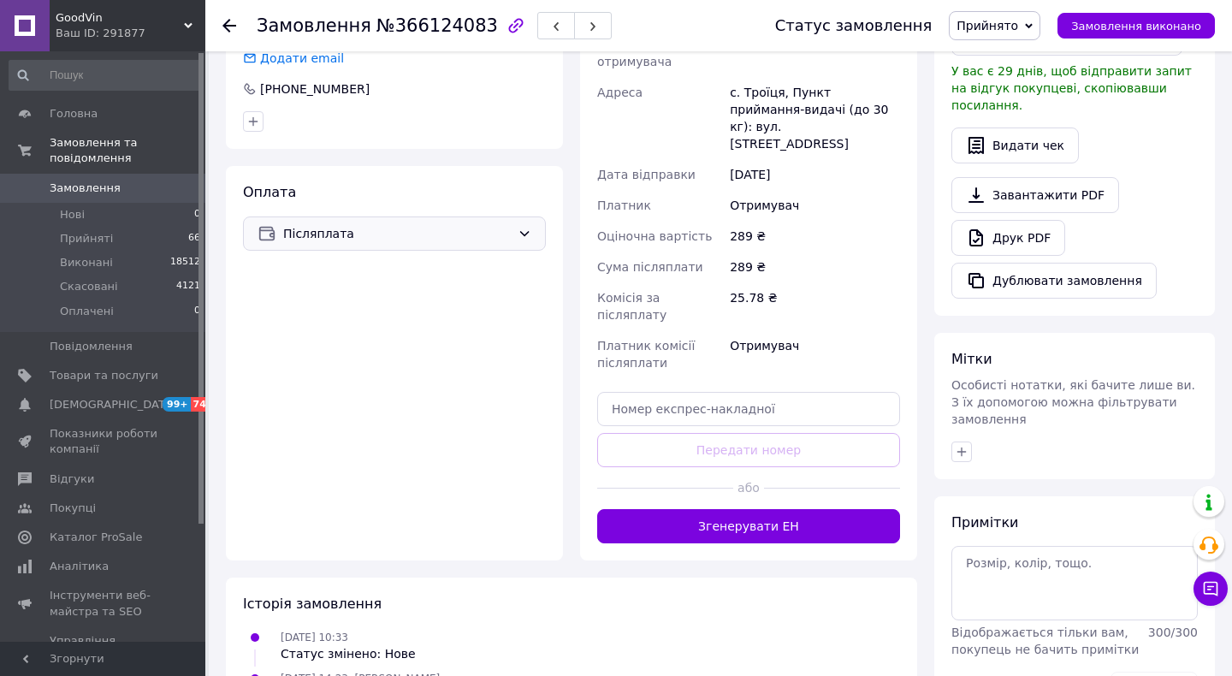
click at [506, 234] on span "Післяплата" at bounding box center [397, 233] width 228 height 19
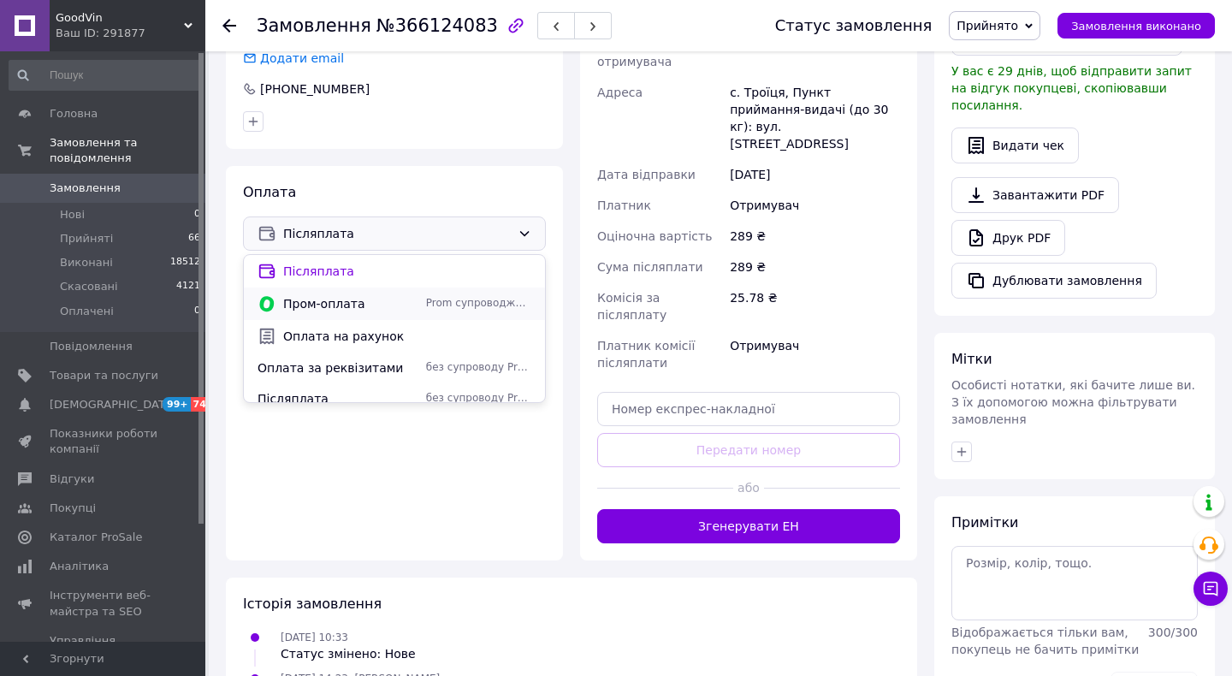
click at [444, 314] on div "Пром-оплата Prom супроводжує покупку" at bounding box center [394, 304] width 301 height 33
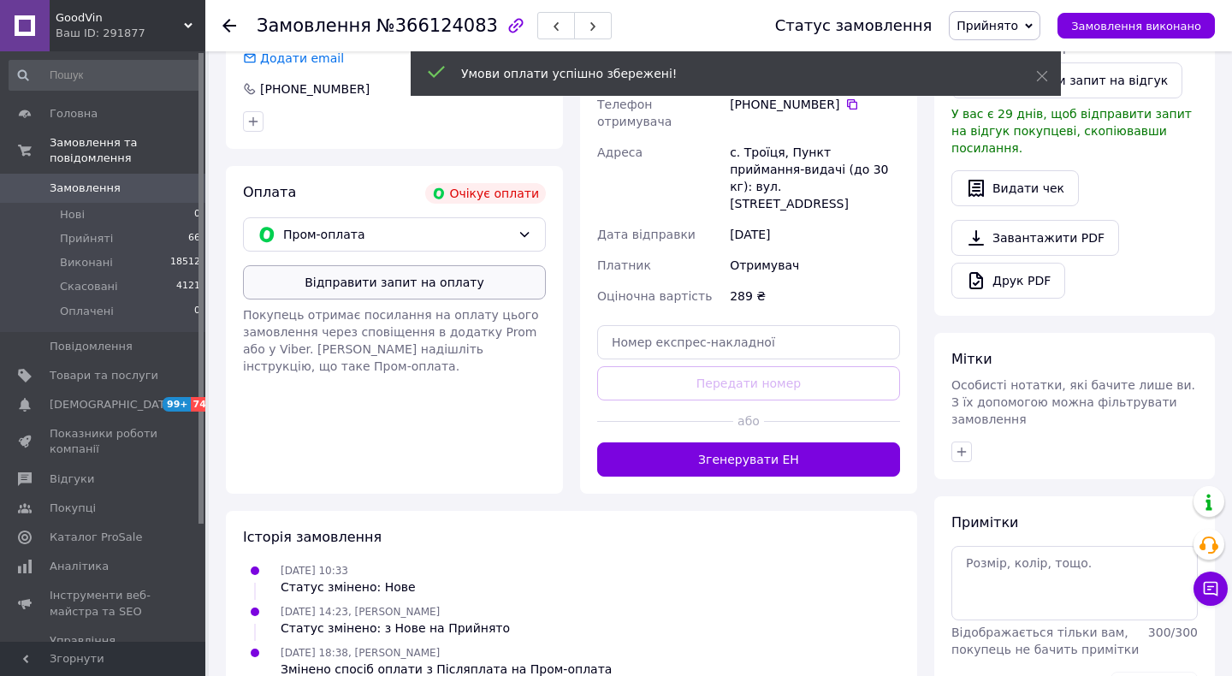
click at [434, 292] on button "Відправити запит на оплату" at bounding box center [394, 282] width 303 height 34
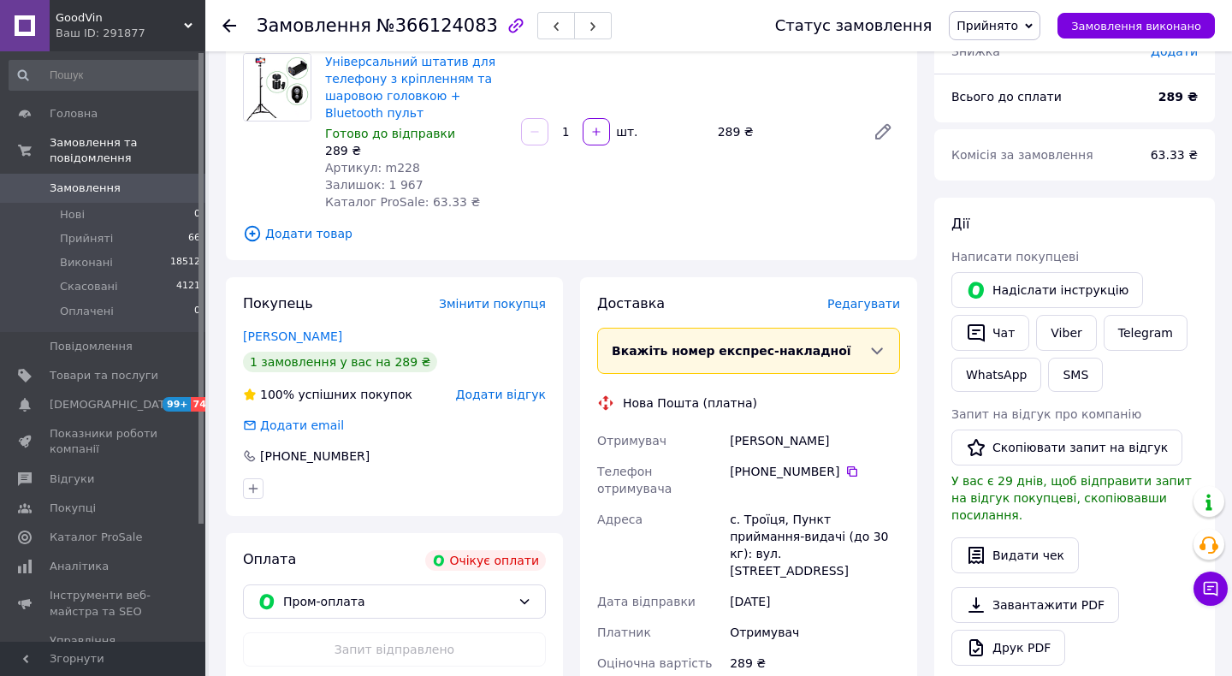
scroll to position [91, 0]
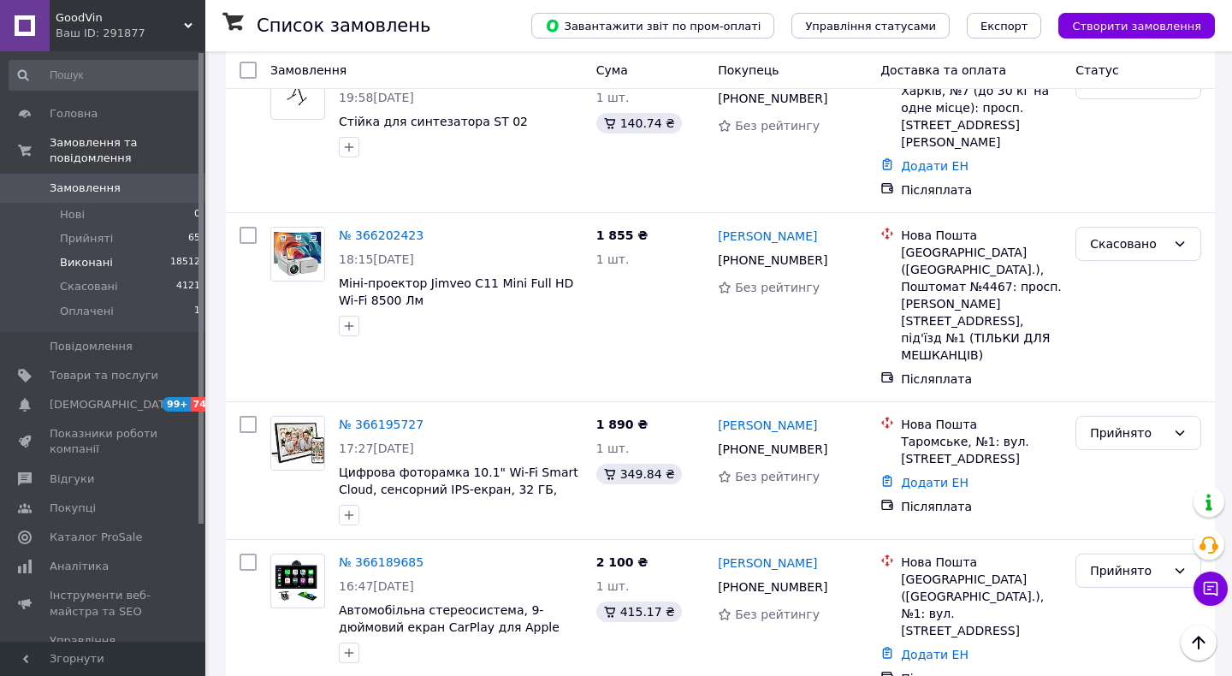
scroll to position [1547, 0]
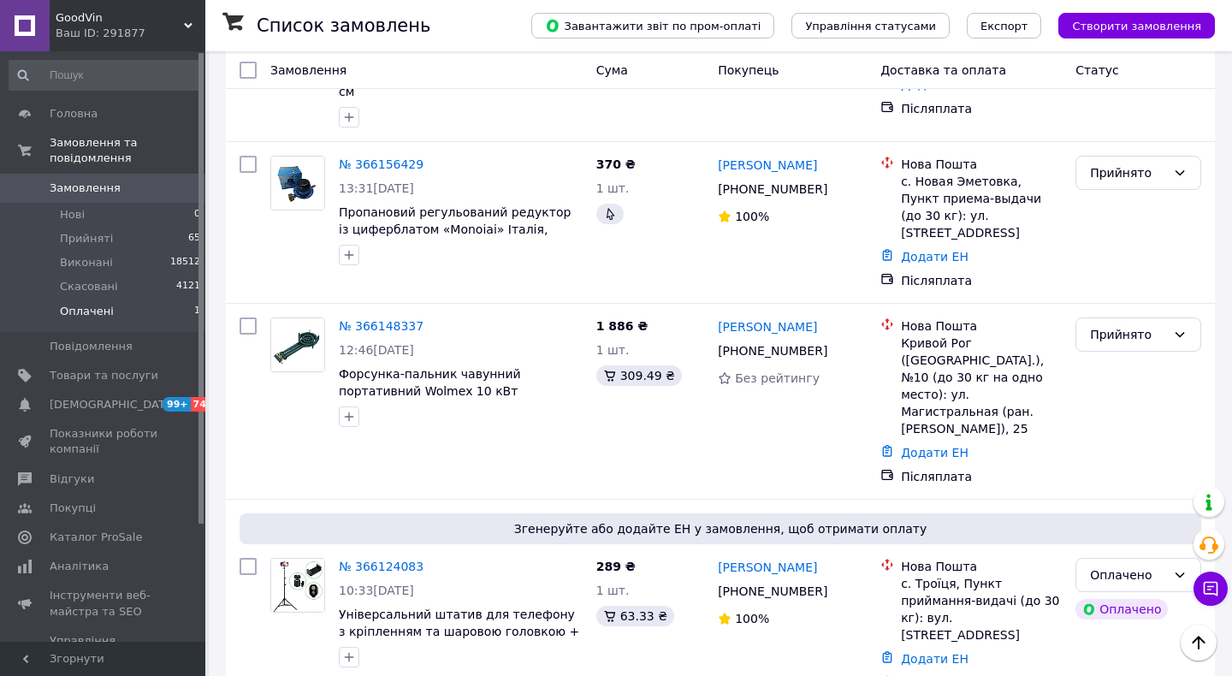
click at [116, 319] on li "Оплачені 1" at bounding box center [105, 316] width 211 height 33
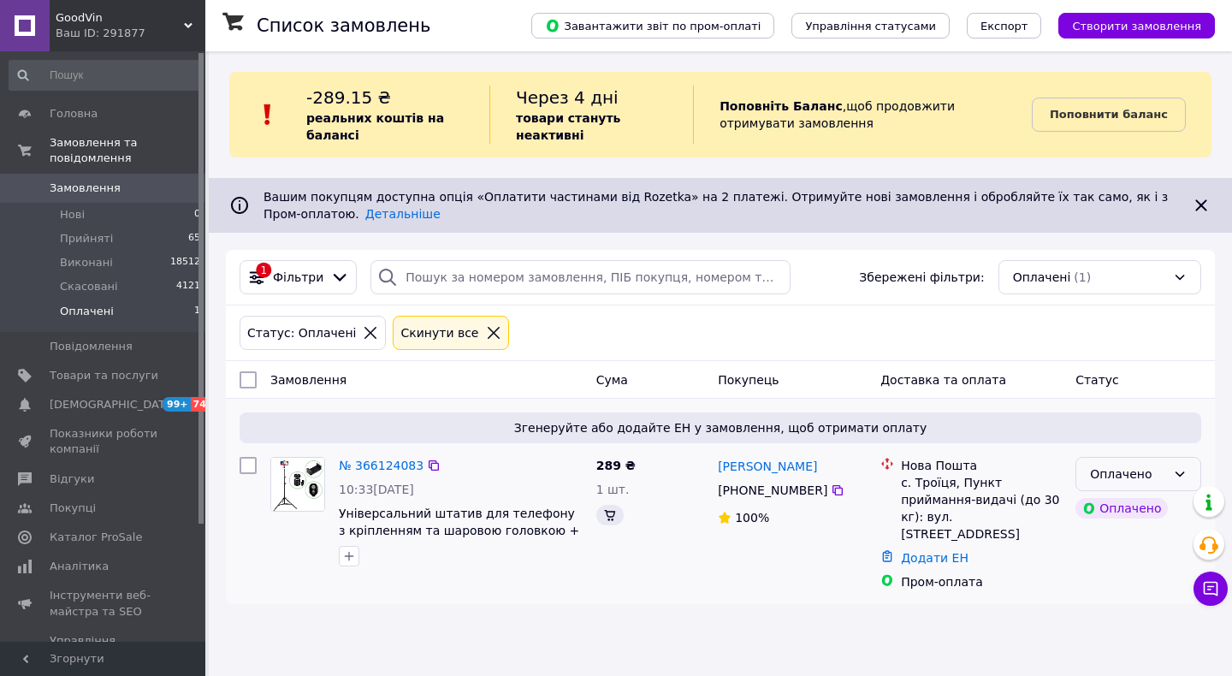
click at [1142, 484] on div "Оплачено" at bounding box center [1128, 474] width 76 height 19
click at [1136, 503] on li "Прийнято" at bounding box center [1139, 511] width 124 height 31
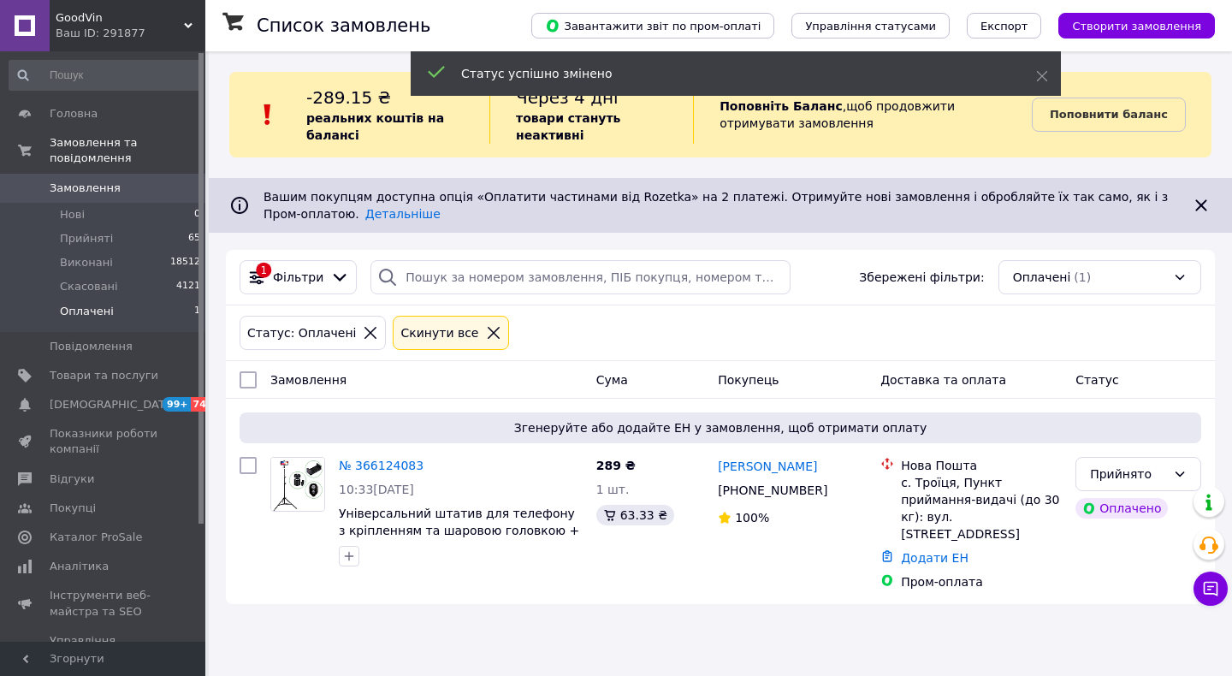
click at [486, 330] on icon at bounding box center [493, 332] width 15 height 15
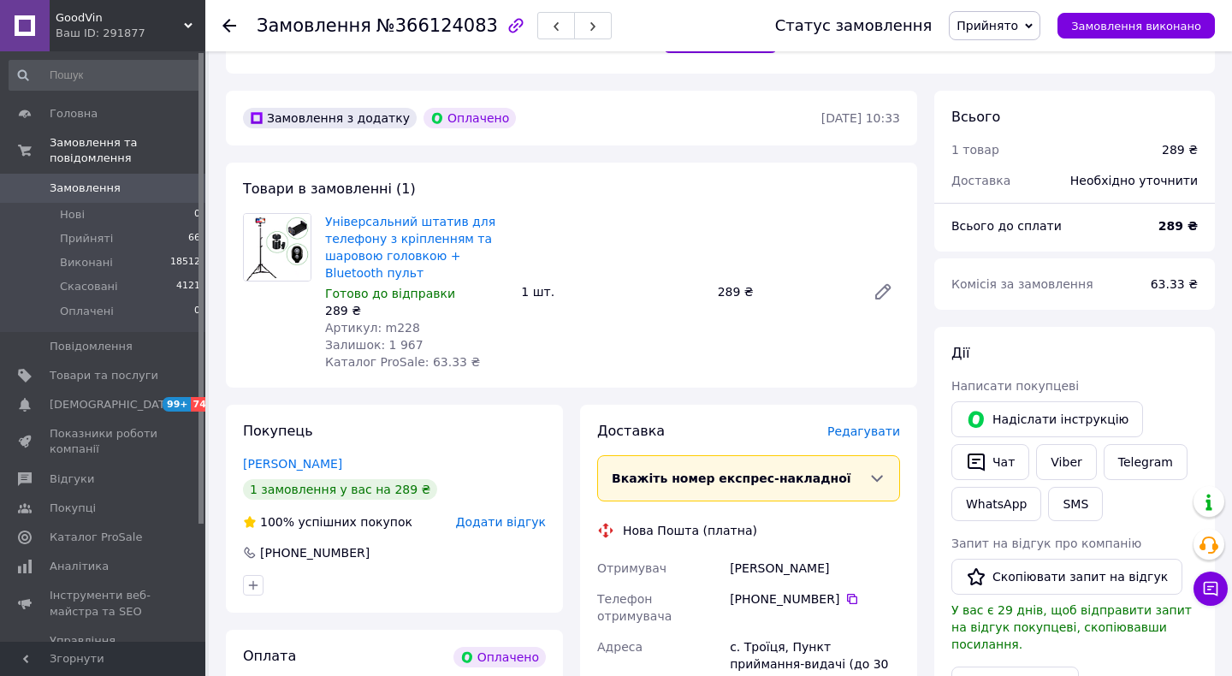
scroll to position [470, 0]
click at [872, 425] on span "Редагувати" at bounding box center [864, 432] width 73 height 14
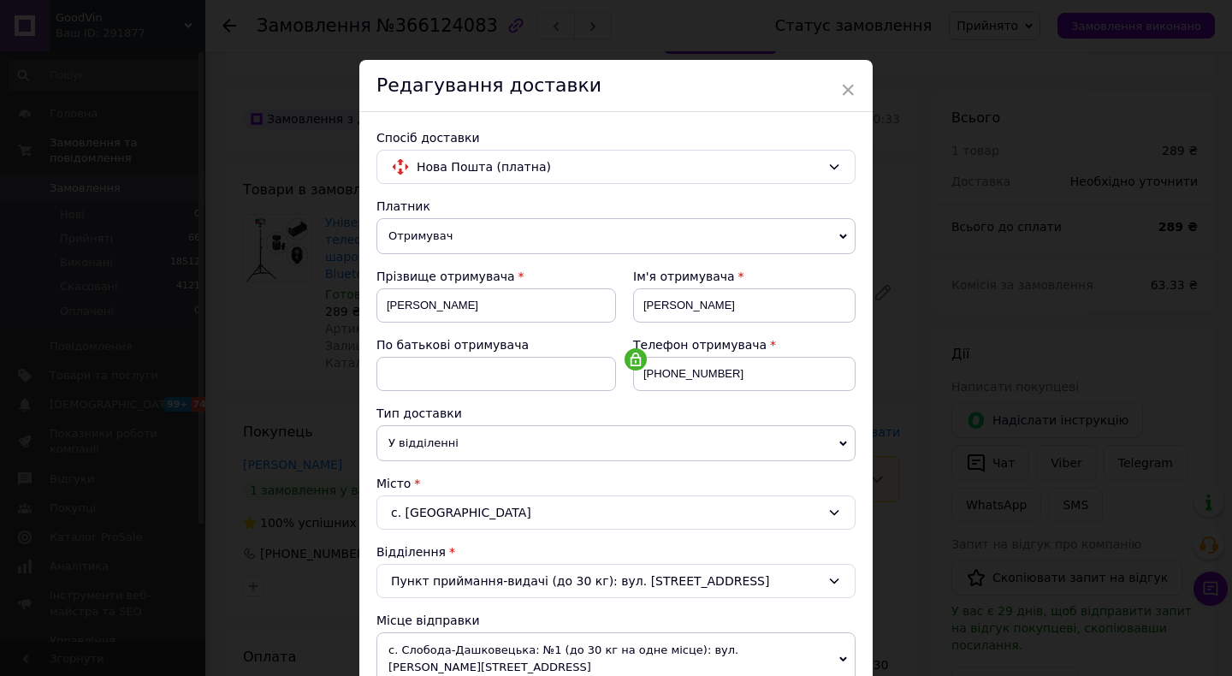
scroll to position [686, 0]
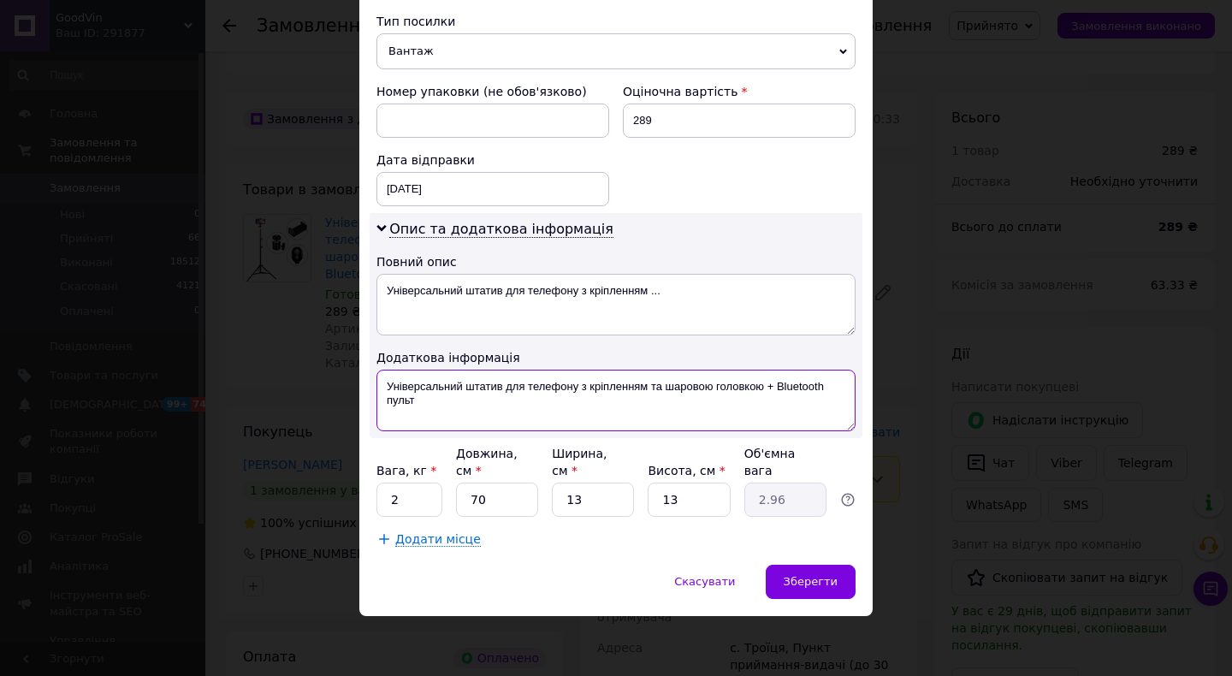
drag, startPoint x: 762, startPoint y: 386, endPoint x: 384, endPoint y: 380, distance: 377.5
click at [384, 380] on textarea "Універсальний штатив для телефону з кріпленням та шаровою головкою + Bluetooth …" at bounding box center [616, 401] width 479 height 62
paste textarea "штатив з кріпленням та [PERSON_NAME]"
type textarea "штатив з кріпленням та шаровою + Bluetooth пульт"
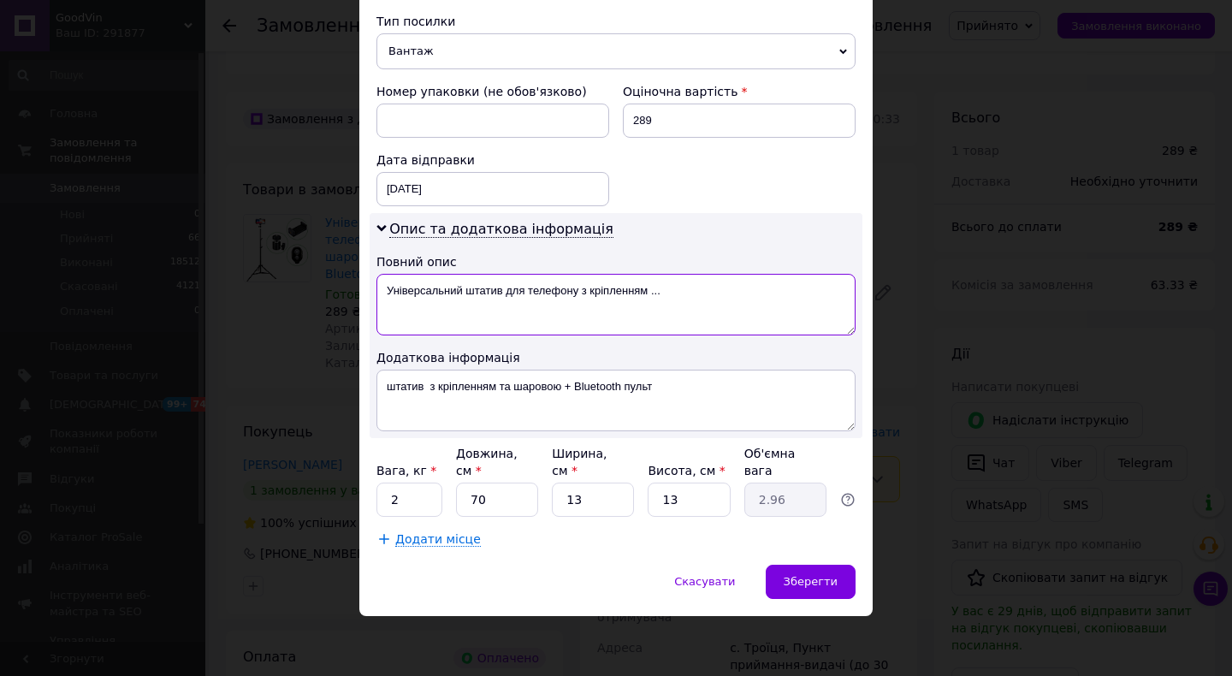
click at [431, 288] on textarea "Універсальний штатив для телефону з кріпленням ..." at bounding box center [616, 305] width 479 height 62
paste textarea "штатив з кріпленням та шаровою + Bluetooth пульт"
type textarea "штатив з кріпленням та шаровою + Bluetooth пульт"
click at [415, 504] on input "2" at bounding box center [410, 500] width 66 height 34
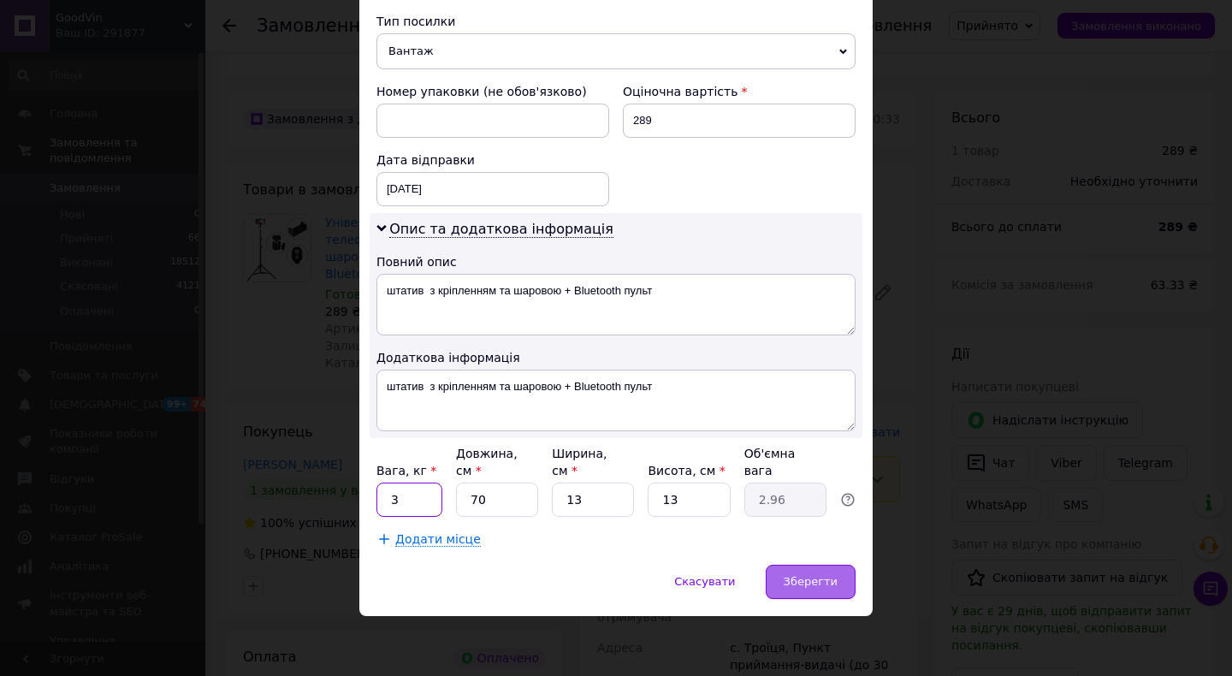
type input "3"
click at [806, 586] on span "Зберегти" at bounding box center [811, 581] width 54 height 13
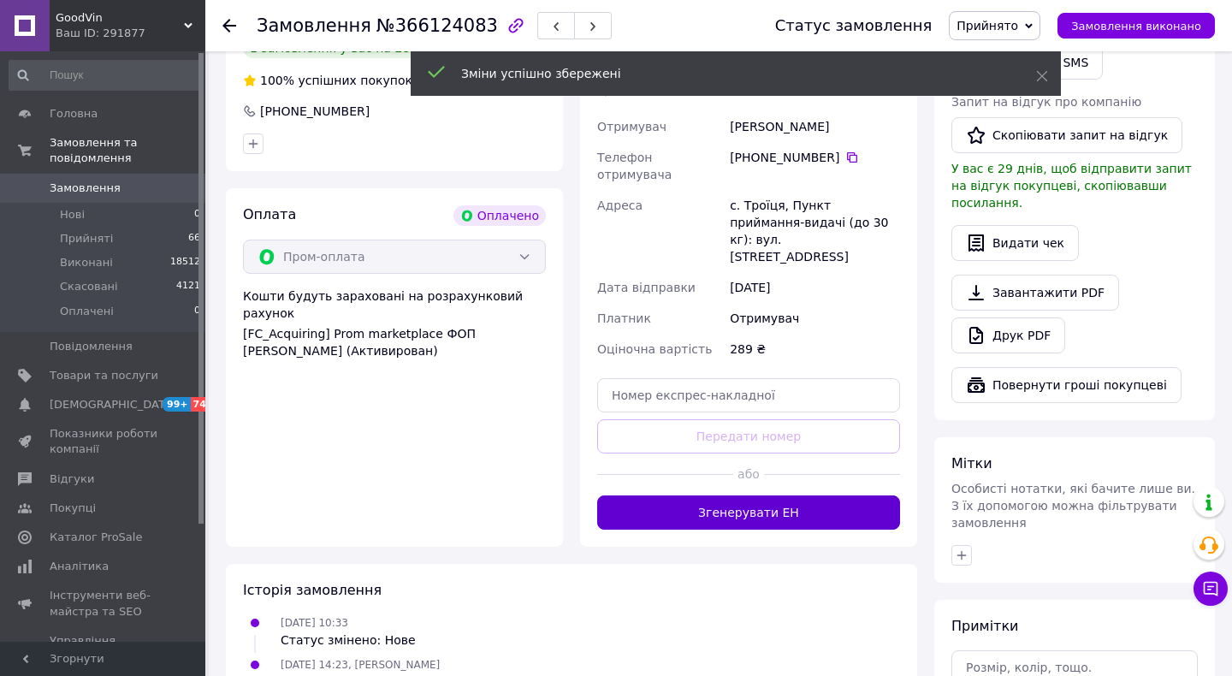
scroll to position [907, 0]
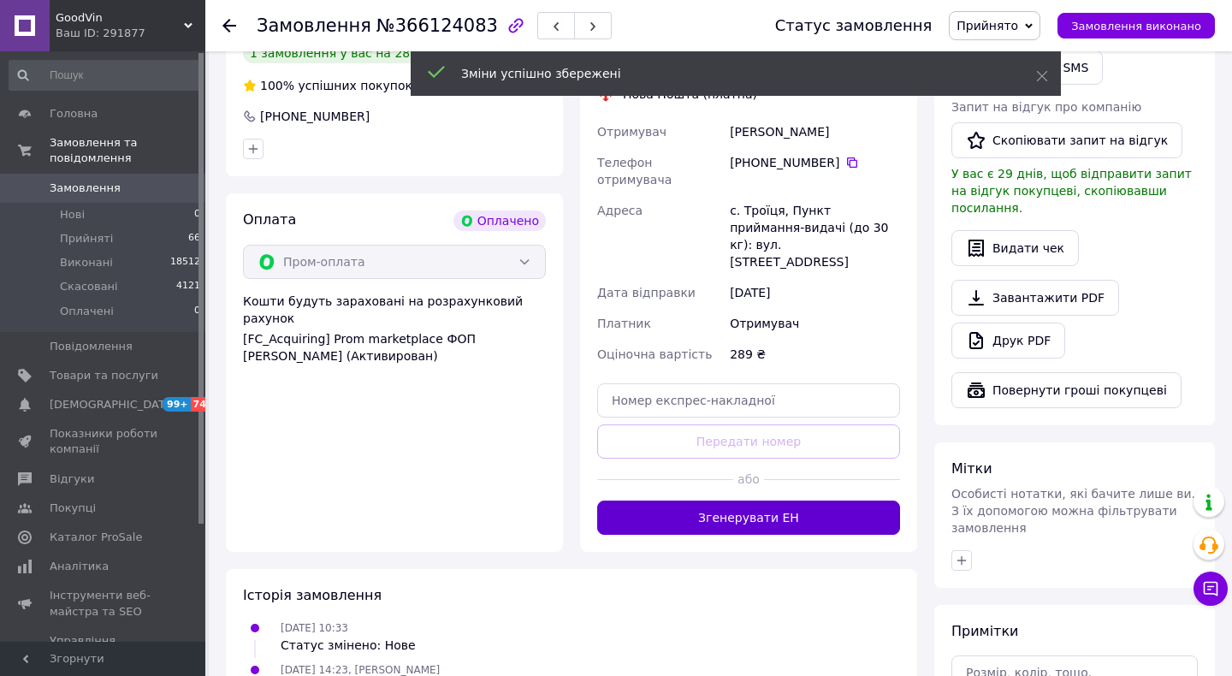
click at [760, 501] on button "Згенерувати ЕН" at bounding box center [748, 518] width 303 height 34
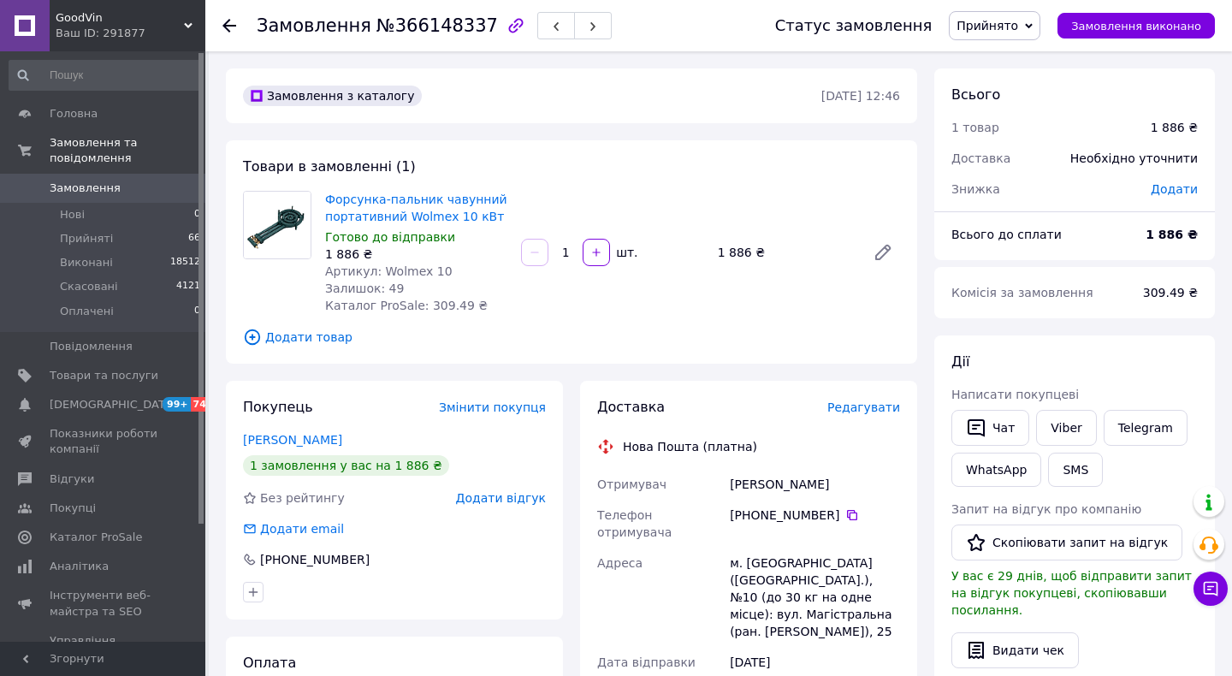
click at [872, 411] on span "Редагувати" at bounding box center [864, 408] width 73 height 14
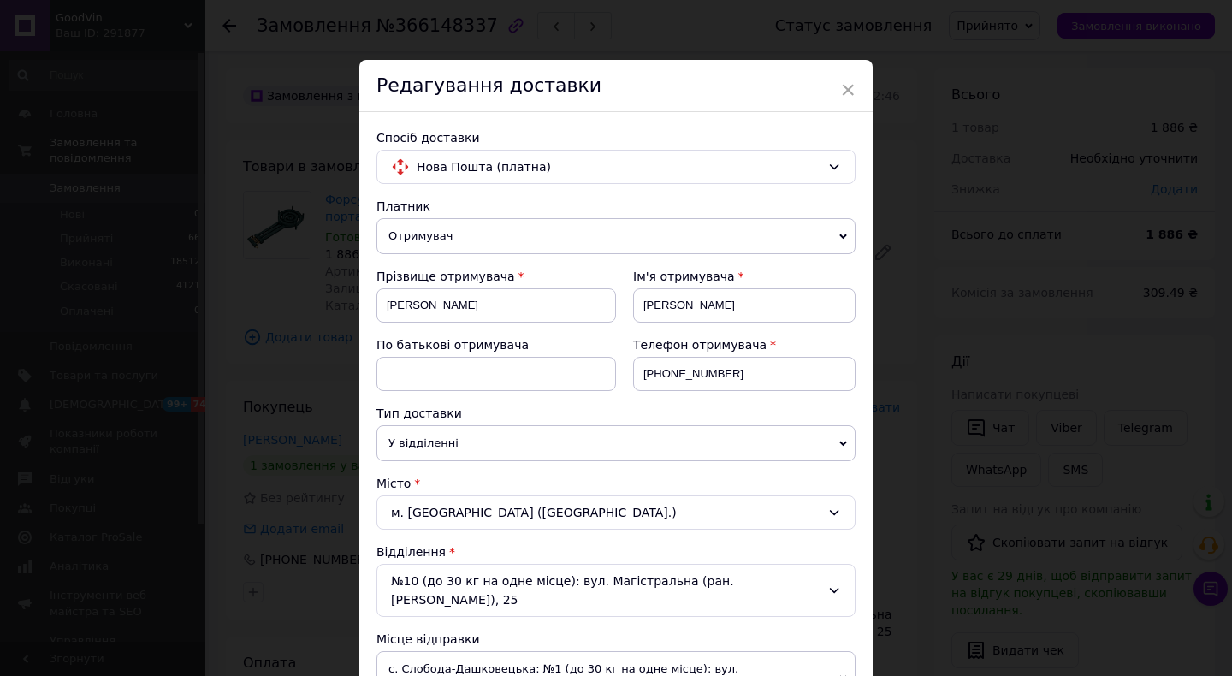
scroll to position [856, 0]
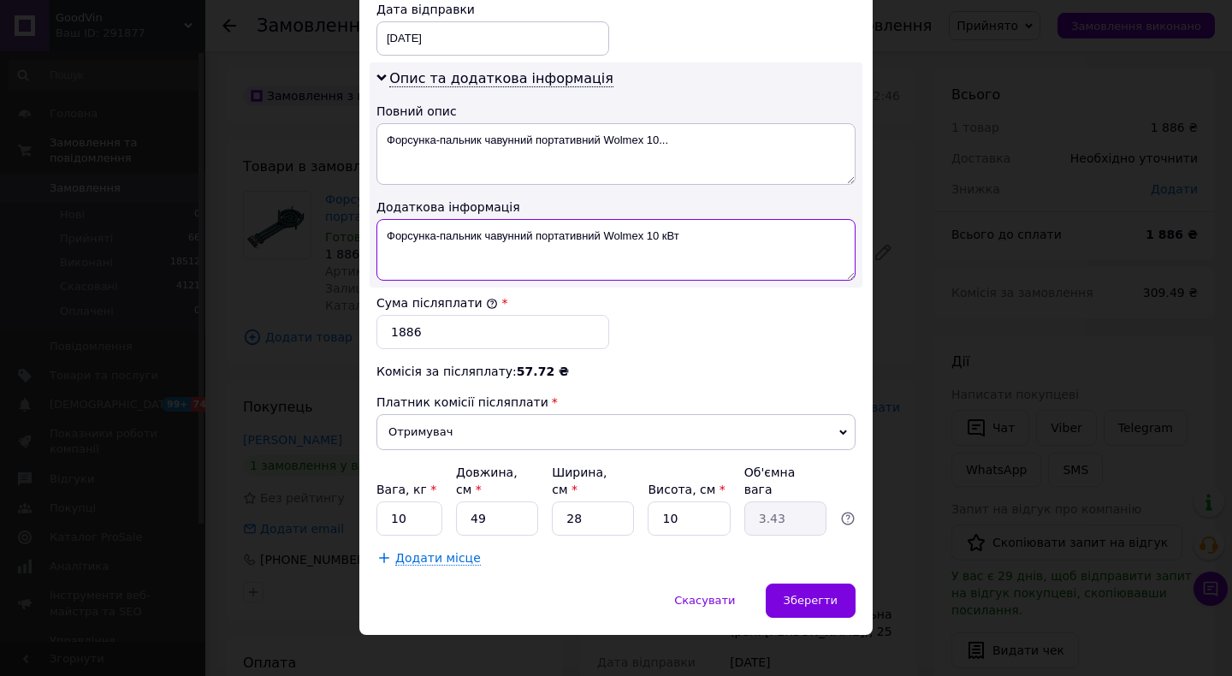
click at [570, 219] on textarea "Форсунка-пальник чавунний портативний Wolmex 10 кВт" at bounding box center [616, 250] width 479 height 62
type textarea "Форсунка-пальник Wolmex 10 кВт"
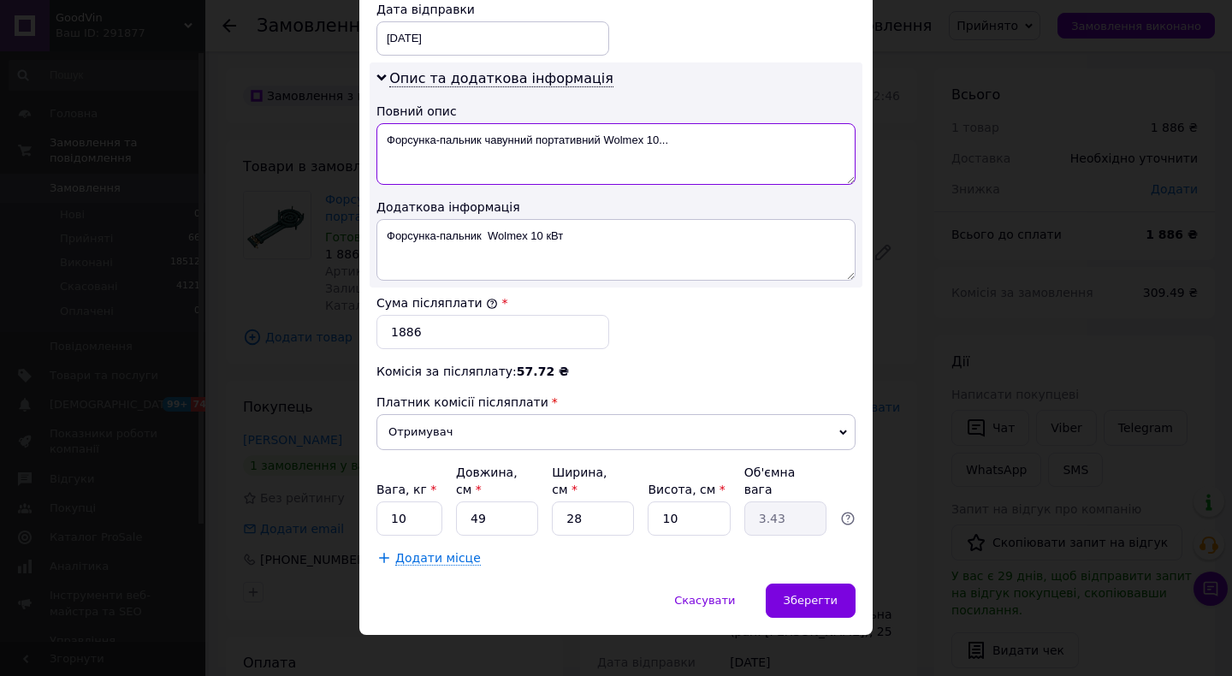
click at [549, 153] on textarea "Форсунка-пальник чавунний портативний Wolmex 10..." at bounding box center [616, 154] width 479 height 62
paste textarea "Wolmex 10 кВт"
type textarea "Форсунка-пальник Wolmex 10 кВт"
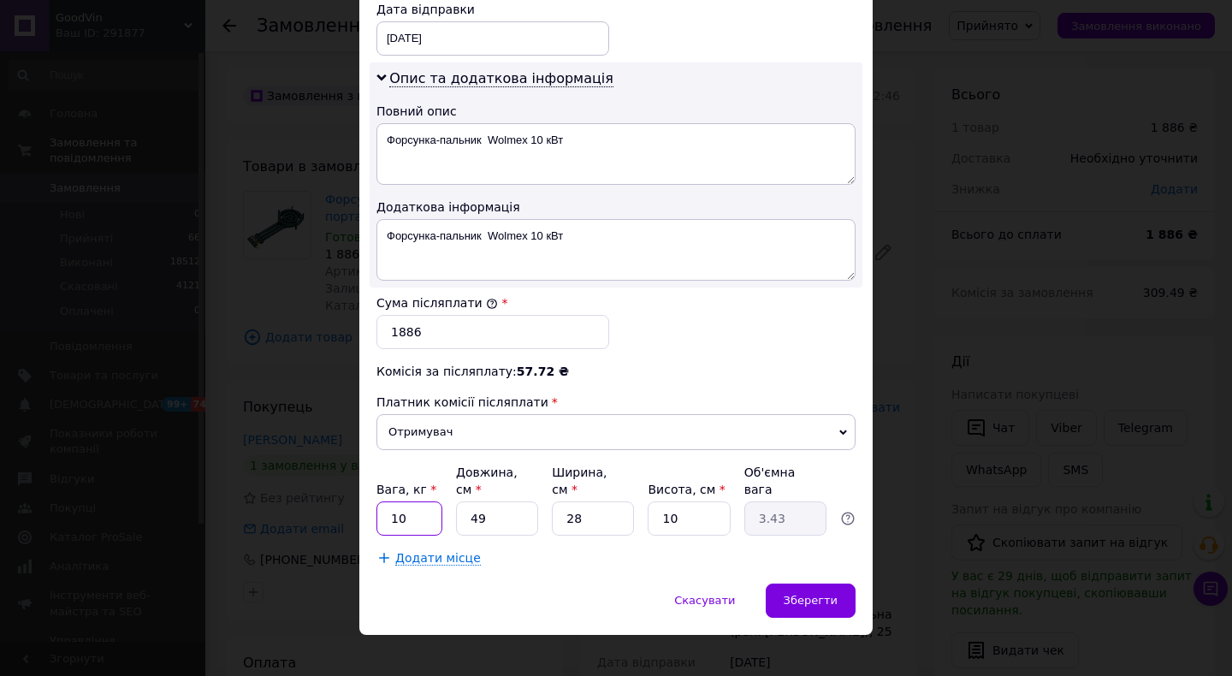
click at [419, 505] on input "10" at bounding box center [410, 519] width 66 height 34
type input "5"
click at [493, 502] on input "49" at bounding box center [497, 519] width 82 height 34
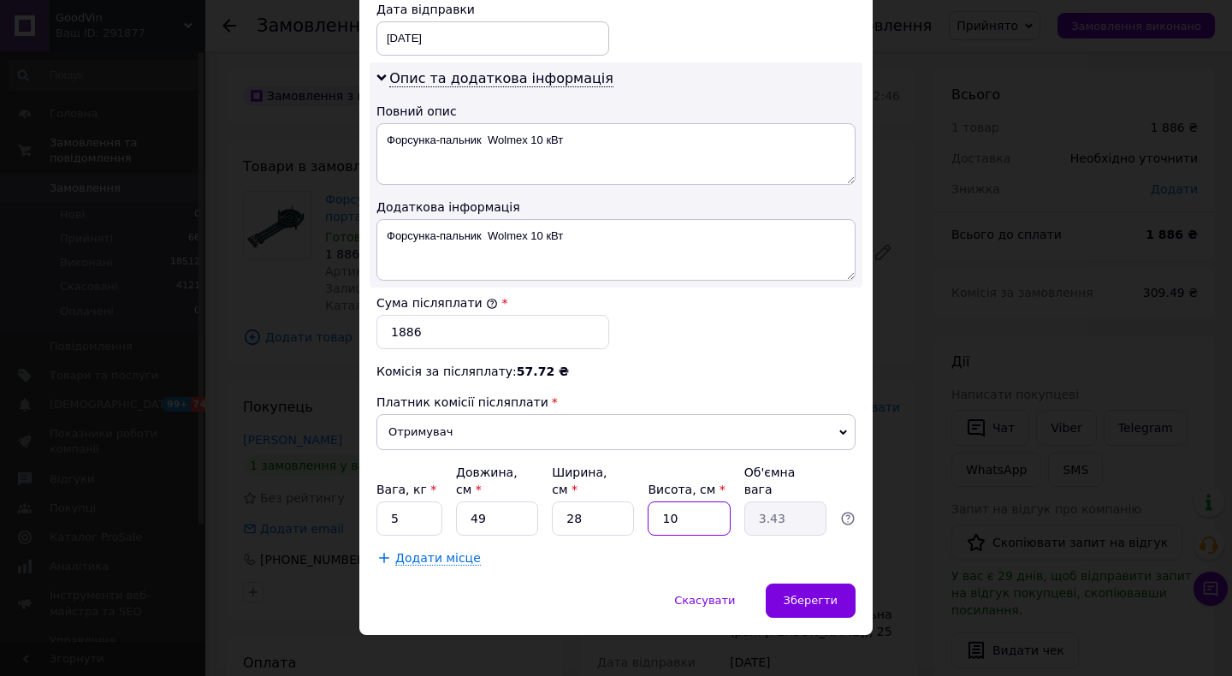
click at [692, 502] on input "10" at bounding box center [689, 519] width 82 height 34
type input "1"
type input "0.34"
type input "15"
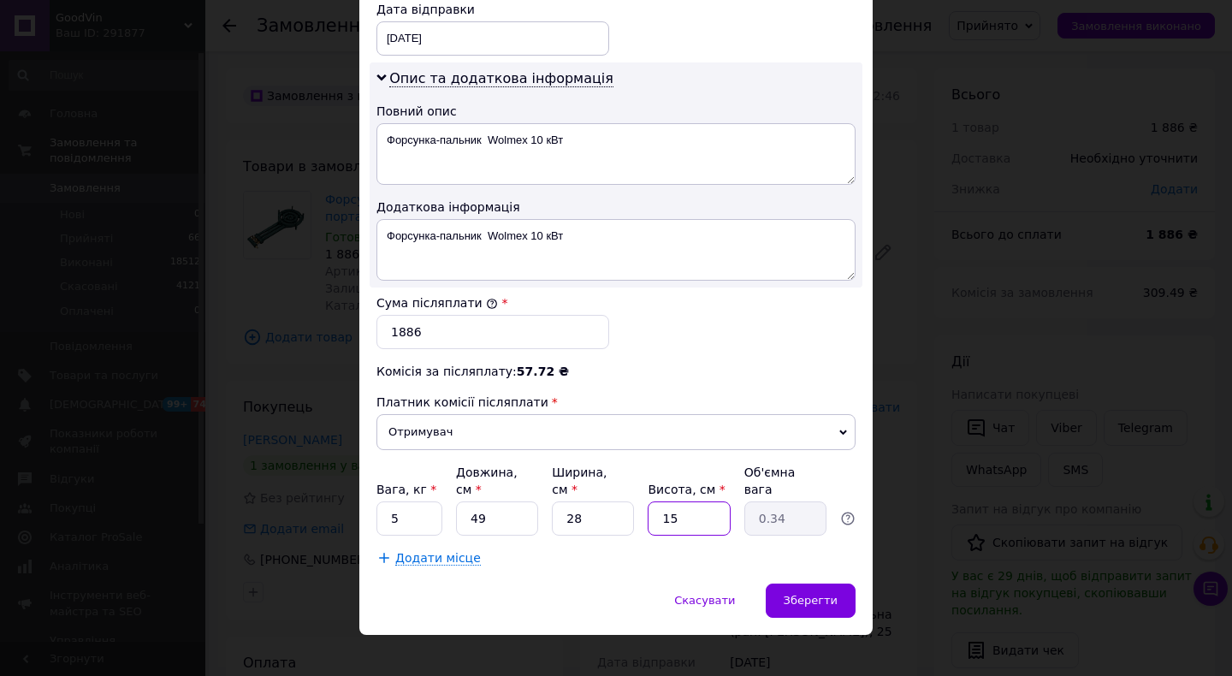
type input "5.15"
type input "15"
click at [833, 594] on span "Зберегти" at bounding box center [811, 600] width 54 height 13
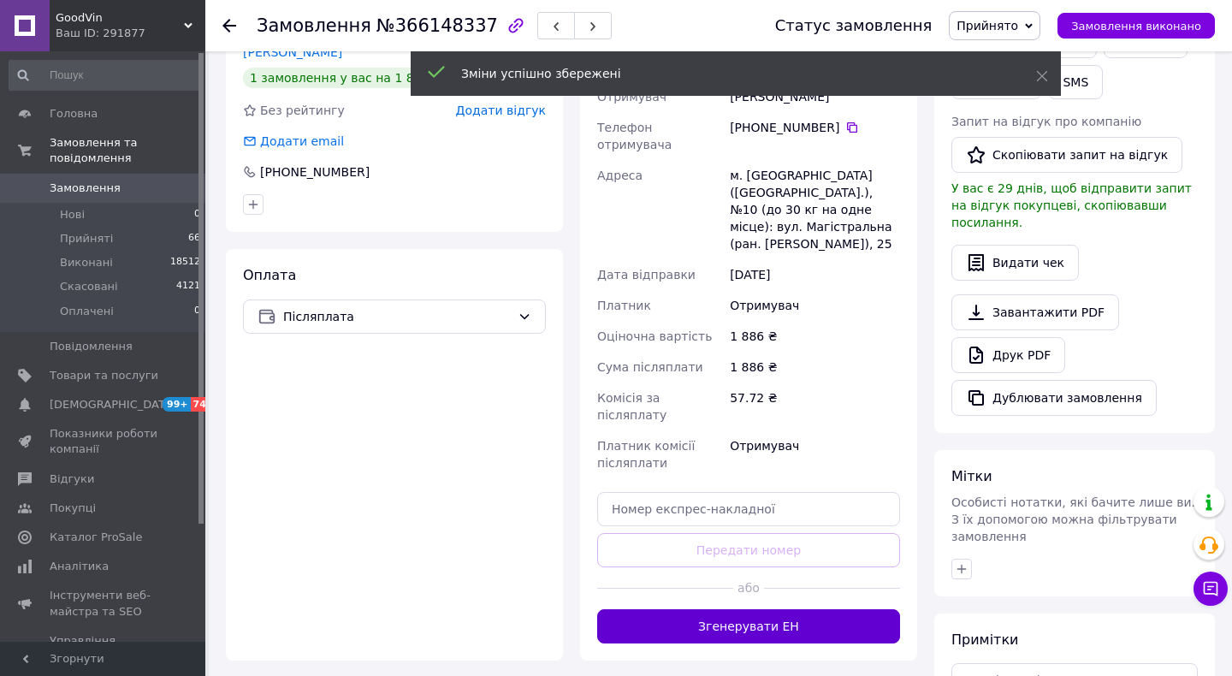
scroll to position [385, 0]
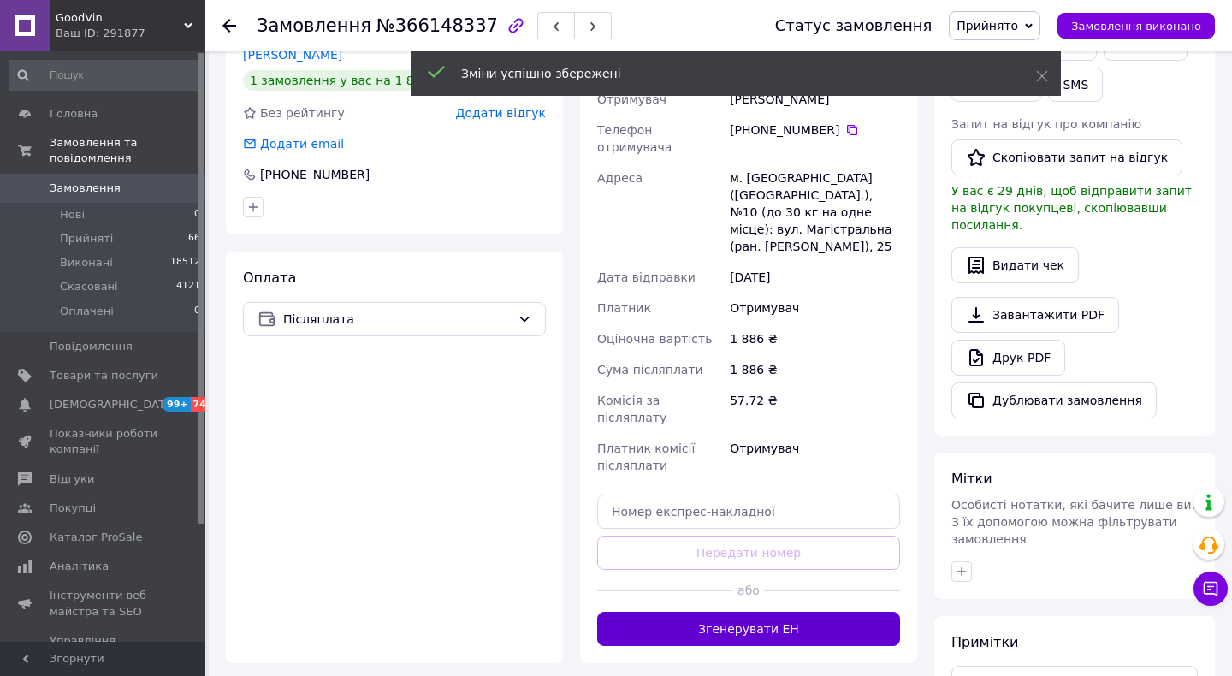
click at [843, 612] on button "Згенерувати ЕН" at bounding box center [748, 629] width 303 height 34
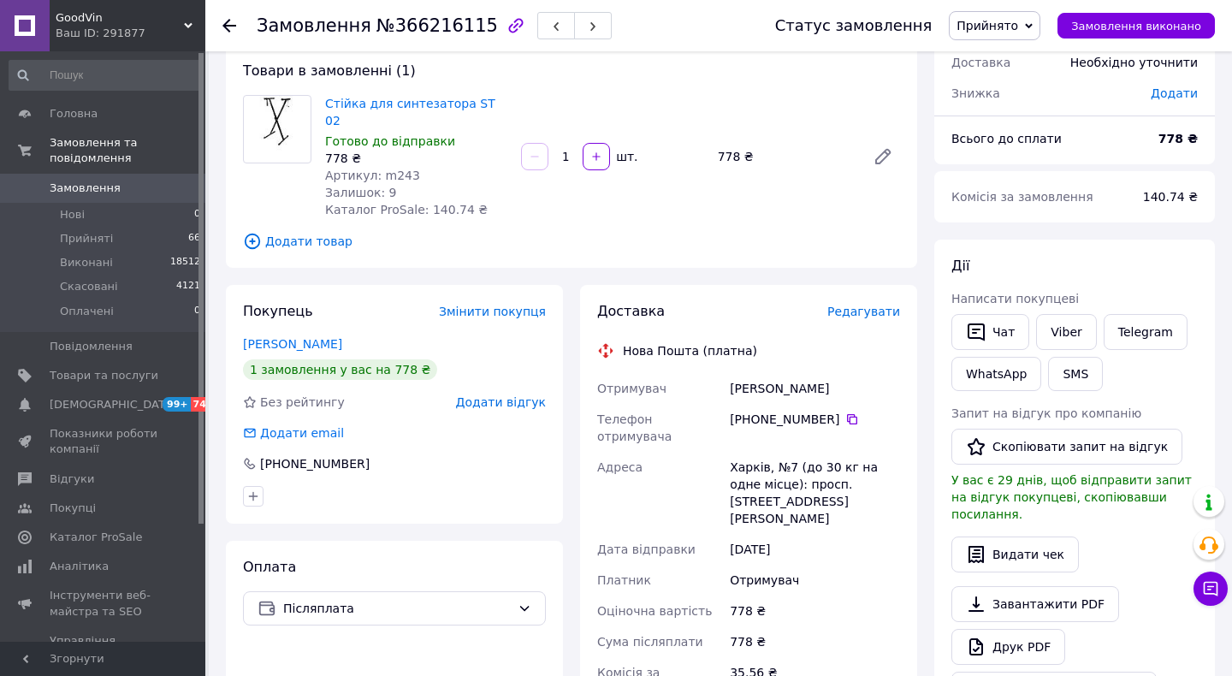
scroll to position [93, 0]
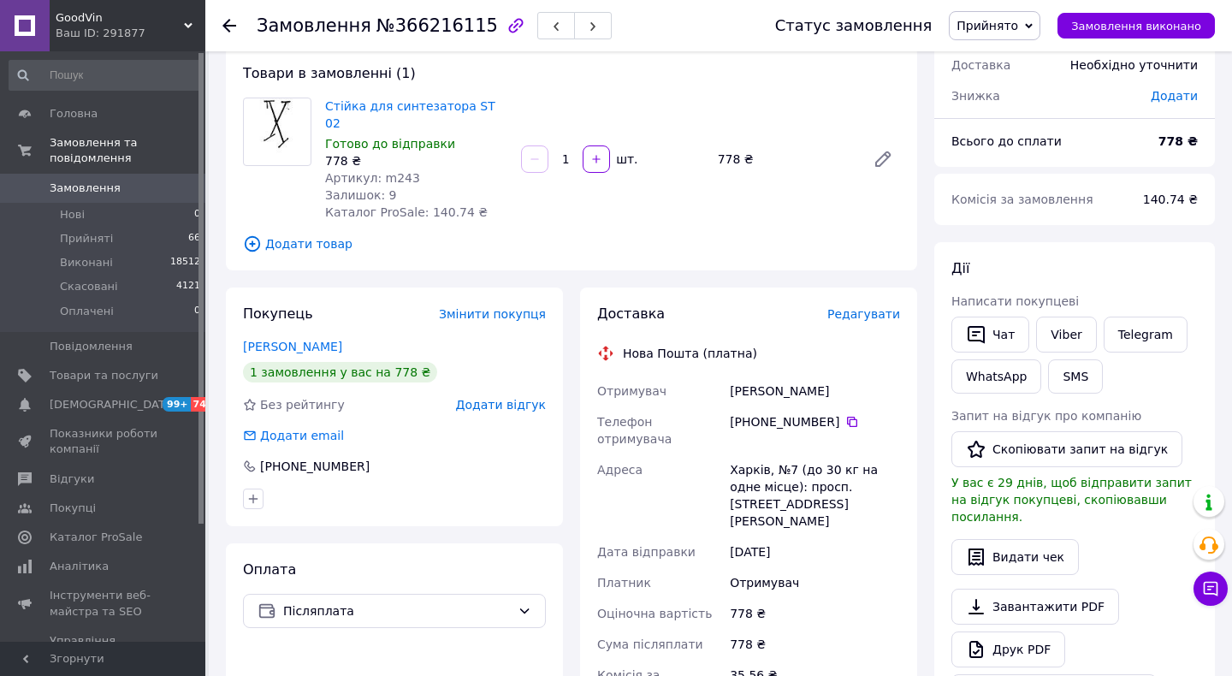
click at [847, 307] on span "Редагувати" at bounding box center [864, 314] width 73 height 14
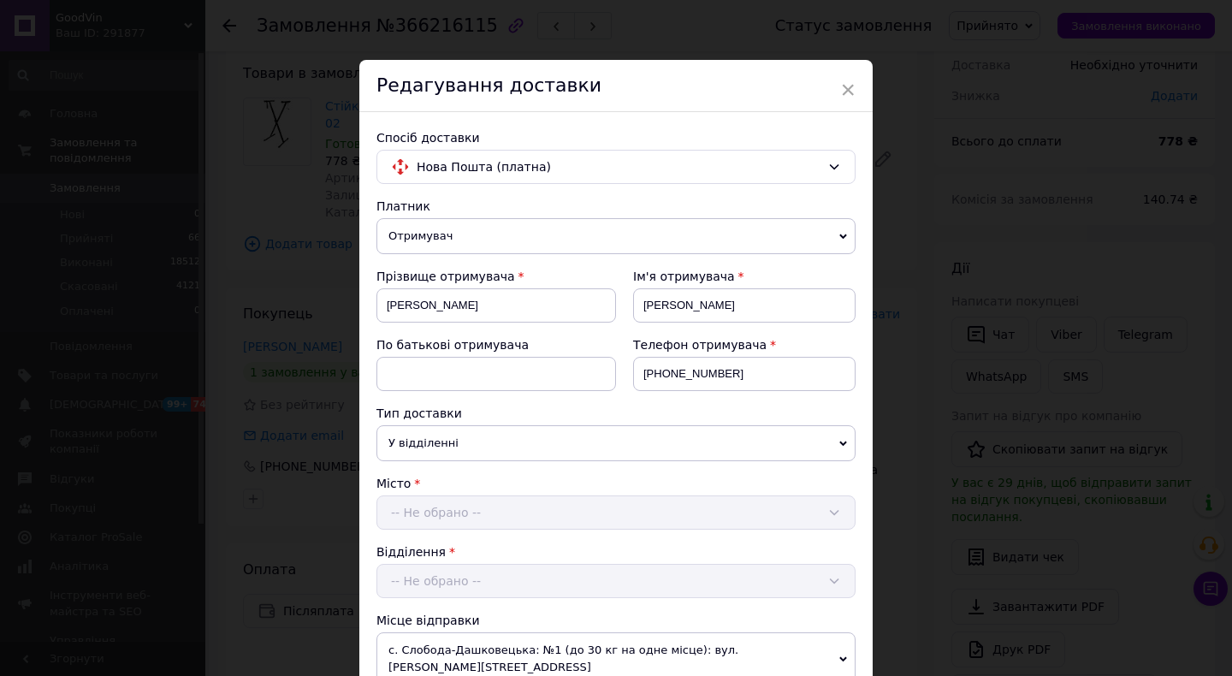
scroll to position [664, 0]
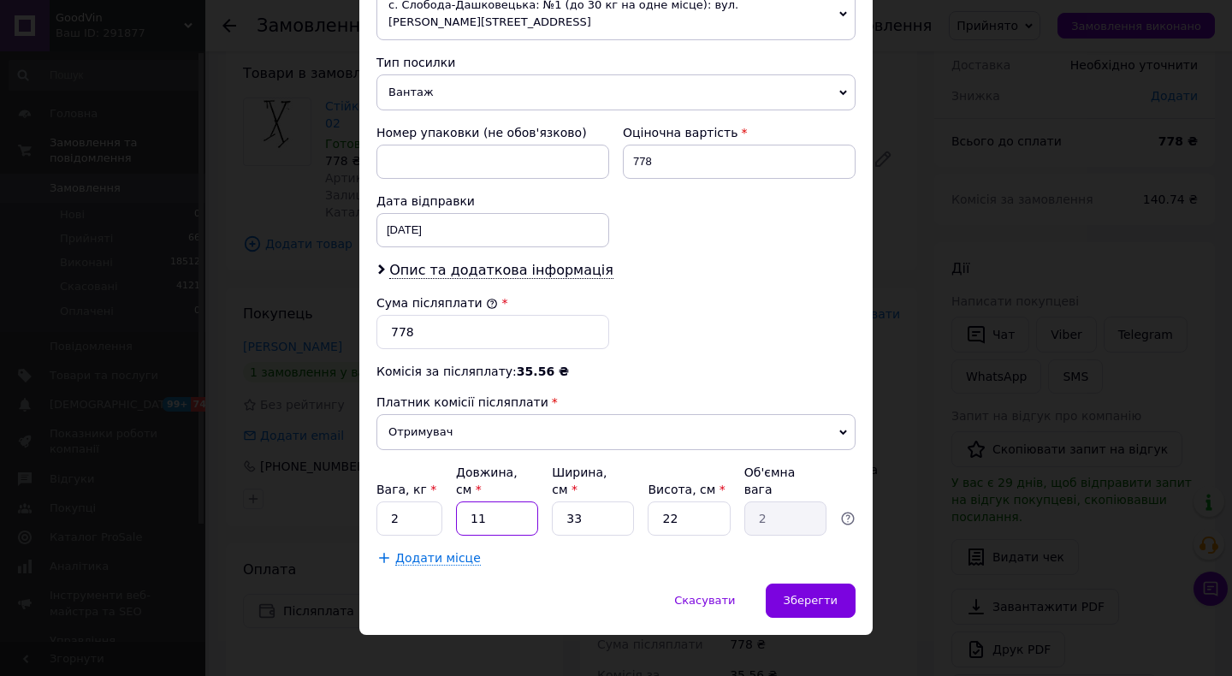
click at [505, 503] on input "11" at bounding box center [497, 519] width 82 height 34
type input "9"
type input "1.63"
type input "90"
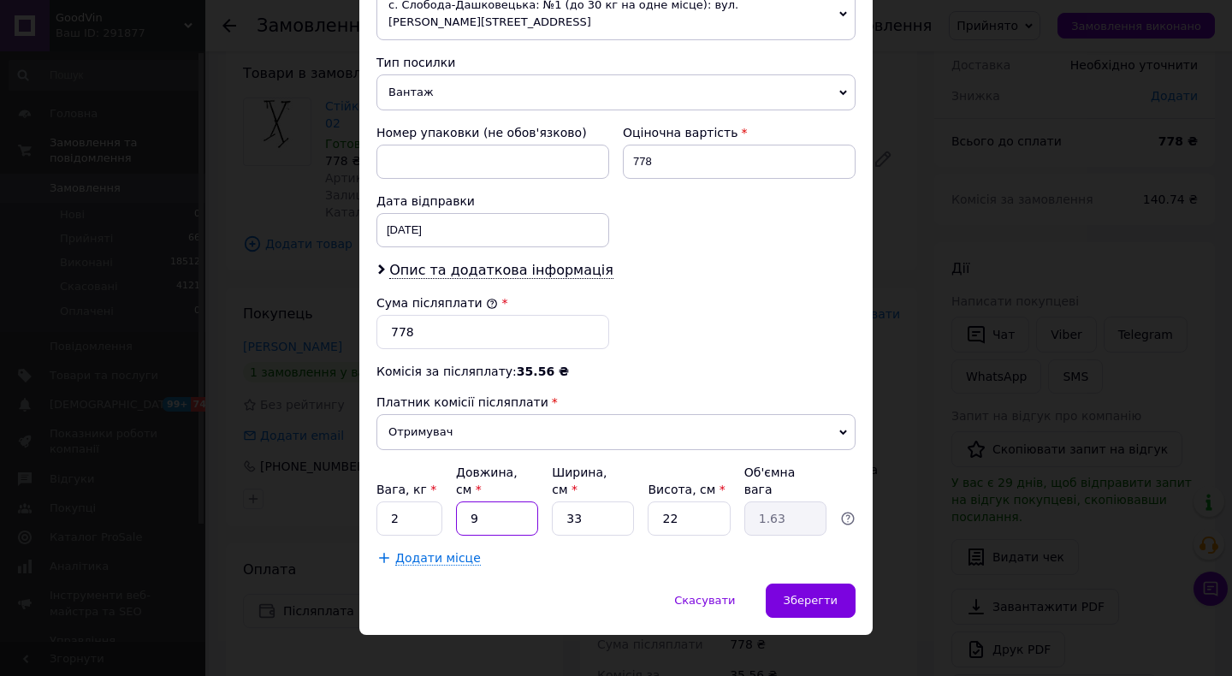
type input "16.34"
type input "90"
click at [587, 502] on input "33" at bounding box center [593, 519] width 82 height 34
type input "1"
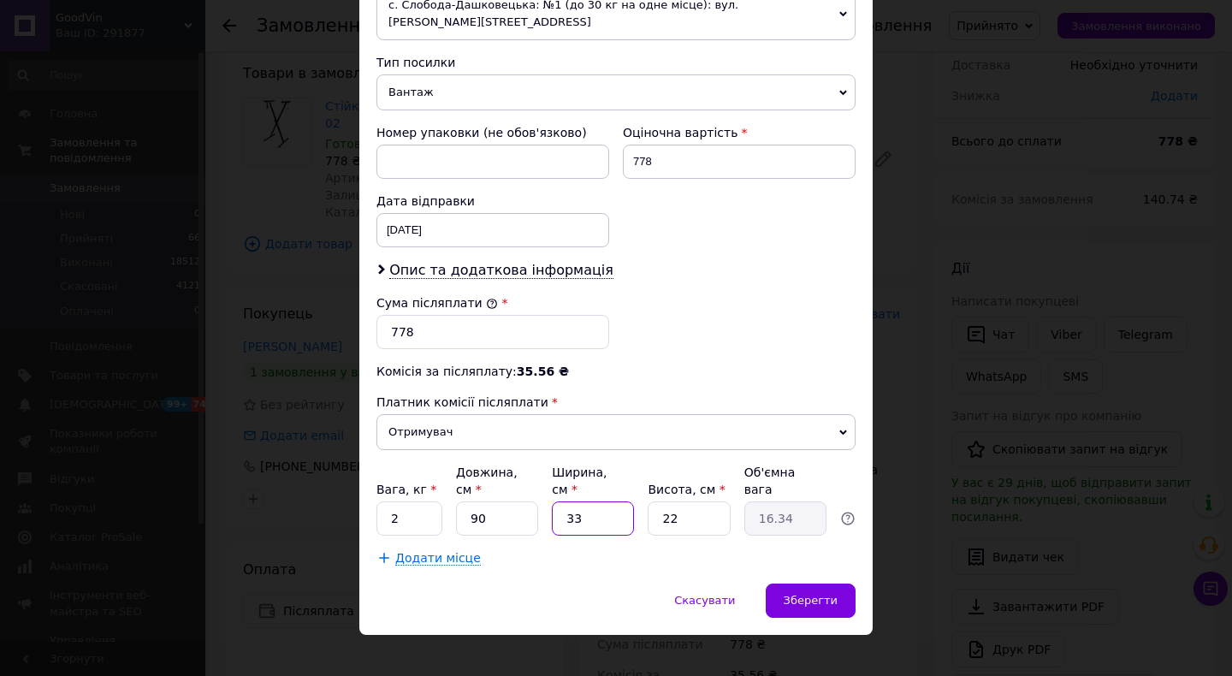
type input "0.5"
type input "14"
type input "6.93"
type input "14"
click at [707, 502] on input "22" at bounding box center [689, 519] width 82 height 34
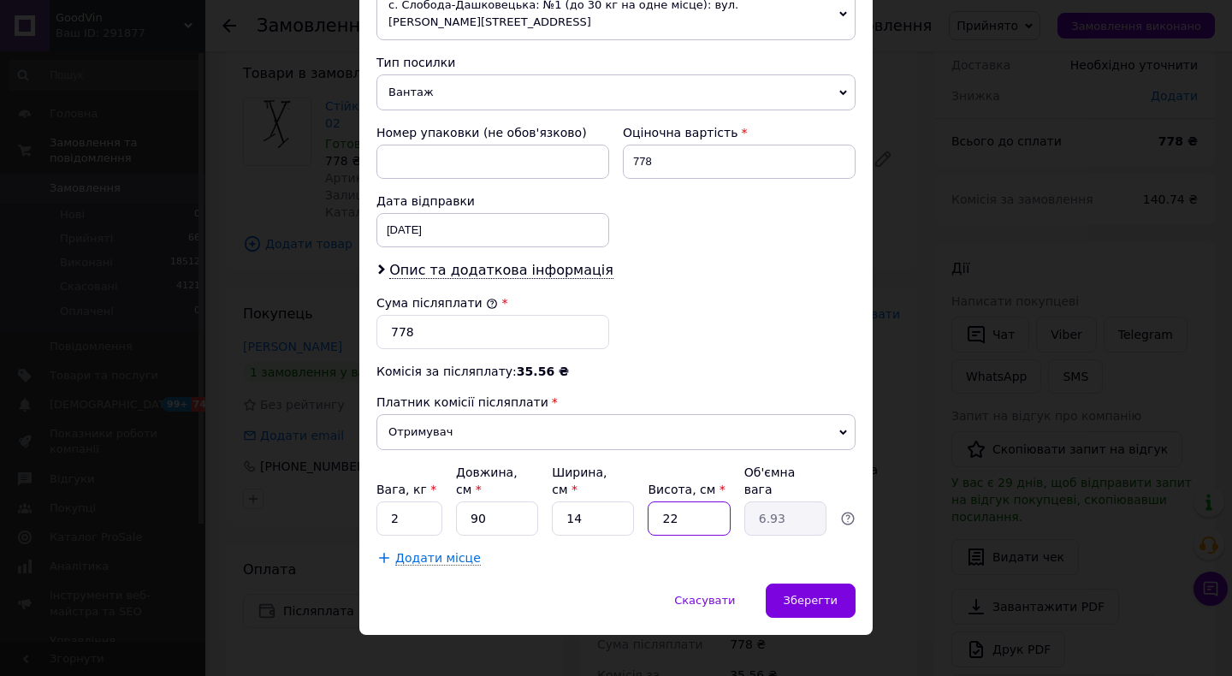
click at [707, 502] on input "22" at bounding box center [689, 519] width 82 height 34
type input "1"
type input "0.32"
type input "13"
type input "4.1"
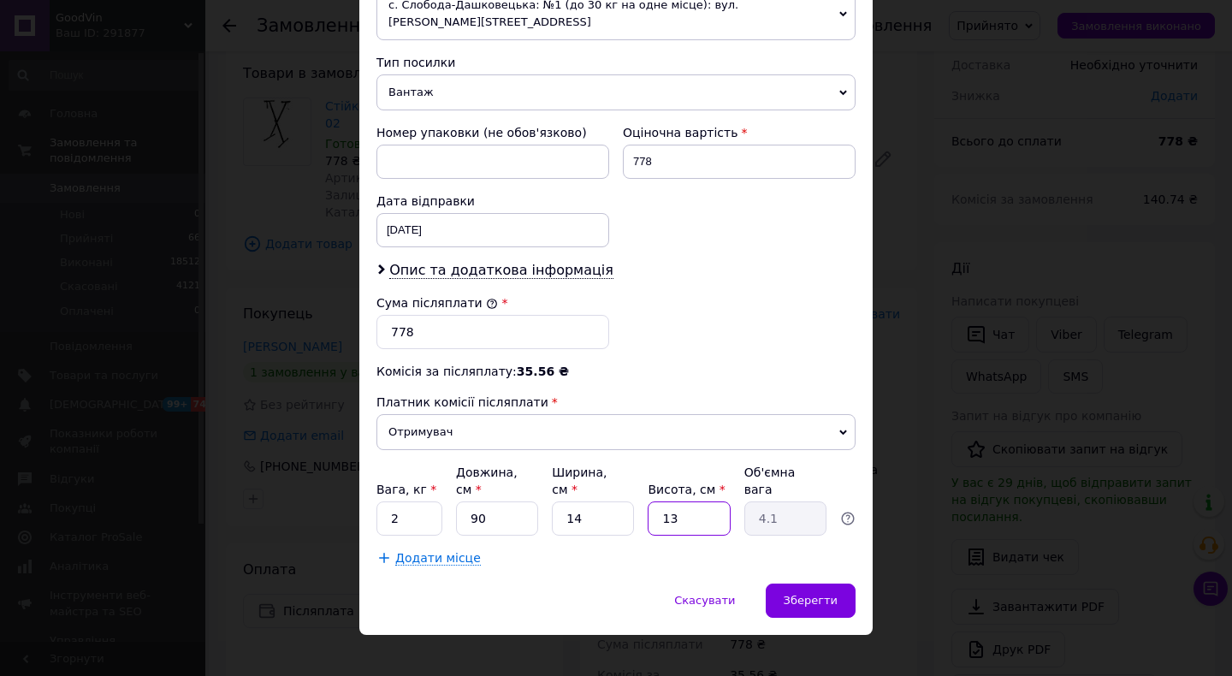
type input "13"
click at [425, 502] on input "2" at bounding box center [410, 519] width 66 height 34
type input "4"
click at [513, 262] on span "Опис та додаткова інформація" at bounding box center [501, 270] width 224 height 17
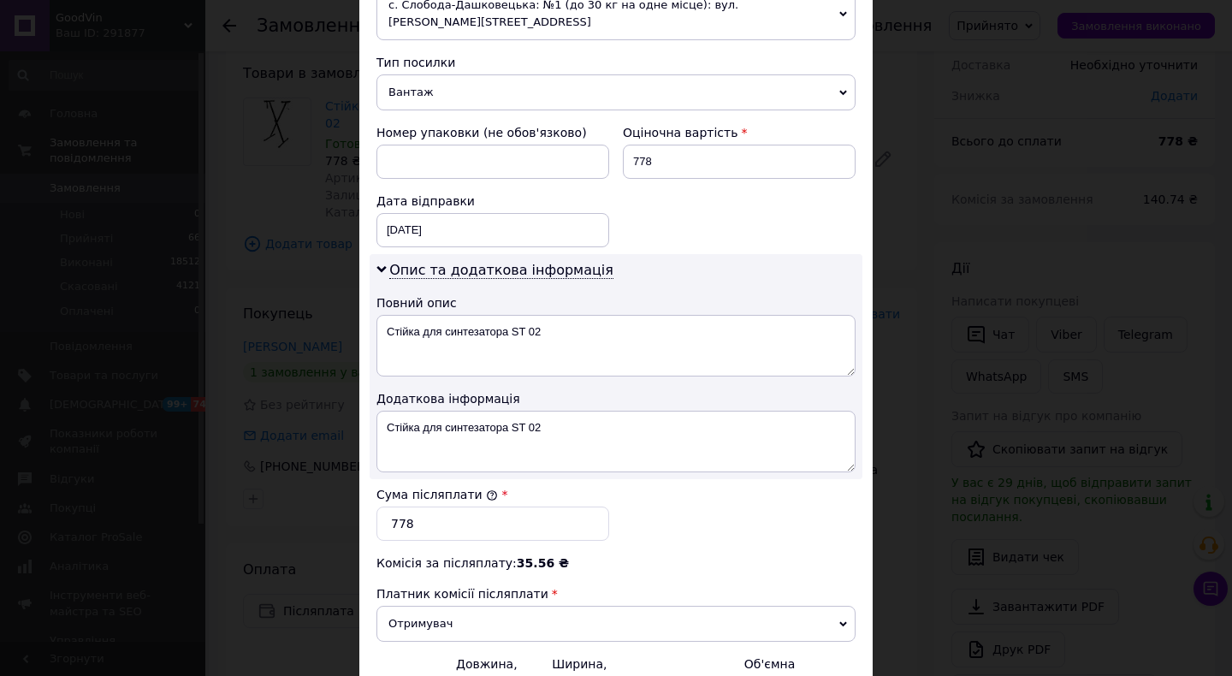
scroll to position [856, 0]
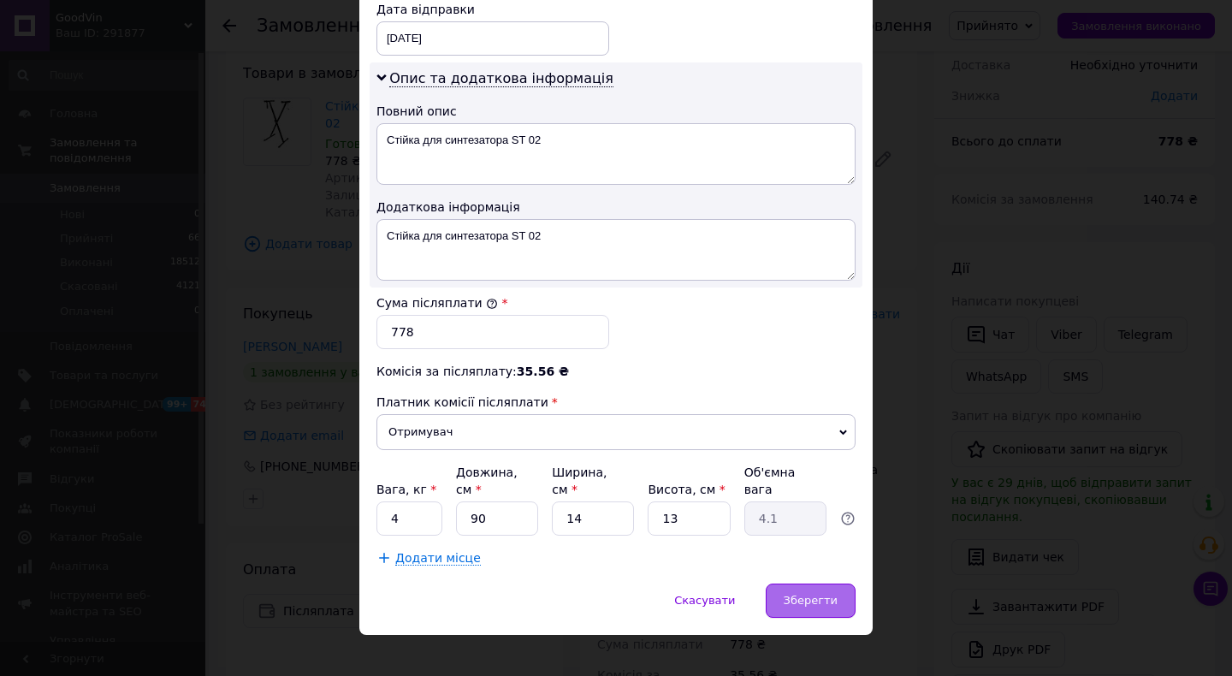
click at [822, 594] on span "Зберегти" at bounding box center [811, 600] width 54 height 13
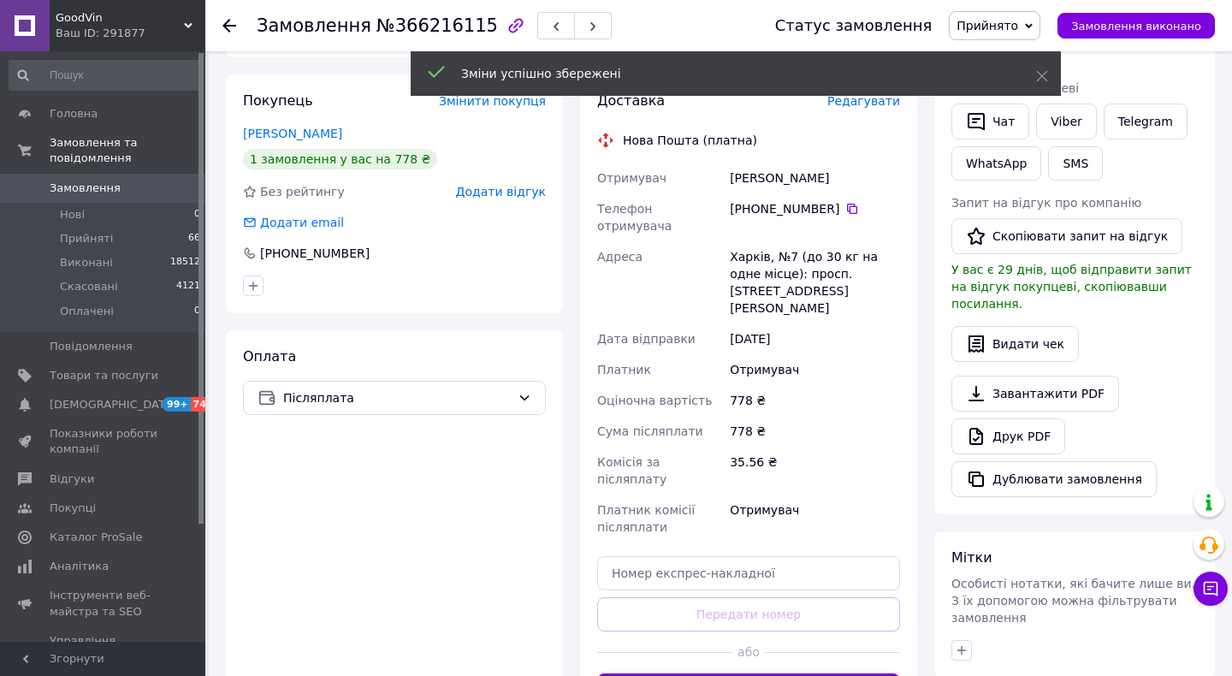
scroll to position [351, 0]
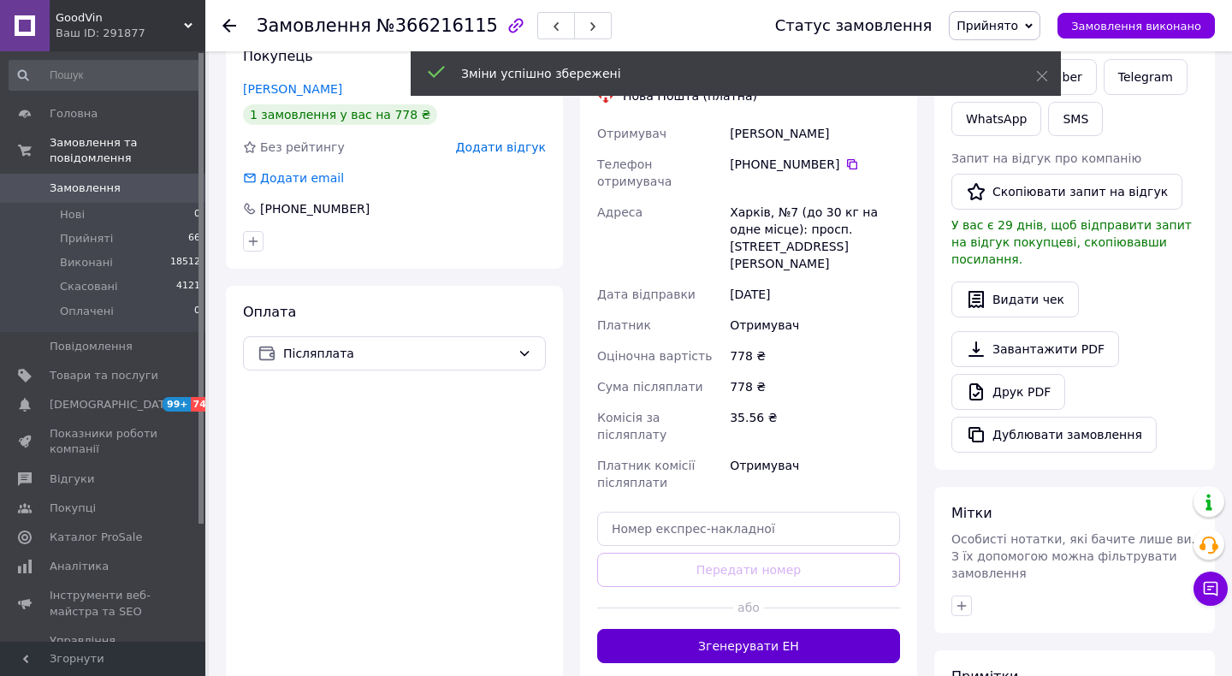
click at [828, 629] on button "Згенерувати ЕН" at bounding box center [748, 646] width 303 height 34
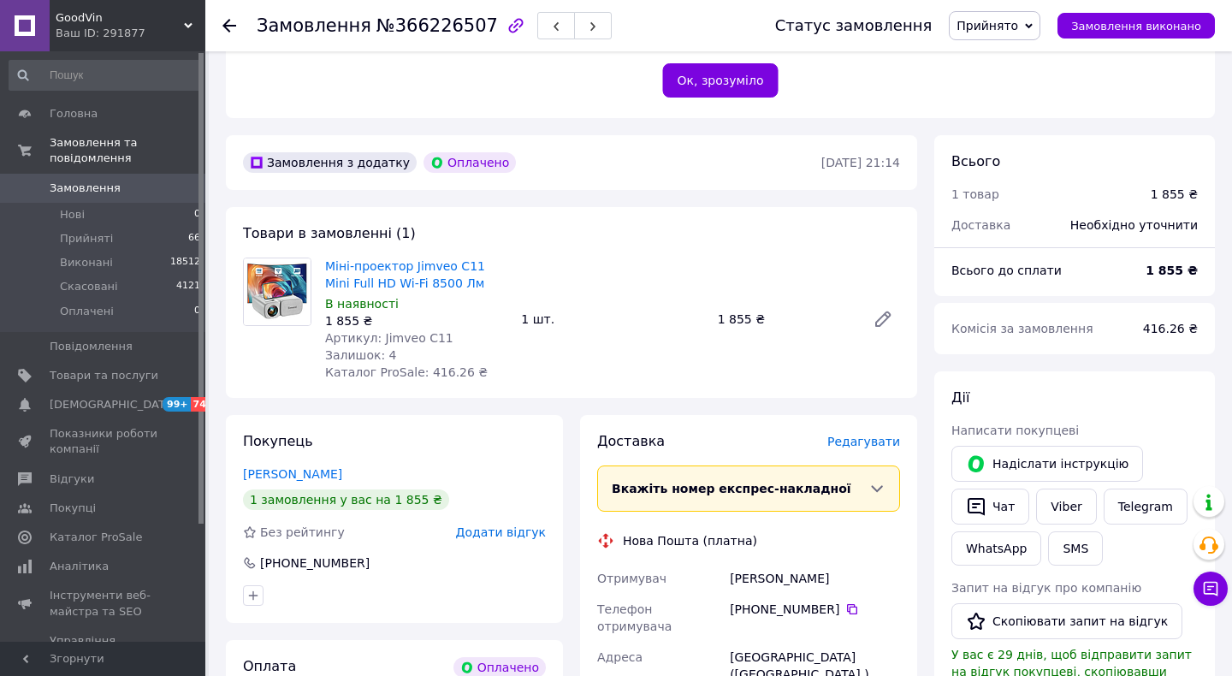
scroll to position [425, 0]
click at [882, 436] on span "Редагувати" at bounding box center [864, 443] width 73 height 14
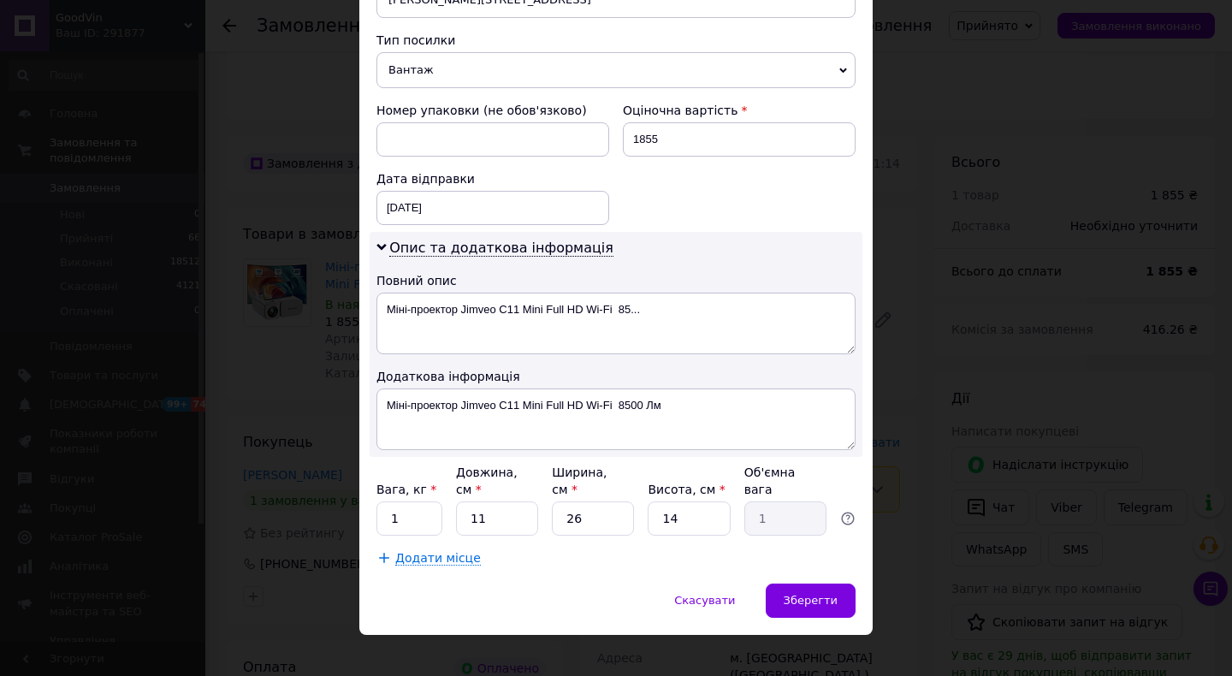
scroll to position [705, 0]
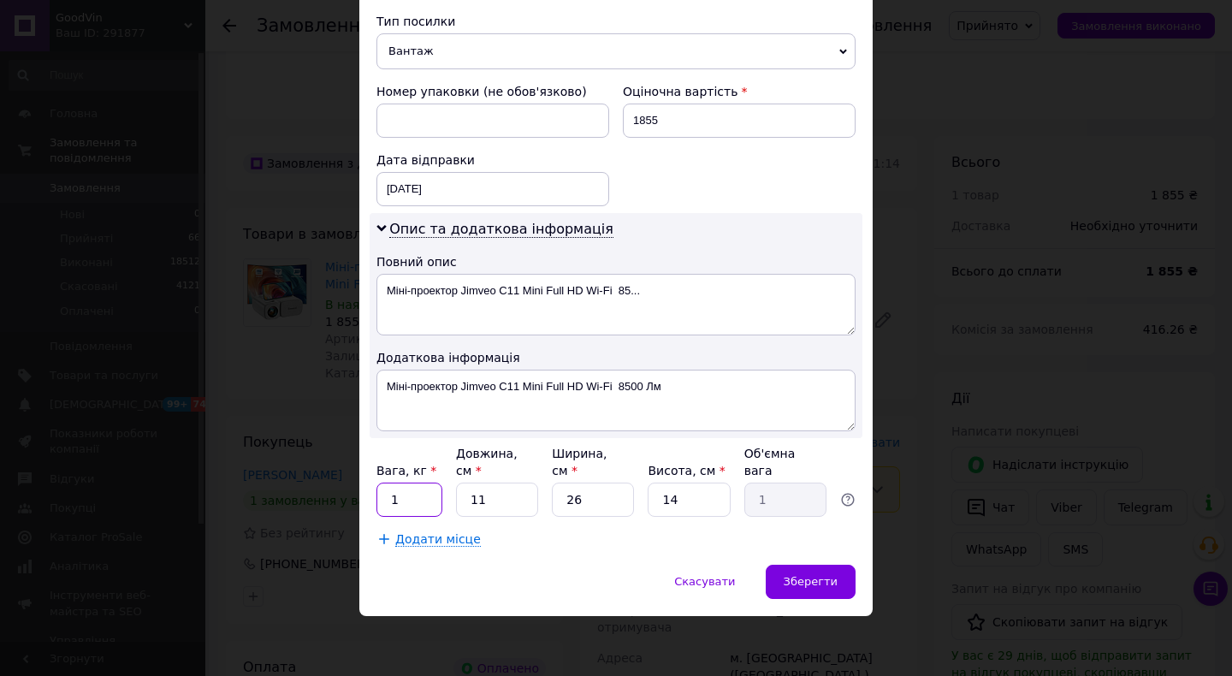
click at [420, 502] on input "1" at bounding box center [410, 500] width 66 height 34
type input "4"
click at [518, 497] on input "11" at bounding box center [497, 500] width 82 height 34
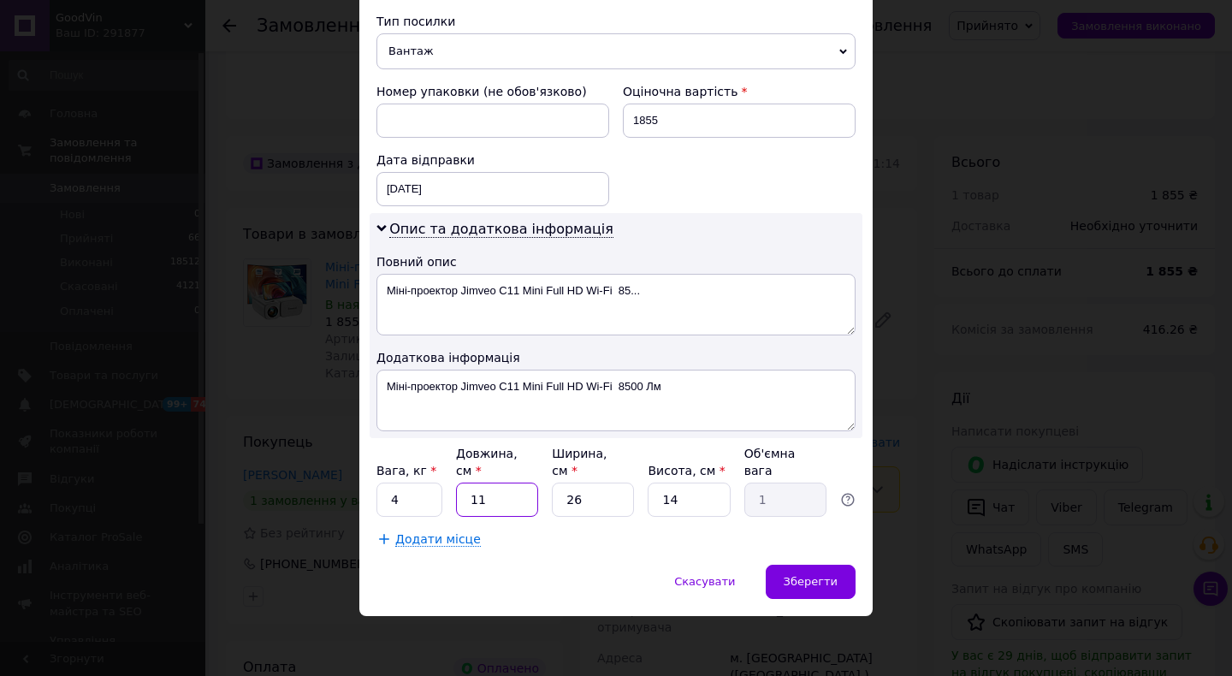
type input "3"
type input "0.27"
type input "30"
type input "2.73"
type input "30"
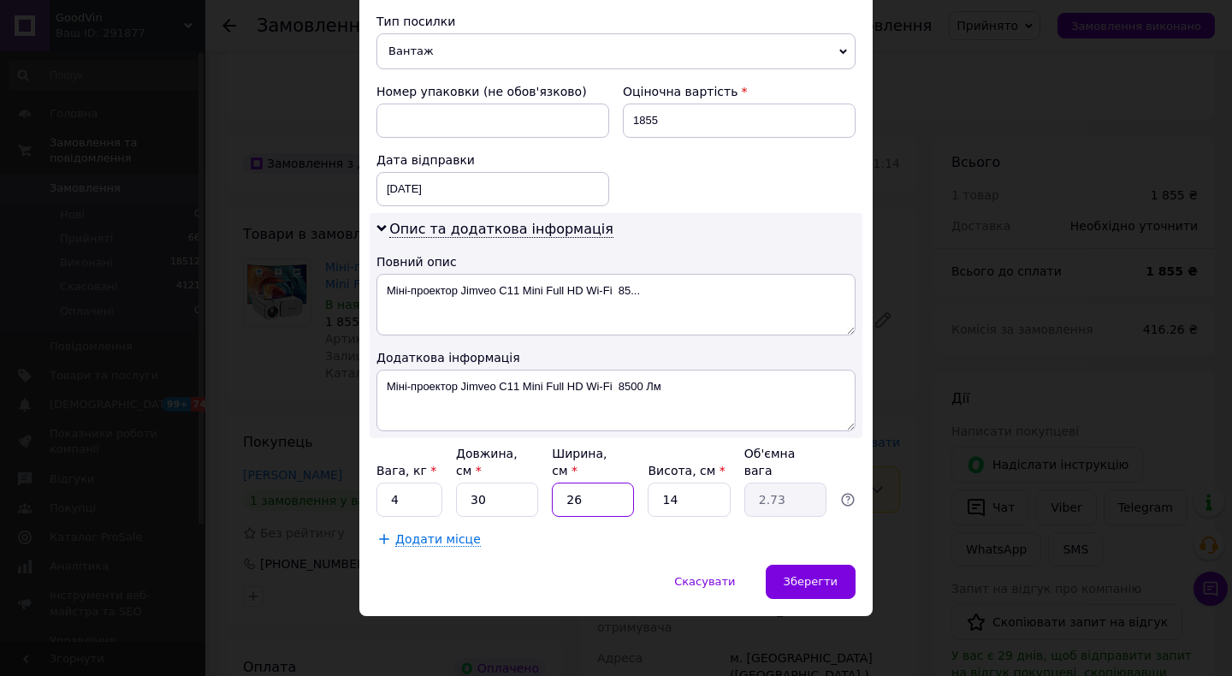
click at [603, 494] on input "26" at bounding box center [593, 500] width 82 height 34
type input "3"
type input "0.32"
type input "30"
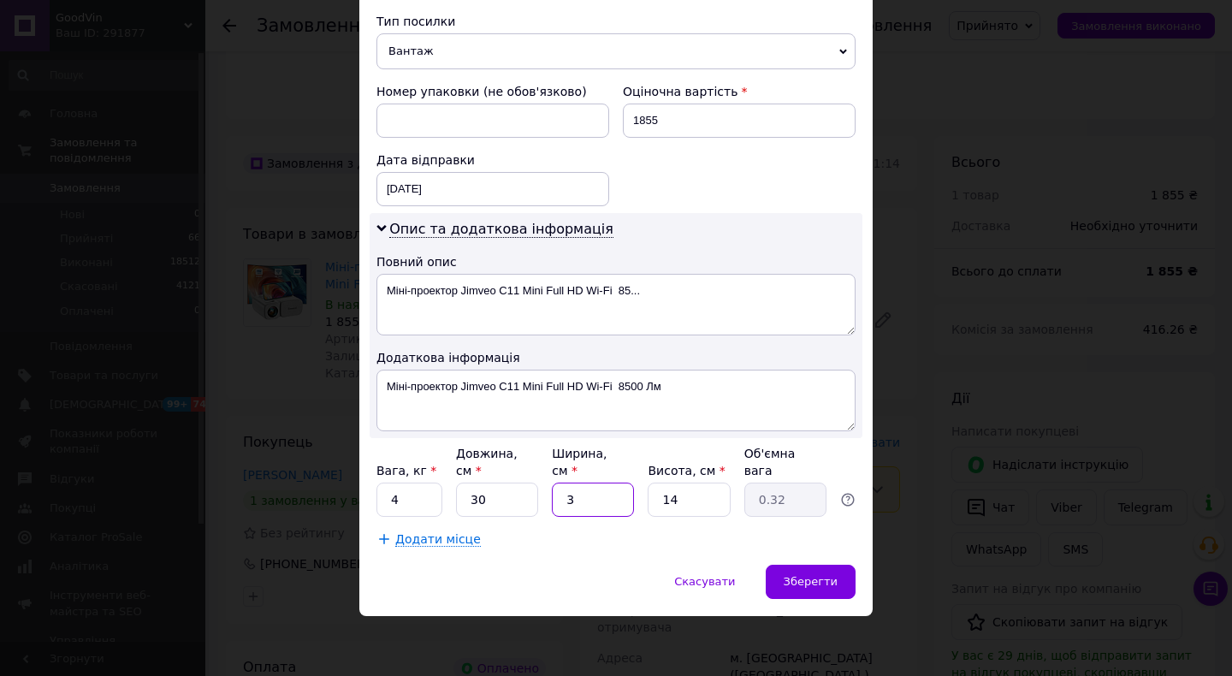
type input "3.15"
type input "30"
click at [710, 496] on input "14" at bounding box center [689, 500] width 82 height 34
type input "1"
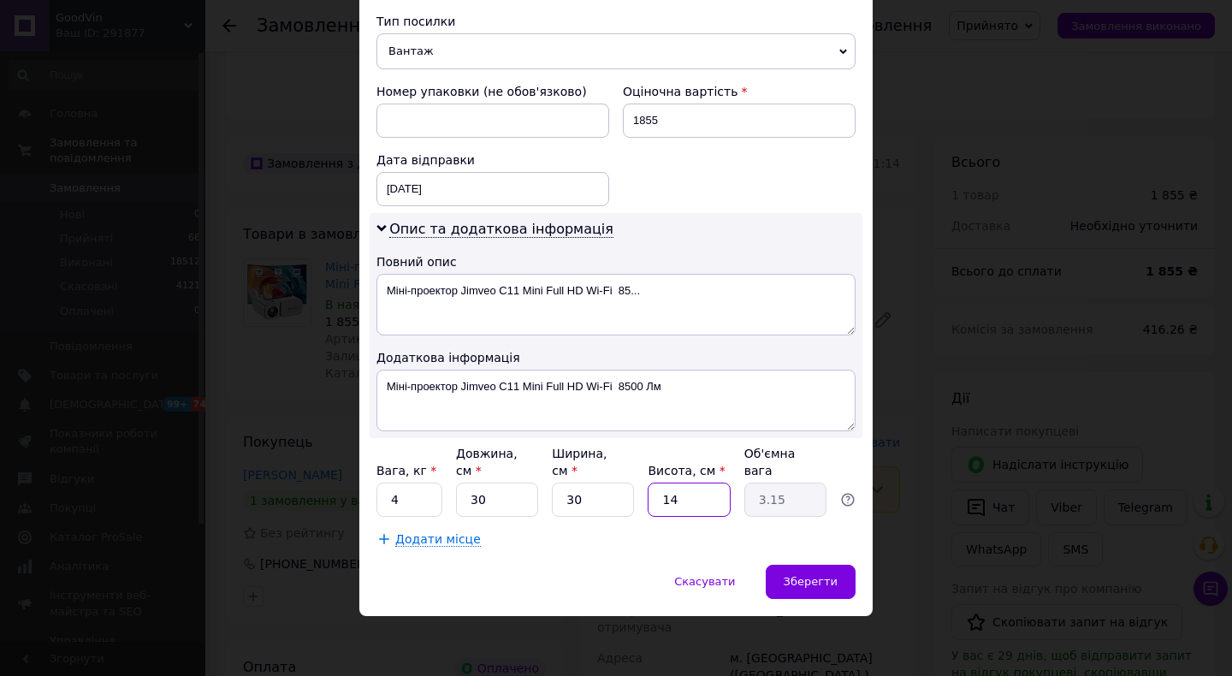
type input "0.23"
type input "2"
type input "0.45"
type input "20"
type input "4.5"
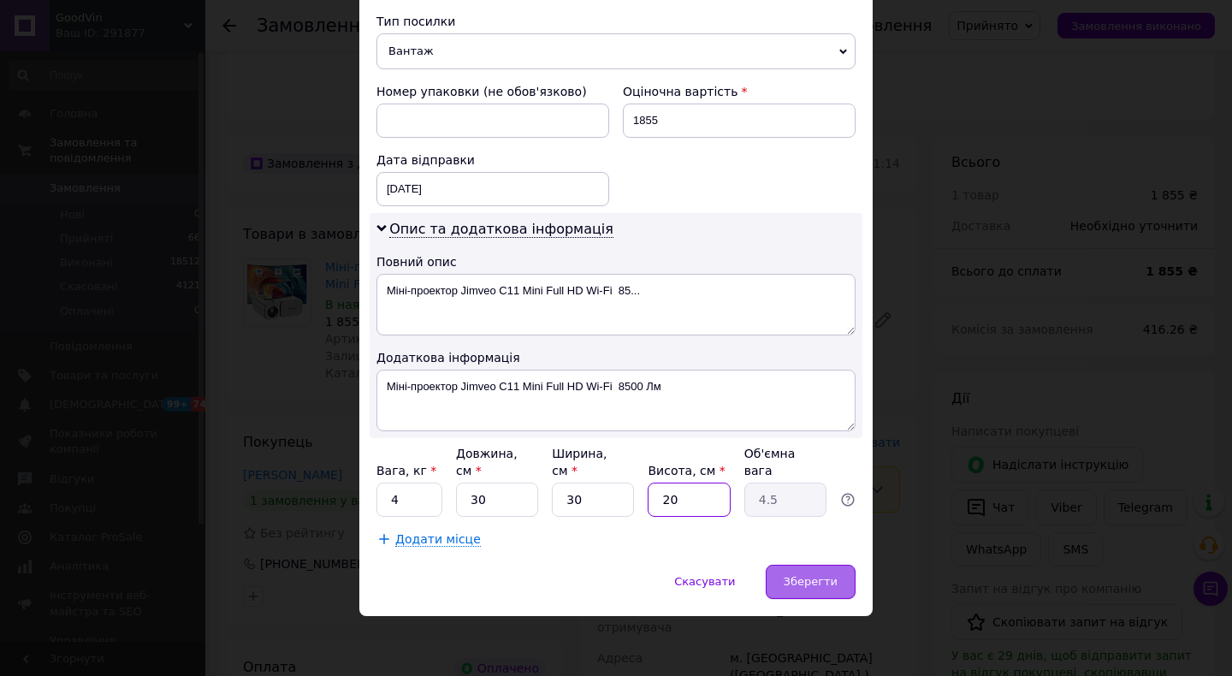
type input "20"
click at [810, 575] on span "Зберегти" at bounding box center [811, 581] width 54 height 13
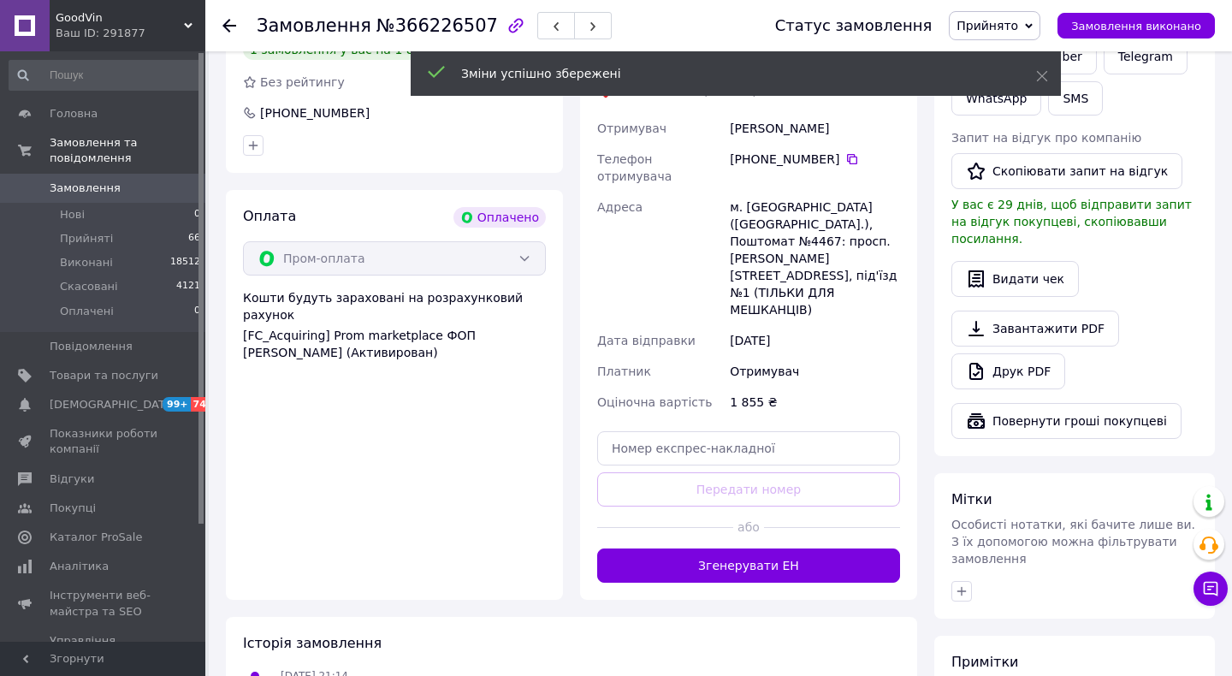
scroll to position [876, 0]
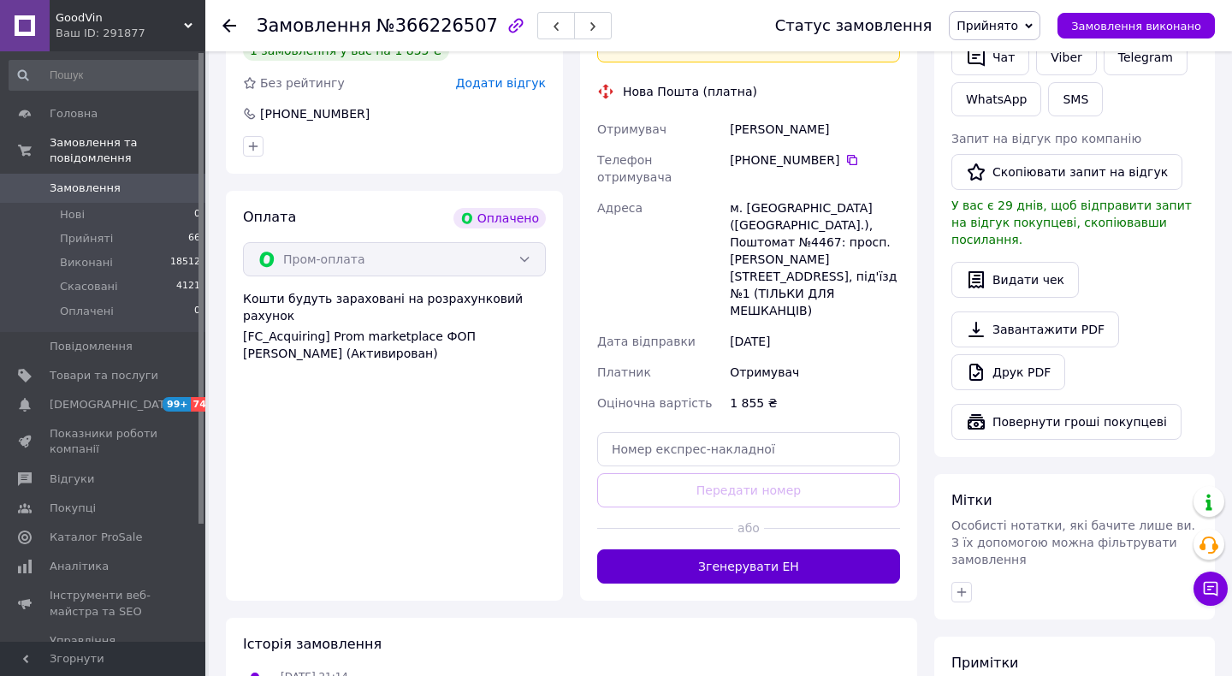
click at [757, 549] on button "Згенерувати ЕН" at bounding box center [748, 566] width 303 height 34
